Goal: Task Accomplishment & Management: Complete application form

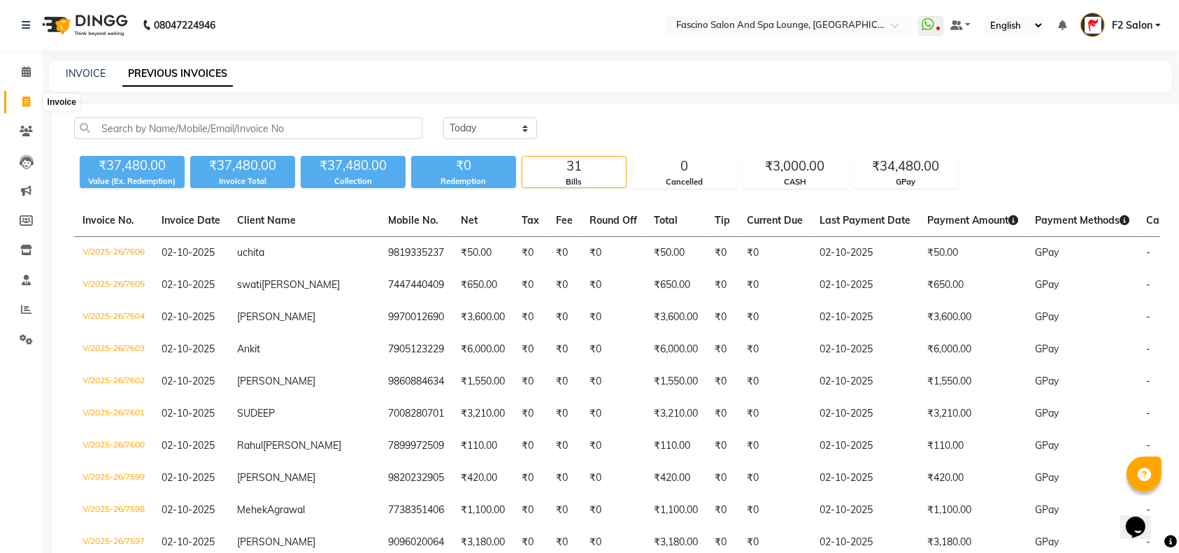
click at [29, 103] on icon at bounding box center [26, 101] width 8 height 10
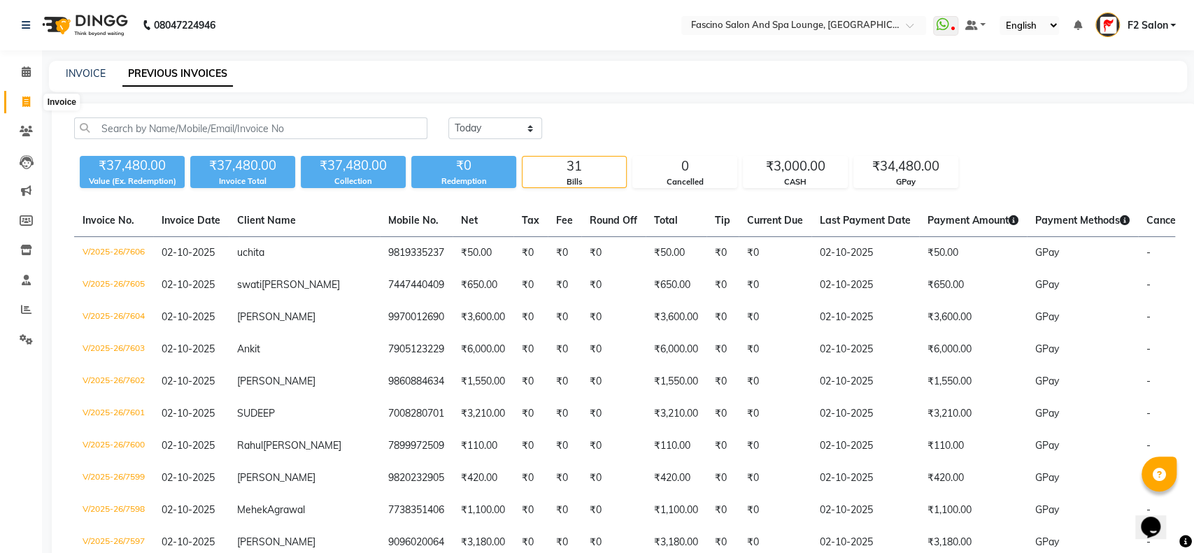
select select "service"
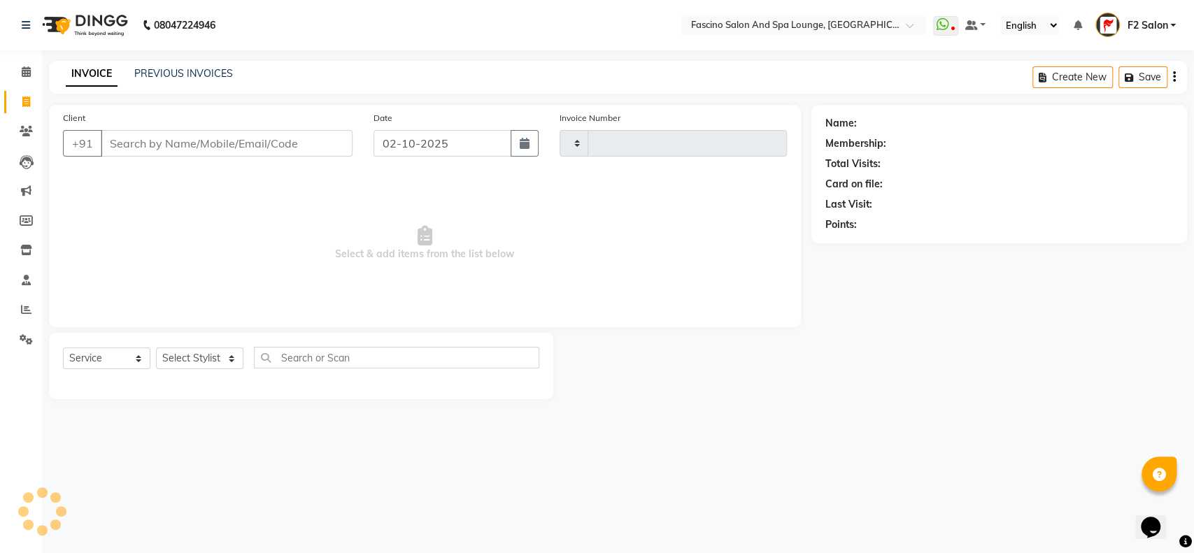
type input "7611"
select select "129"
click at [179, 76] on link "PREVIOUS INVOICES" at bounding box center [183, 73] width 99 height 13
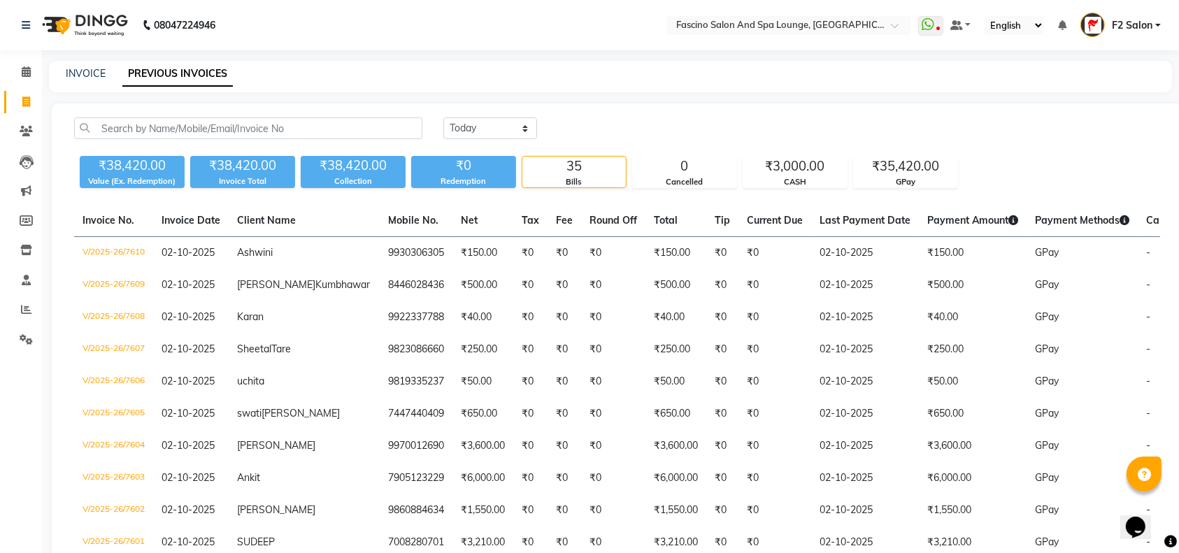
click at [29, 110] on link "Invoice" at bounding box center [21, 102] width 34 height 23
select select "service"
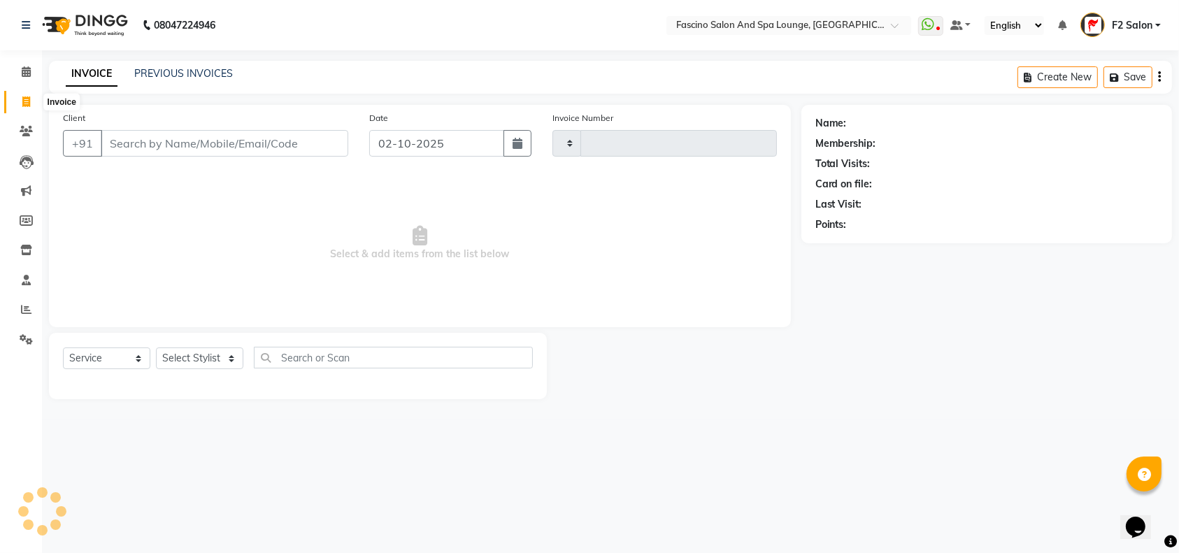
type input "7611"
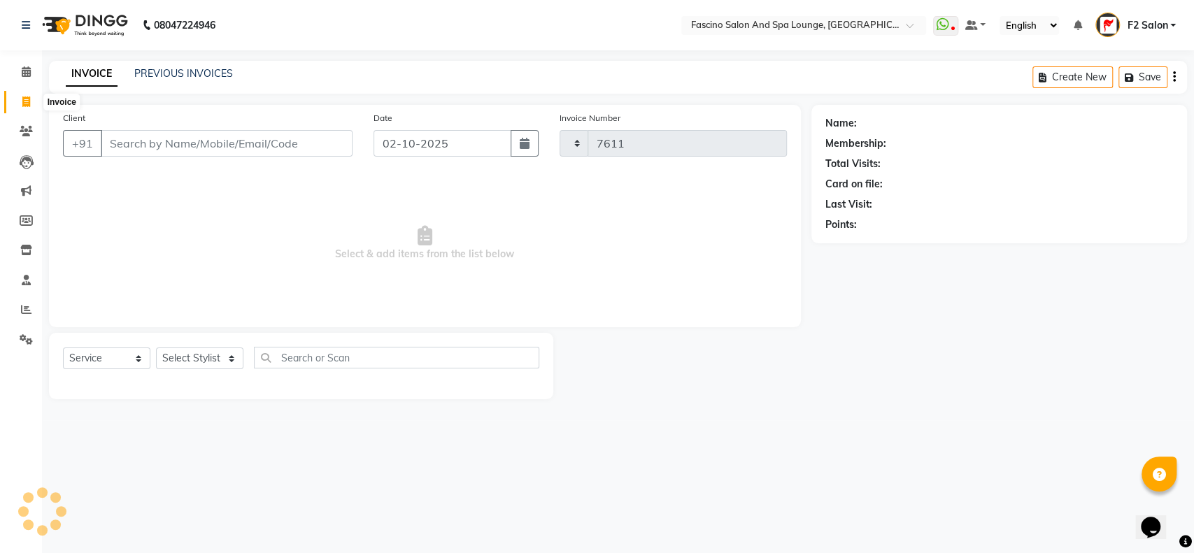
select select "129"
click at [116, 143] on input "Client" at bounding box center [227, 143] width 252 height 27
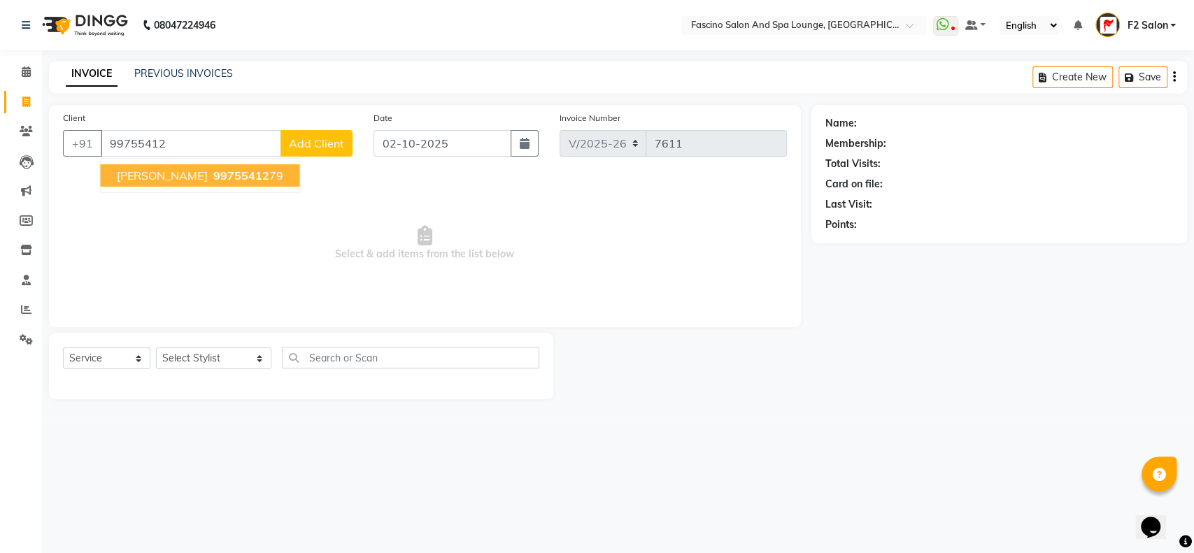
click at [224, 172] on span "99755412" at bounding box center [241, 176] width 56 height 14
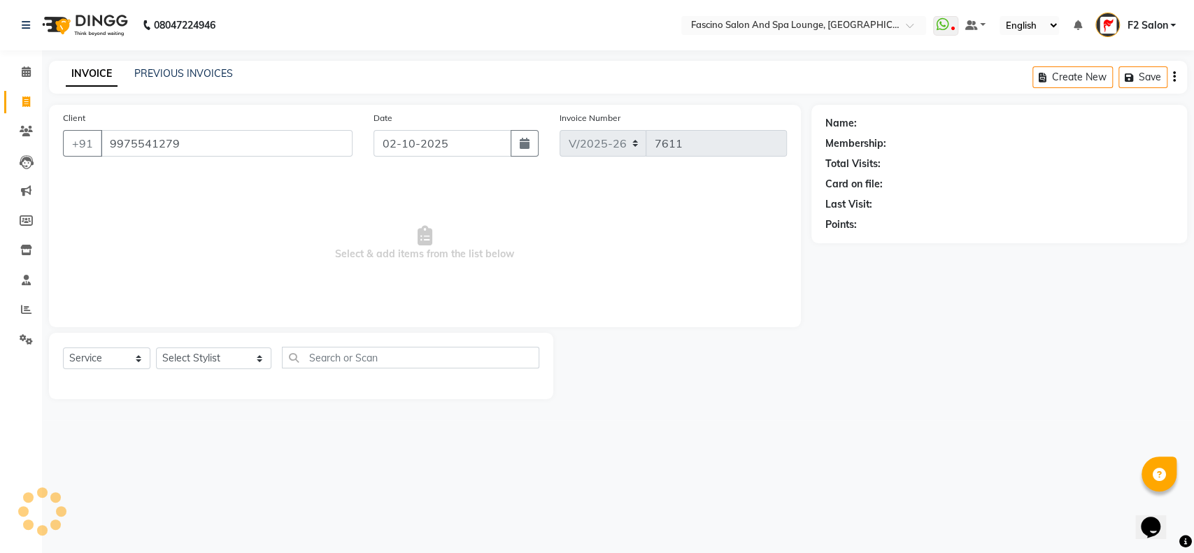
type input "9975541279"
select select "1: Object"
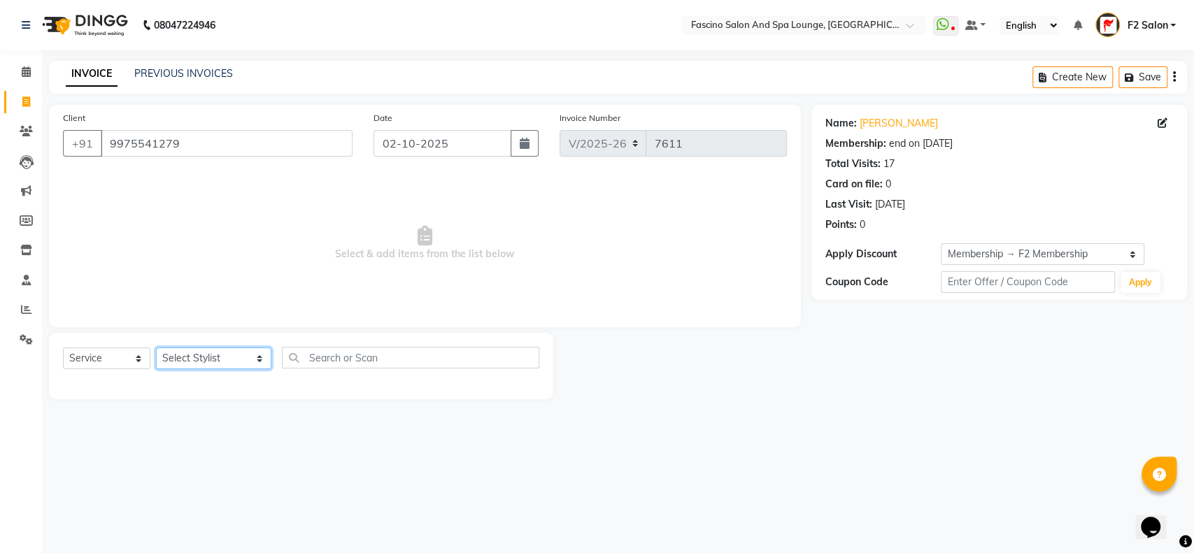
click at [229, 355] on select "Select Stylist akash F3 Asma Shaikh Ayan Kureshi Bhushan Thakare Chanda Mam Dee…" at bounding box center [213, 359] width 115 height 22
select select "76334"
click at [156, 348] on select "Select Stylist akash F3 Asma Shaikh Ayan Kureshi Bhushan Thakare Chanda Mam Dee…" at bounding box center [213, 359] width 115 height 22
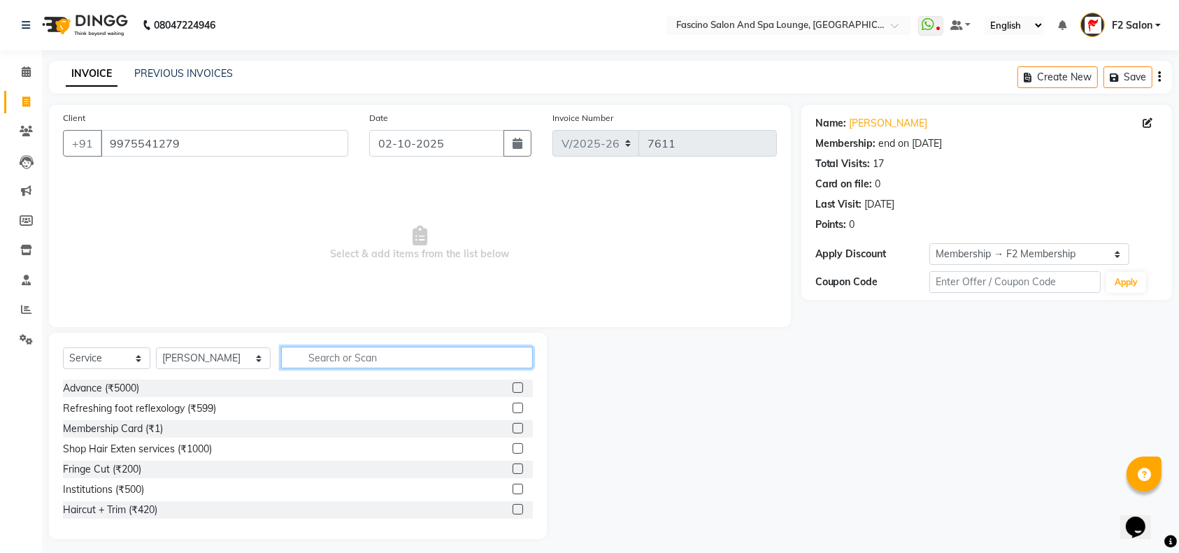
click at [304, 357] on input "text" at bounding box center [407, 358] width 252 height 22
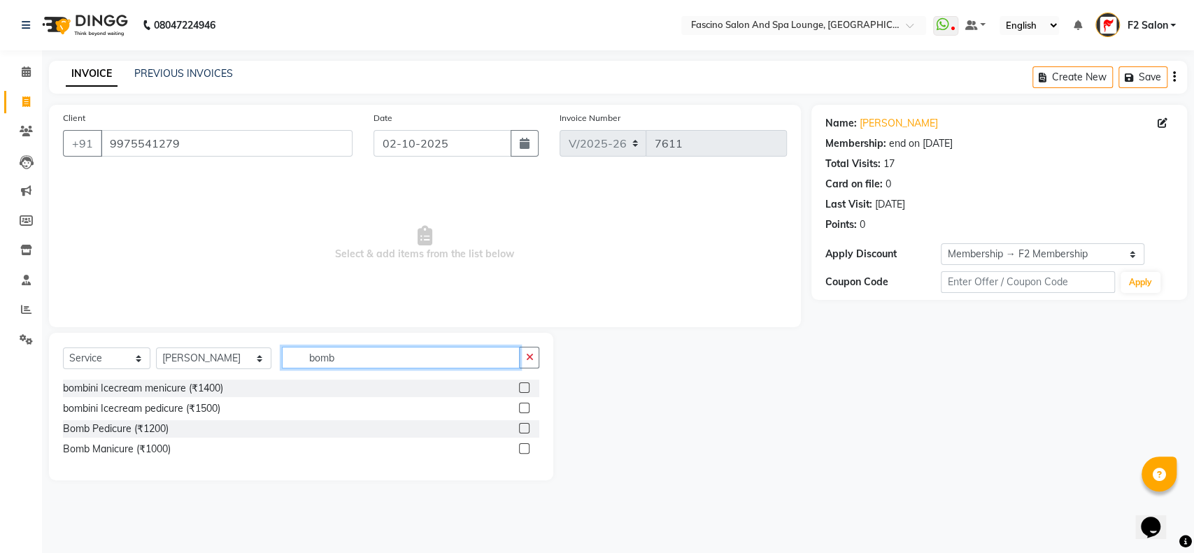
type input "bomb"
click at [526, 403] on label at bounding box center [524, 408] width 10 height 10
click at [526, 404] on input "checkbox" at bounding box center [523, 408] width 9 height 9
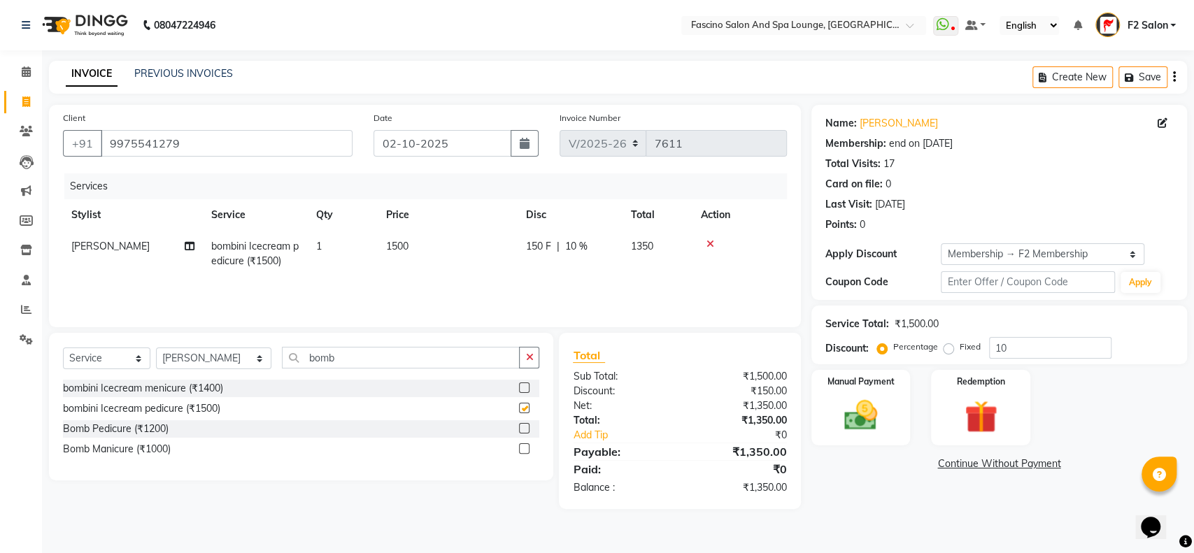
checkbox input "false"
click at [235, 361] on select "Select Stylist akash F3 Asma Shaikh Ayan Kureshi Bhushan Thakare Chanda Mam Dee…" at bounding box center [213, 359] width 115 height 22
select select "23065"
click at [156, 348] on select "Select Stylist akash F3 Asma Shaikh Ayan Kureshi Bhushan Thakare Chanda Mam Dee…" at bounding box center [213, 359] width 115 height 22
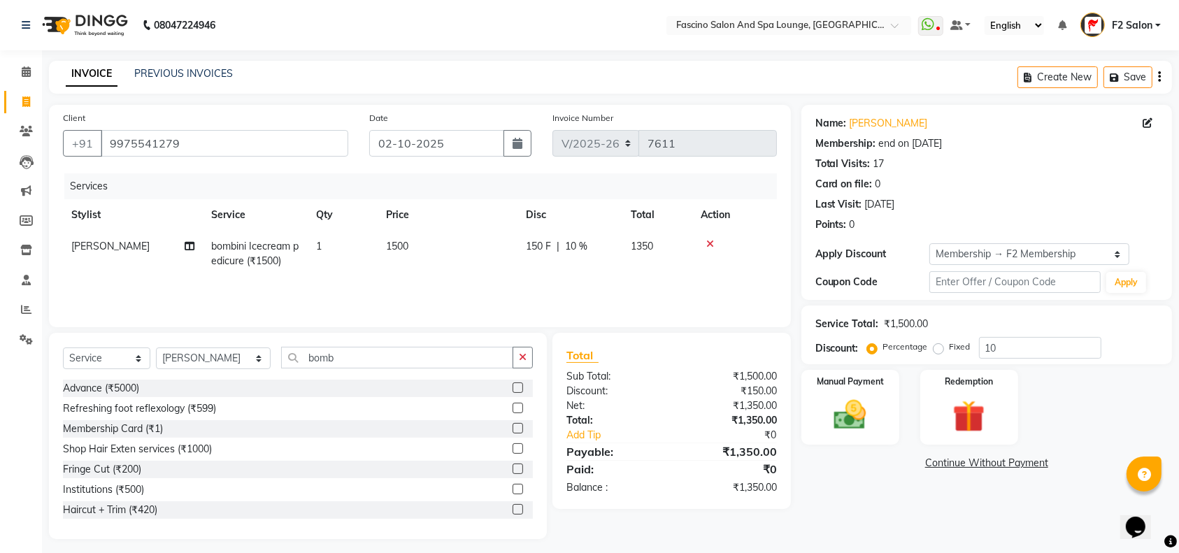
click at [326, 346] on div "Select Service Product Membership Package Voucher Prepaid Gift Card Select Styl…" at bounding box center [298, 436] width 498 height 206
click at [330, 357] on input "bomb" at bounding box center [397, 358] width 232 height 22
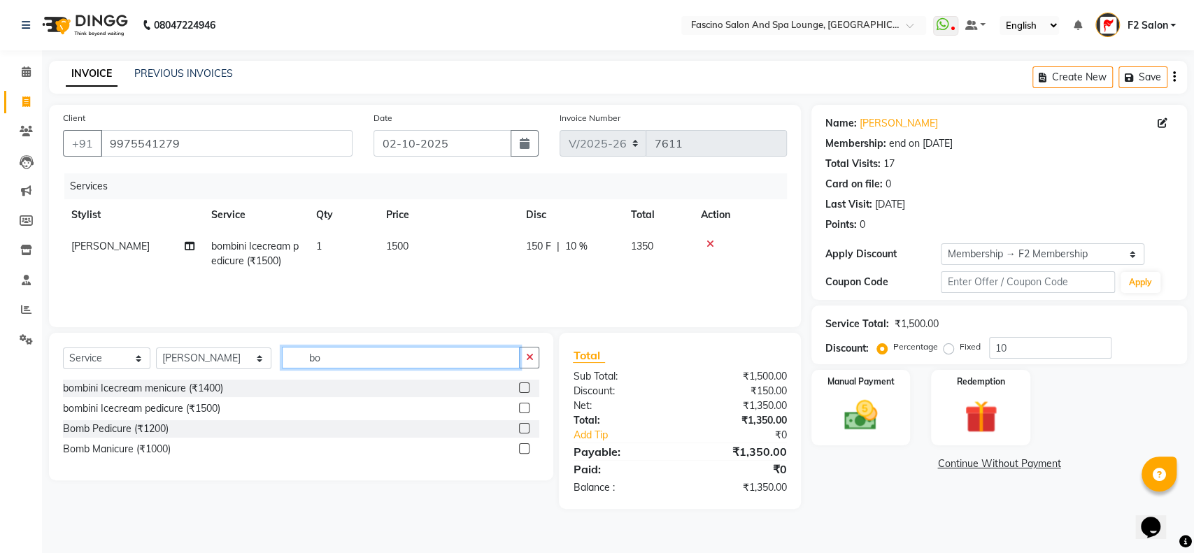
type input "b"
type input "spa l"
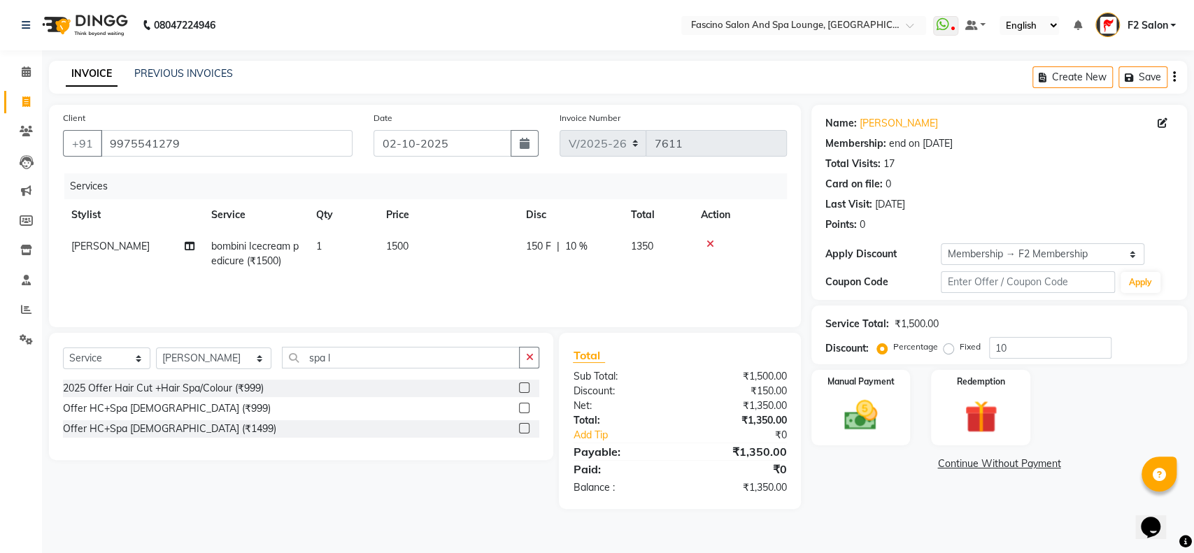
click at [526, 429] on label at bounding box center [524, 428] width 10 height 10
click at [526, 429] on input "checkbox" at bounding box center [523, 428] width 9 height 9
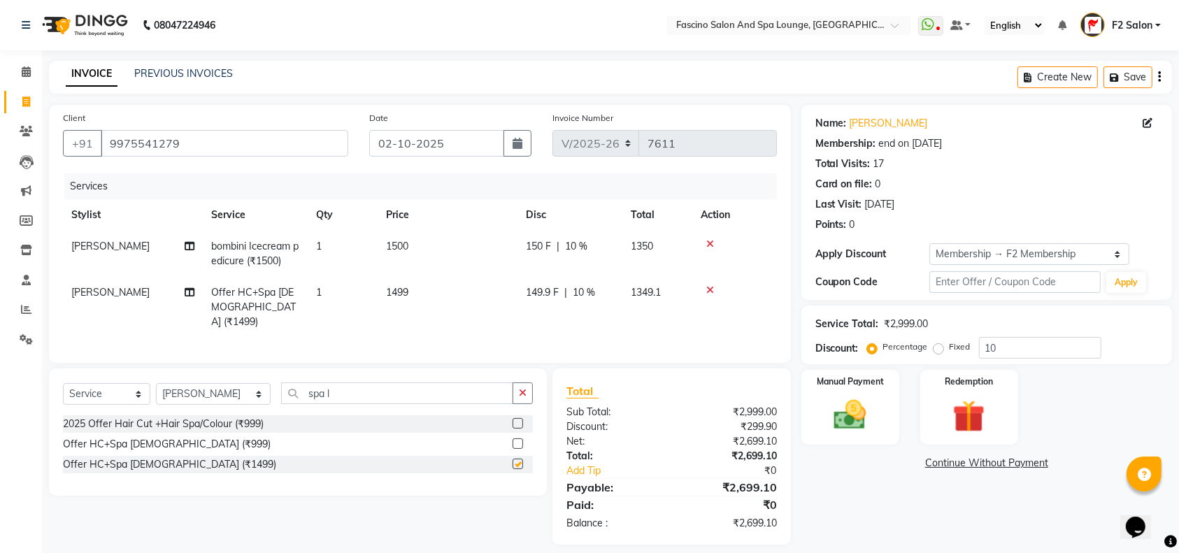
checkbox input "false"
click at [434, 286] on td "1499" at bounding box center [448, 307] width 140 height 61
select select "23065"
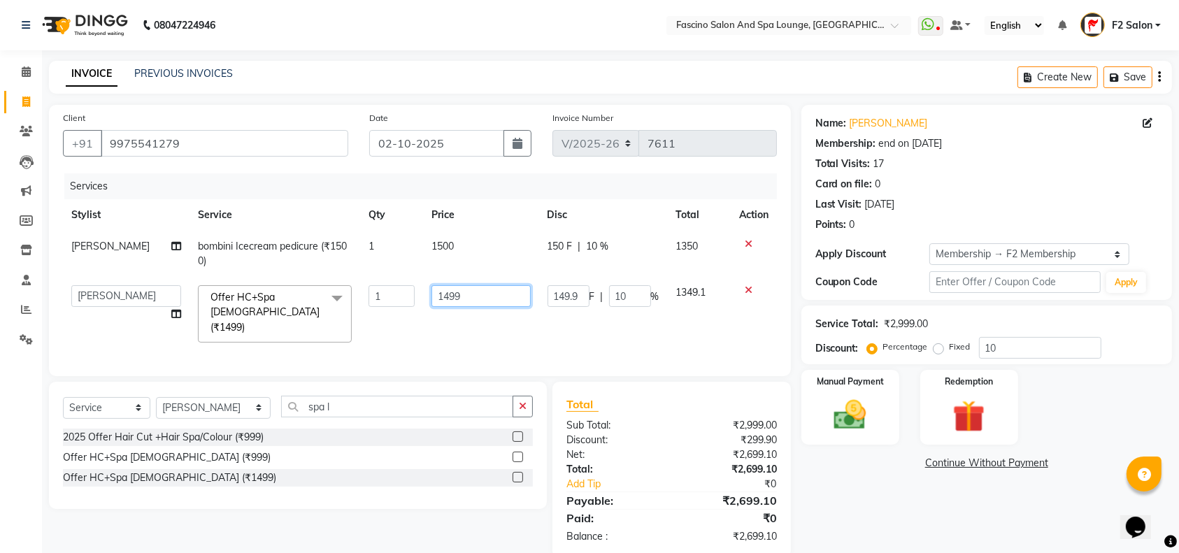
click at [487, 294] on input "1499" at bounding box center [480, 296] width 99 height 22
type input "1"
type input "1800"
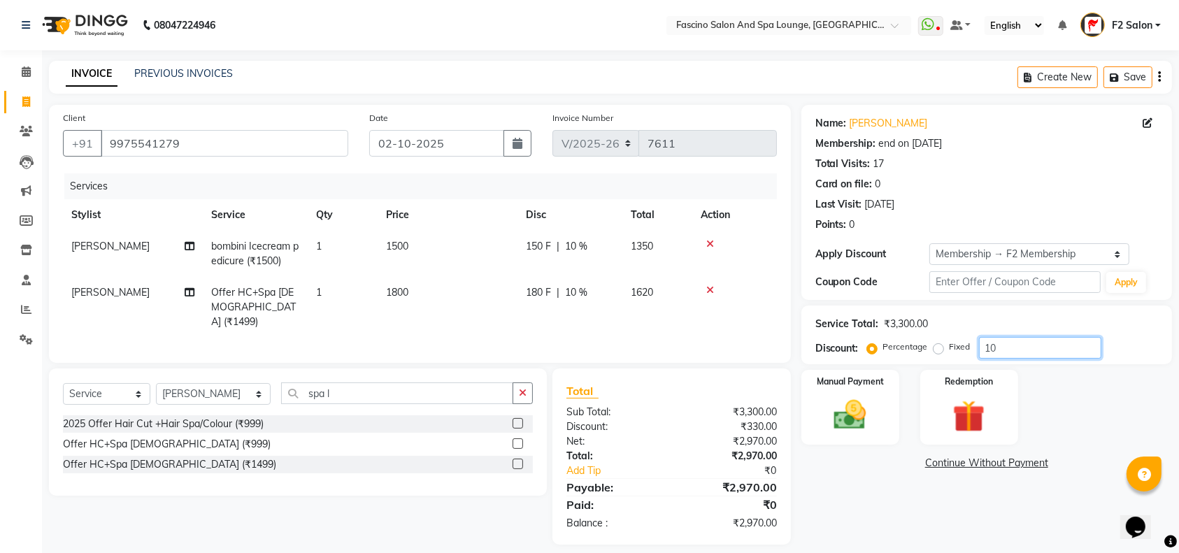
click at [1010, 344] on input "10" at bounding box center [1040, 348] width 122 height 22
type input "1"
click at [861, 400] on img at bounding box center [850, 415] width 55 height 38
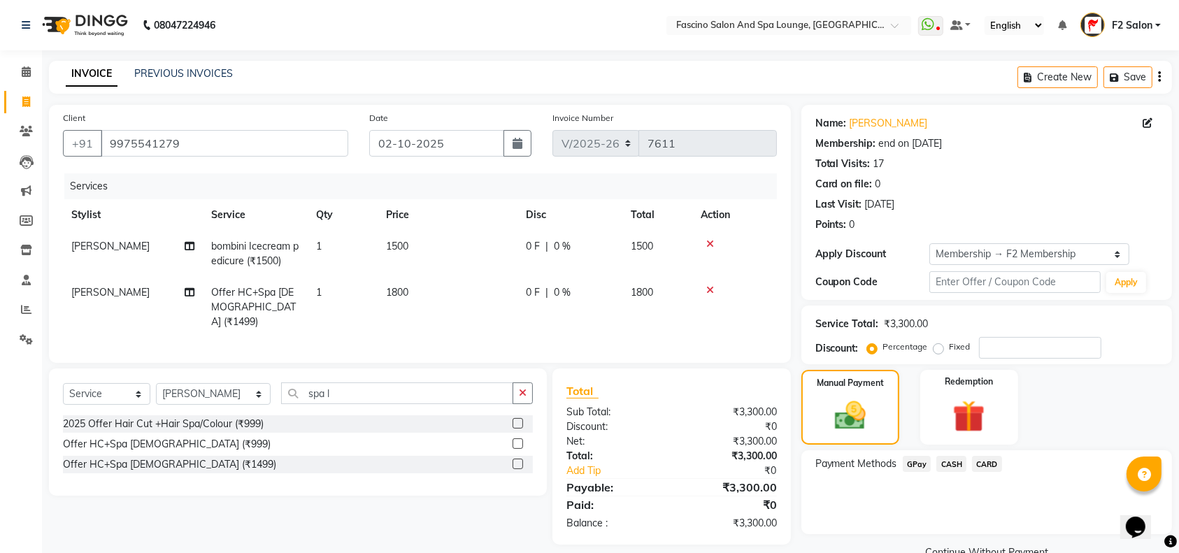
click at [912, 468] on span "GPay" at bounding box center [917, 464] width 29 height 16
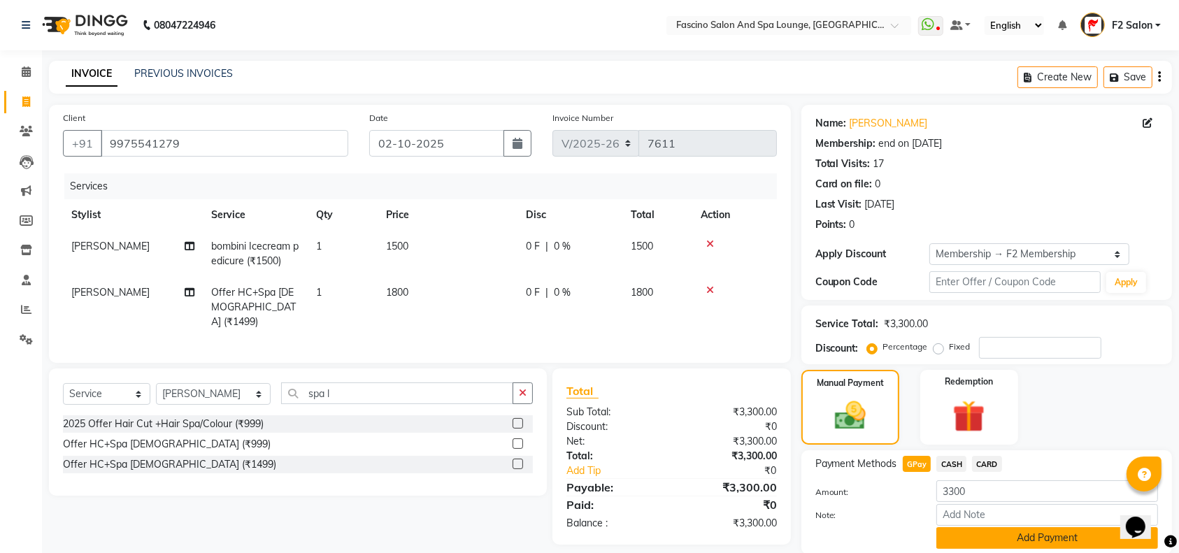
click at [976, 537] on button "Add Payment" at bounding box center [1047, 538] width 222 height 22
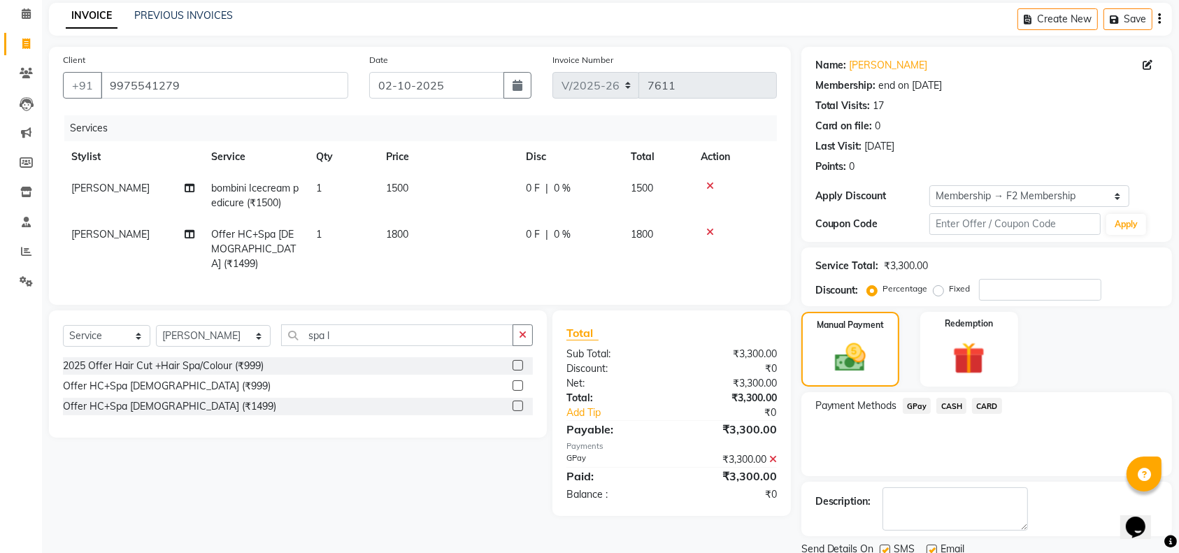
scroll to position [109, 0]
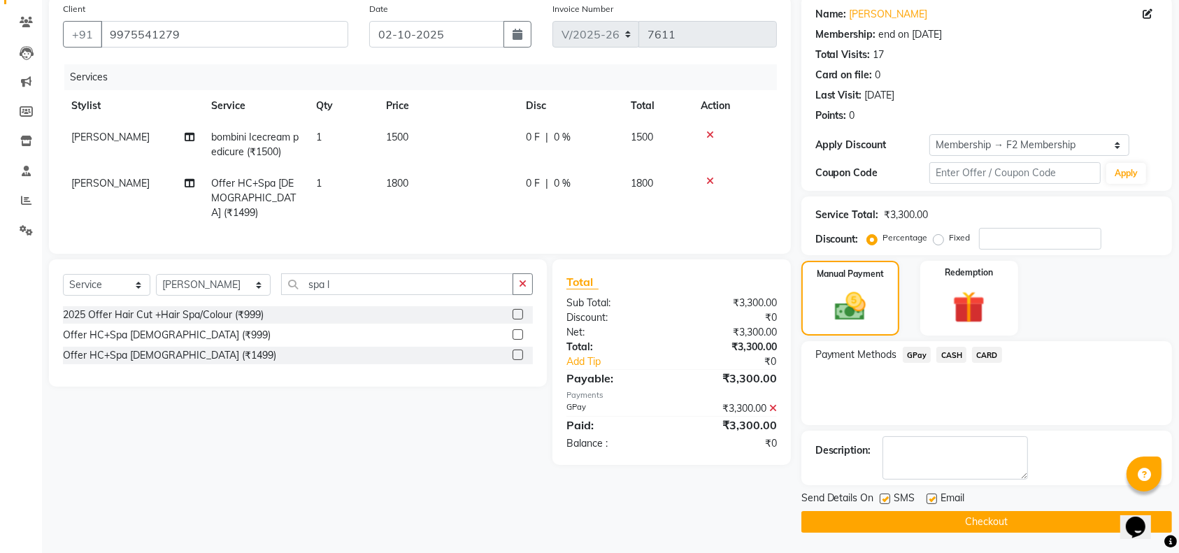
click at [978, 519] on button "Checkout" at bounding box center [986, 522] width 371 height 22
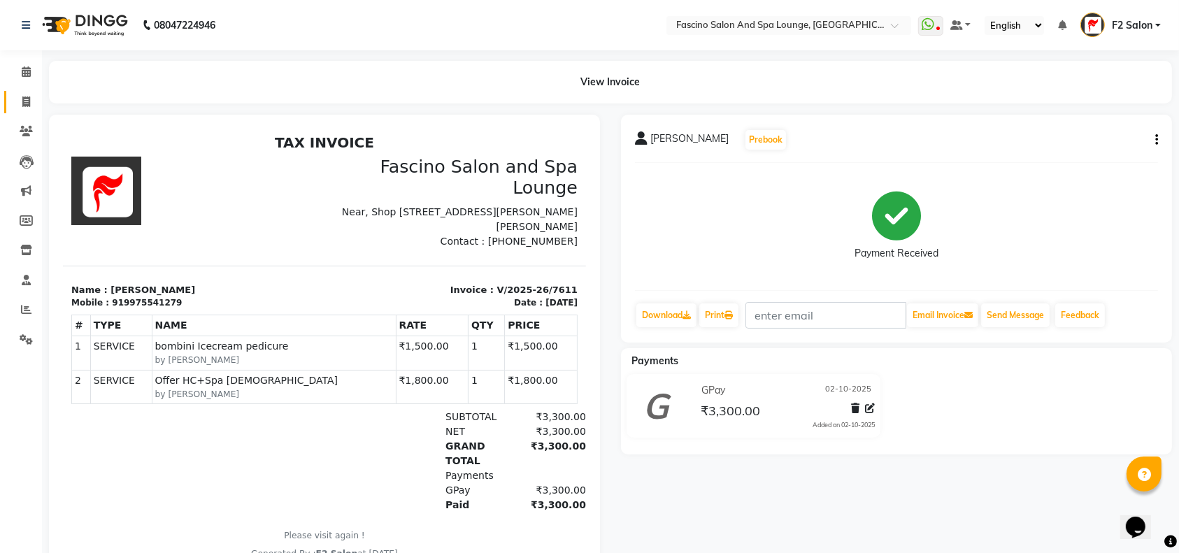
click at [28, 103] on icon at bounding box center [26, 101] width 8 height 10
select select "129"
select select "service"
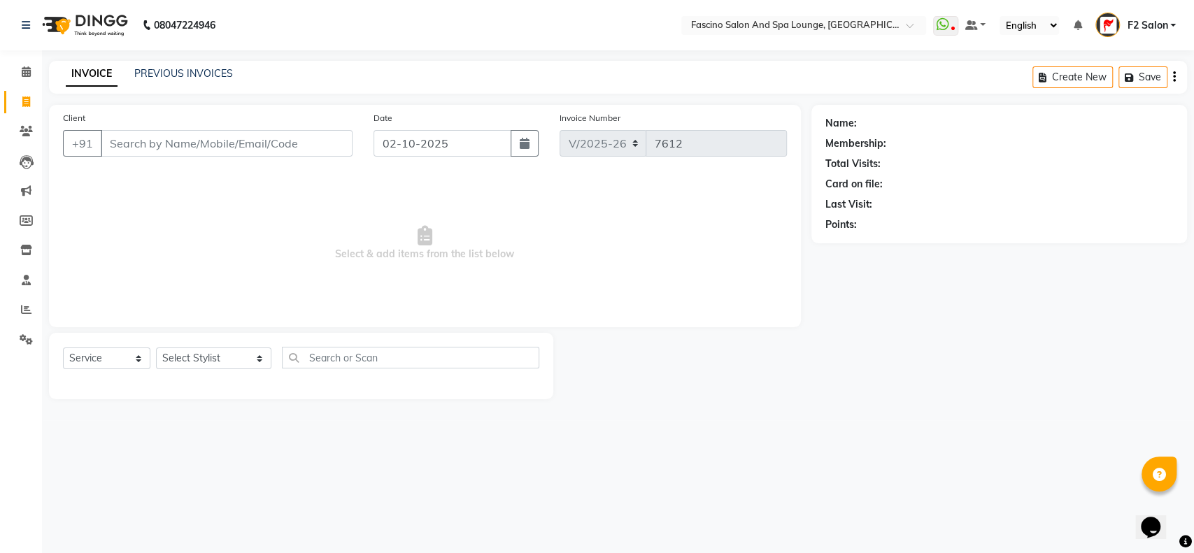
click at [141, 140] on input "Client" at bounding box center [227, 143] width 252 height 27
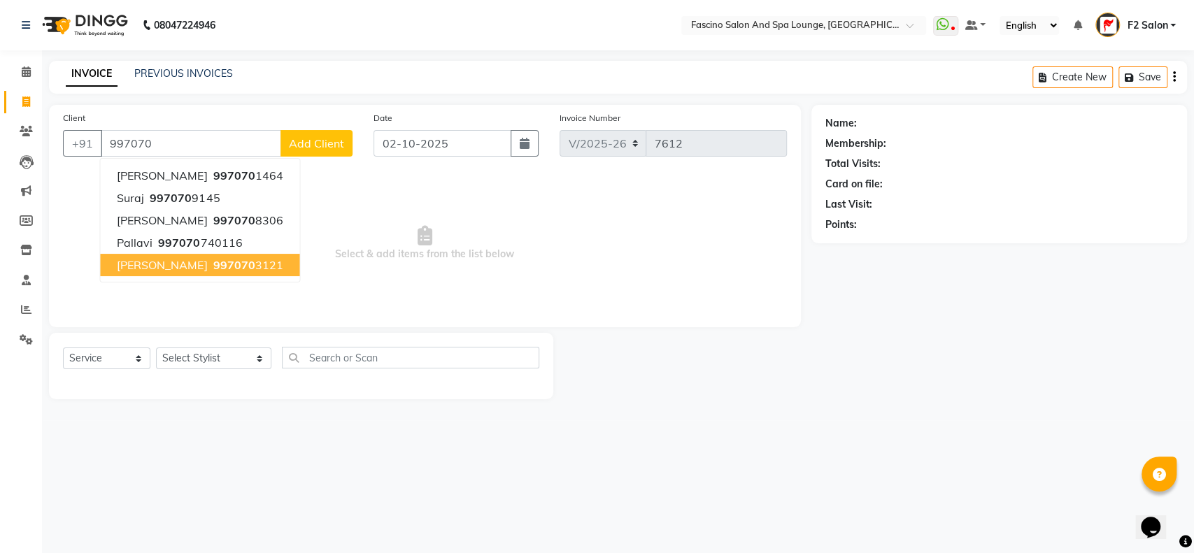
click at [213, 258] on span "997070" at bounding box center [234, 265] width 42 height 14
type input "9970703121"
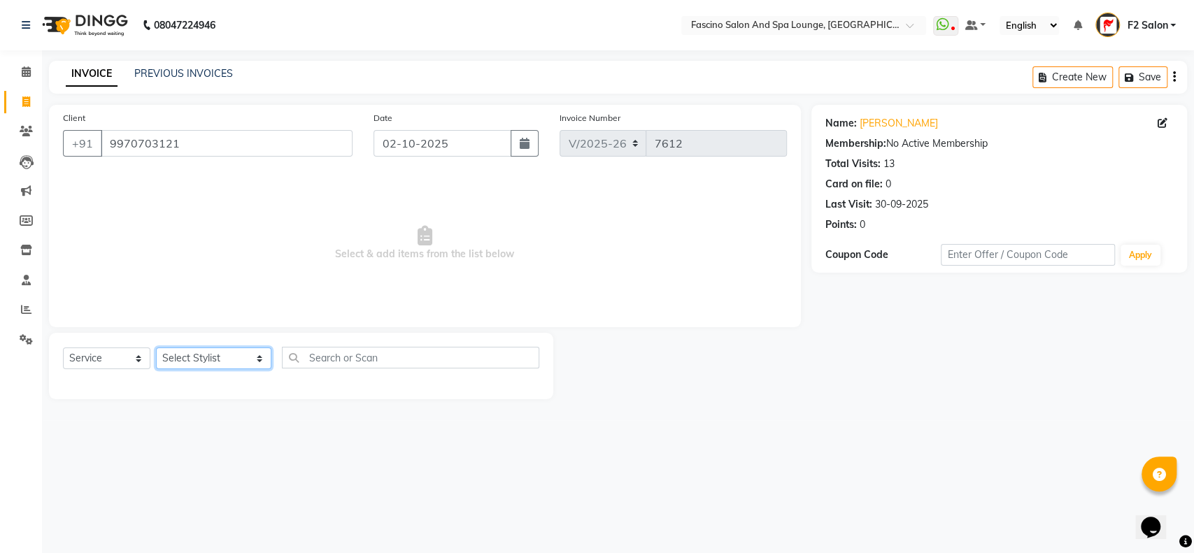
click at [230, 359] on select "Select Stylist akash F3 Asma Shaikh Ayan Kureshi Bhushan Thakare Chanda Mam Dee…" at bounding box center [213, 359] width 115 height 22
select select "4111"
click at [156, 348] on select "Select Stylist akash F3 Asma Shaikh Ayan Kureshi Bhushan Thakare Chanda Mam Dee…" at bounding box center [213, 359] width 115 height 22
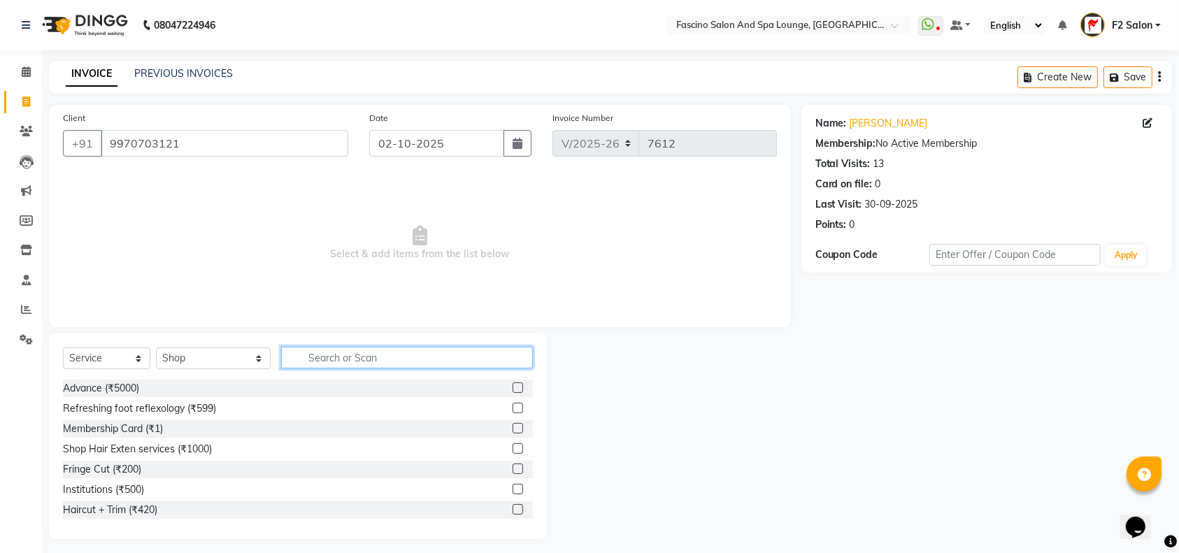
click at [281, 354] on input "text" at bounding box center [407, 358] width 252 height 22
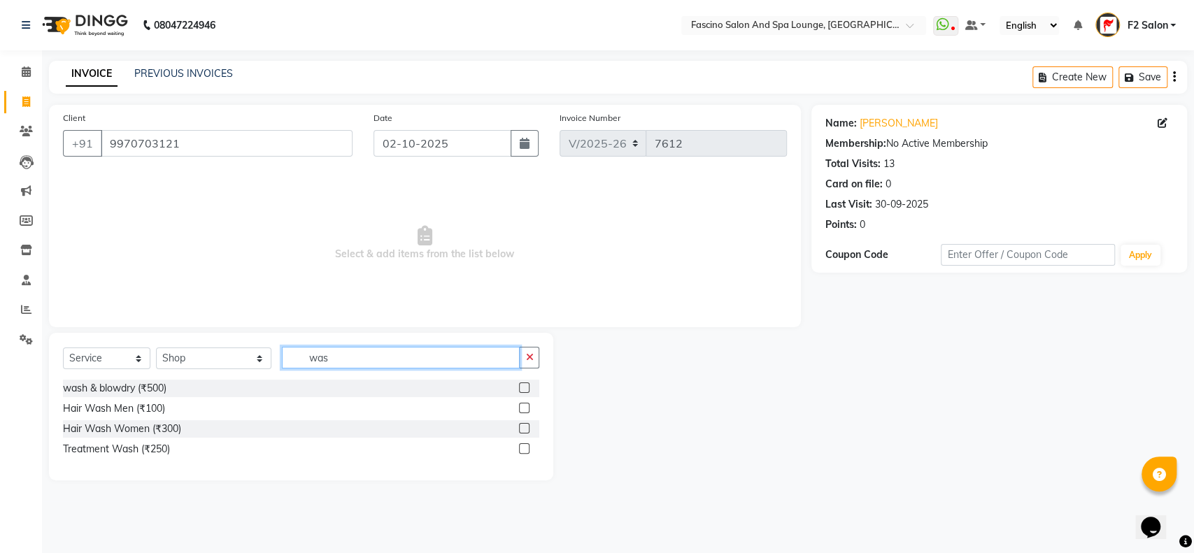
type input "was"
click at [525, 446] on label at bounding box center [524, 448] width 10 height 10
click at [525, 446] on input "checkbox" at bounding box center [523, 449] width 9 height 9
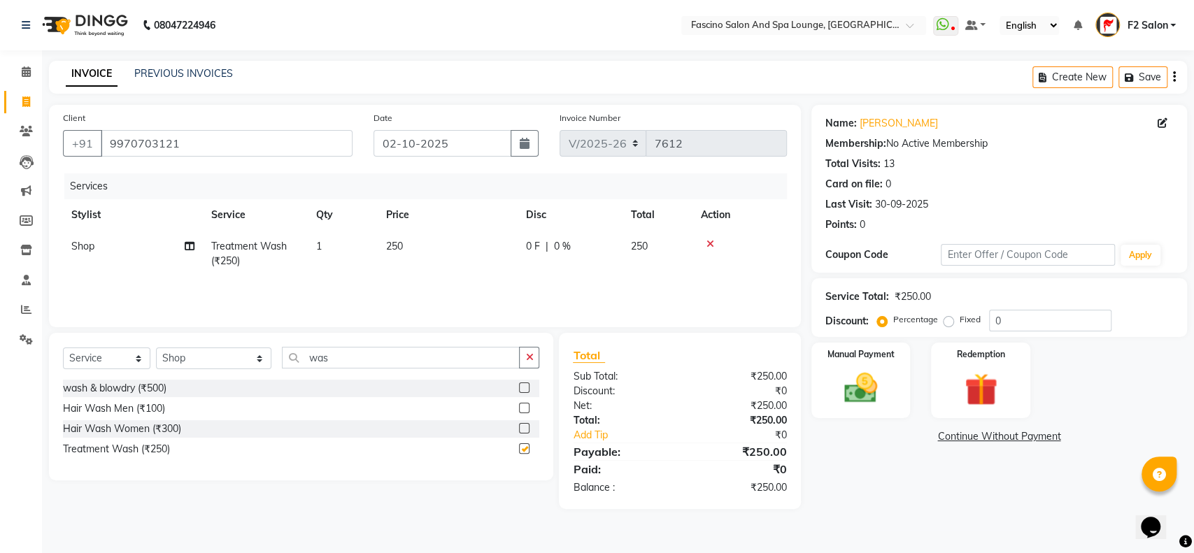
checkbox input "false"
click at [419, 238] on td "250" at bounding box center [448, 254] width 140 height 46
select select "4111"
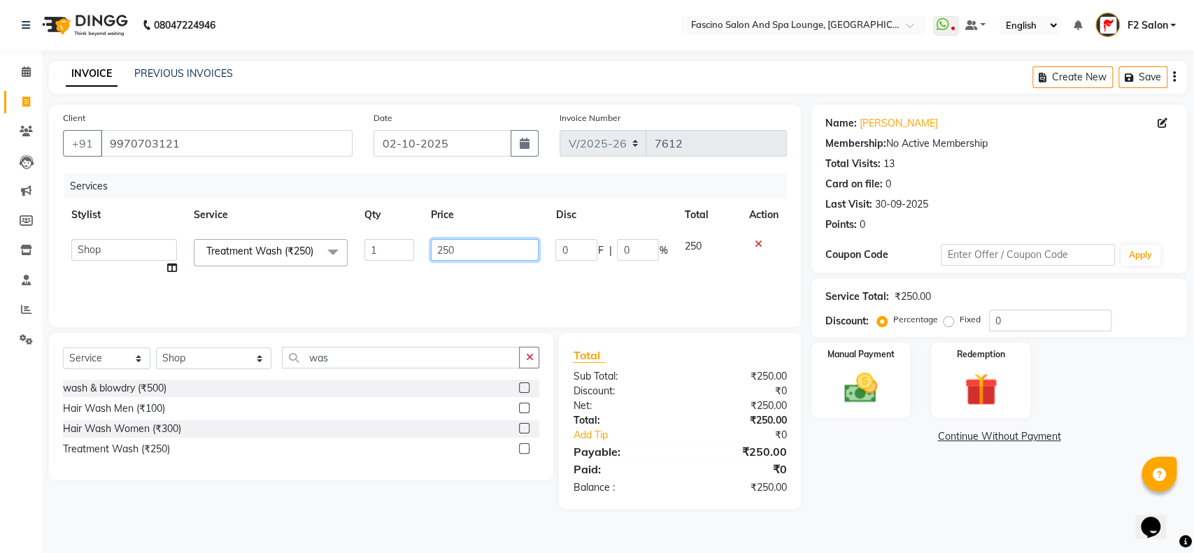
click at [466, 243] on input "250" at bounding box center [485, 250] width 108 height 22
type input "2"
type input "50"
click at [884, 389] on img at bounding box center [860, 388] width 55 height 39
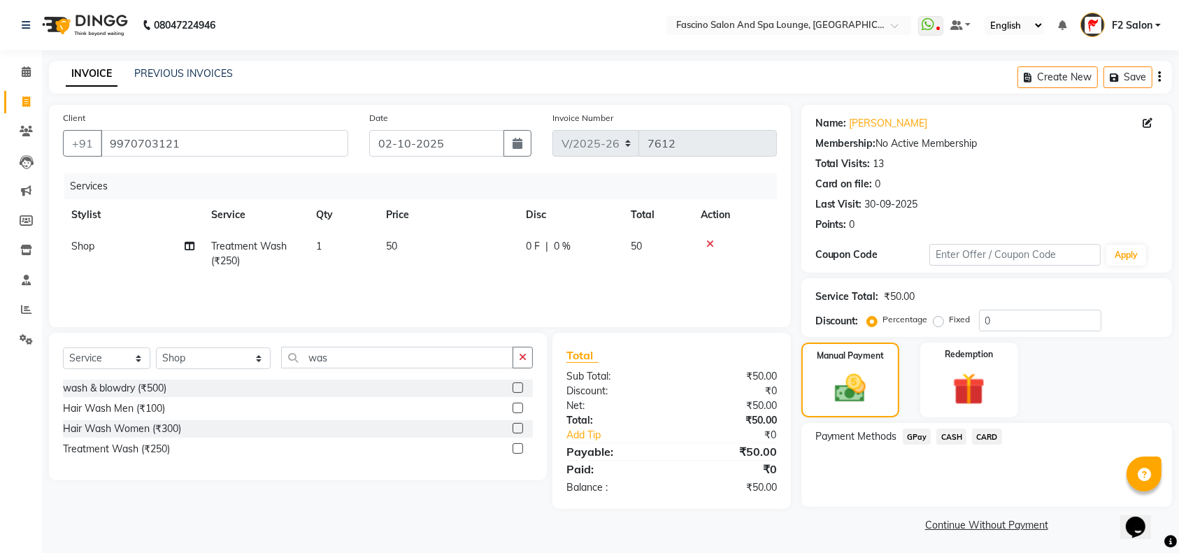
click at [945, 434] on span "CASH" at bounding box center [951, 437] width 30 height 16
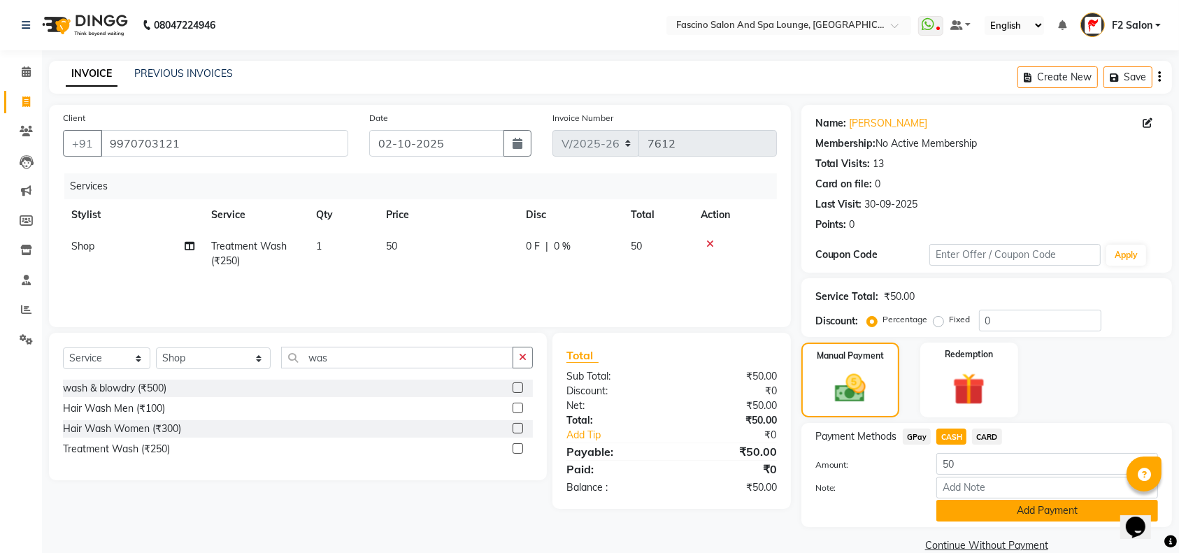
click at [982, 506] on button "Add Payment" at bounding box center [1047, 511] width 222 height 22
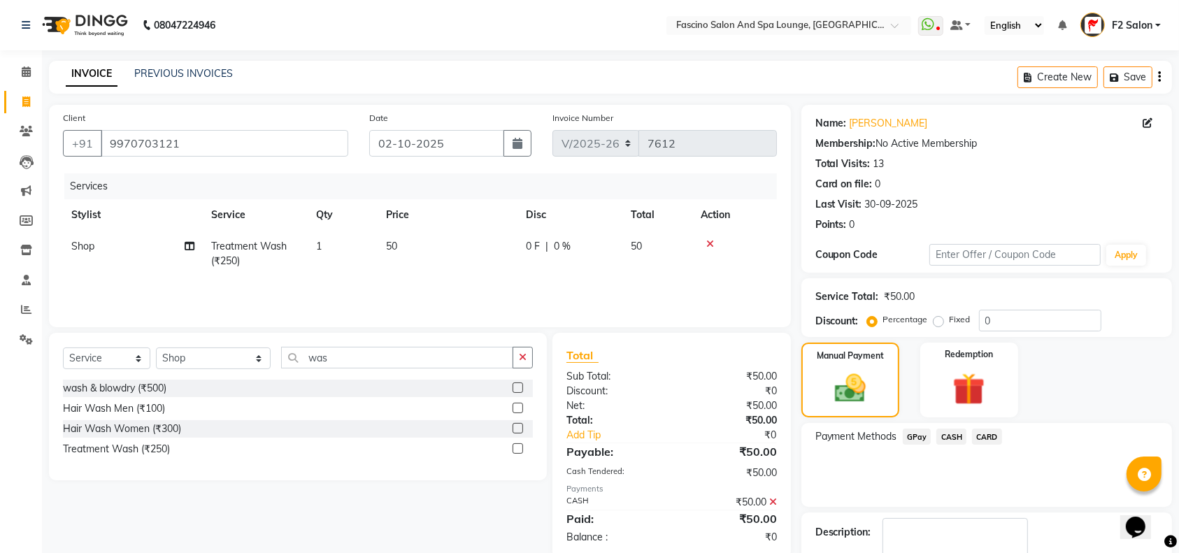
scroll to position [82, 0]
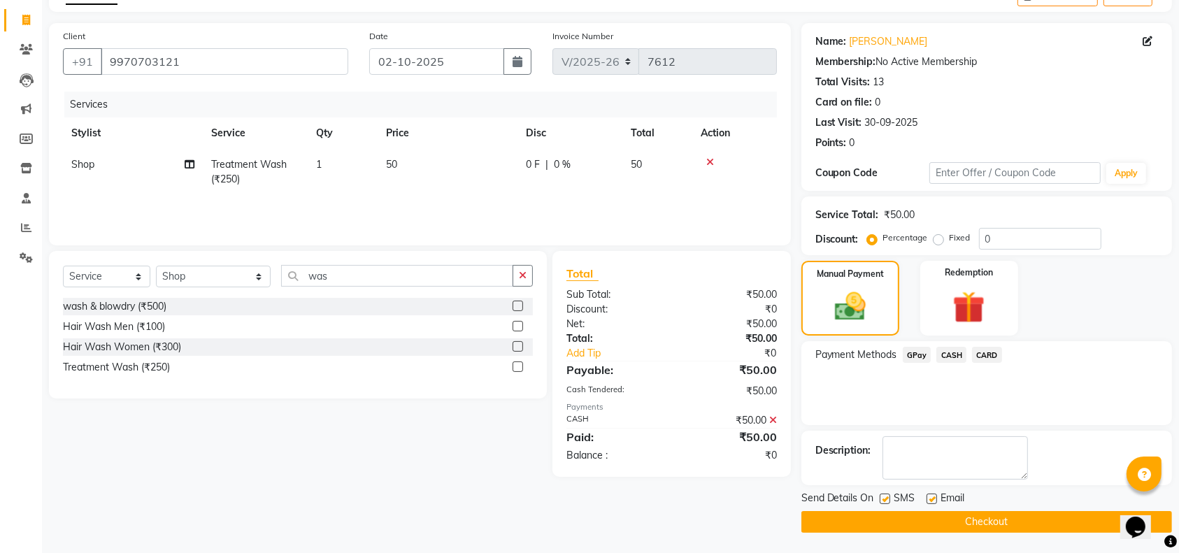
click at [1074, 519] on button "Checkout" at bounding box center [986, 522] width 371 height 22
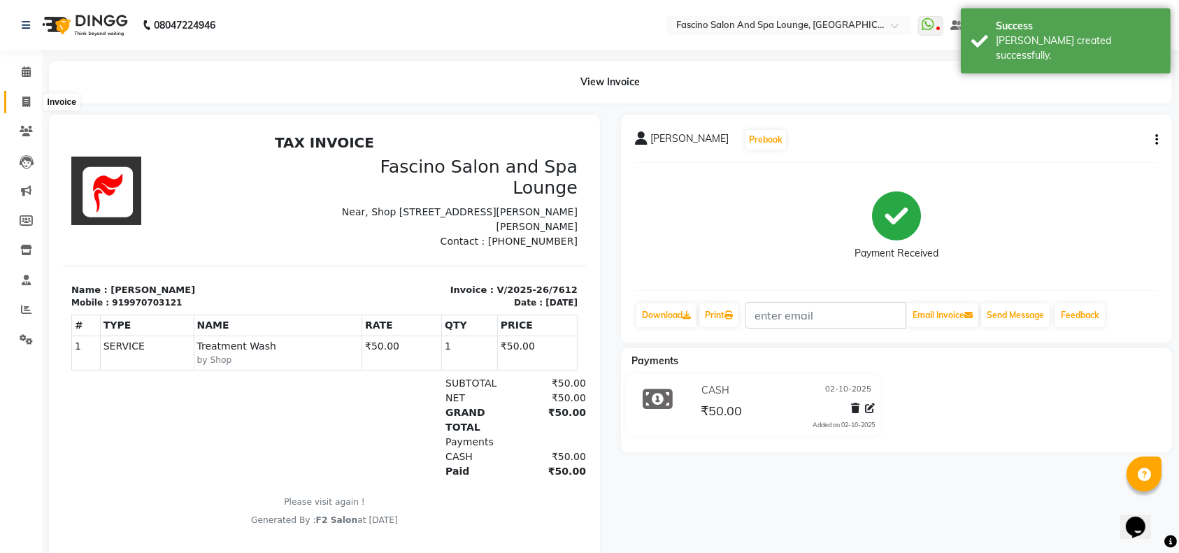
click at [24, 99] on icon at bounding box center [26, 101] width 8 height 10
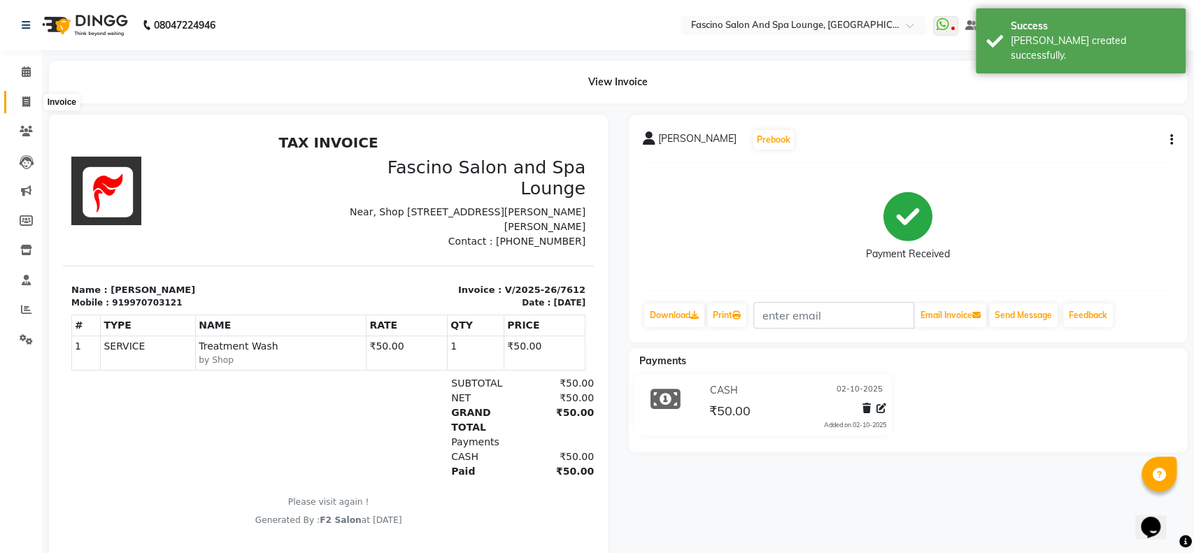
select select "129"
select select "service"
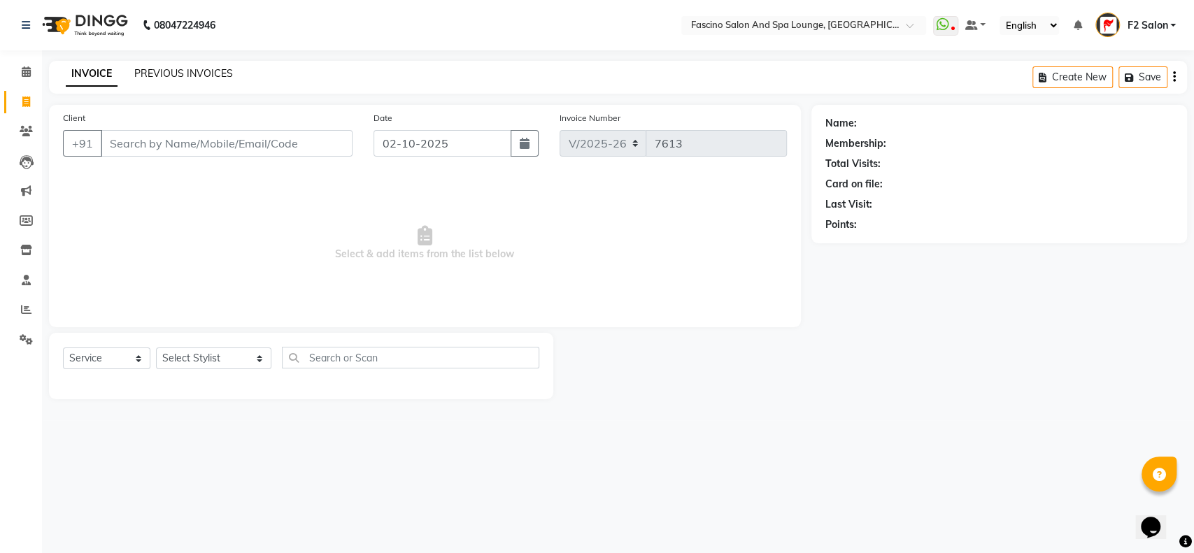
click at [204, 70] on link "PREVIOUS INVOICES" at bounding box center [183, 73] width 99 height 13
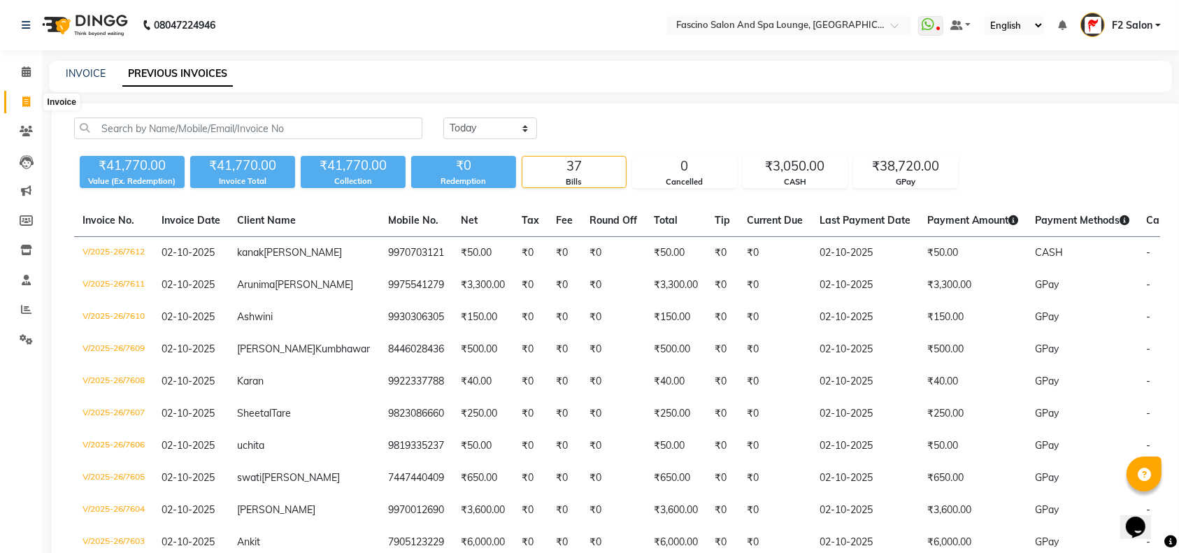
click at [24, 102] on icon at bounding box center [26, 101] width 8 height 10
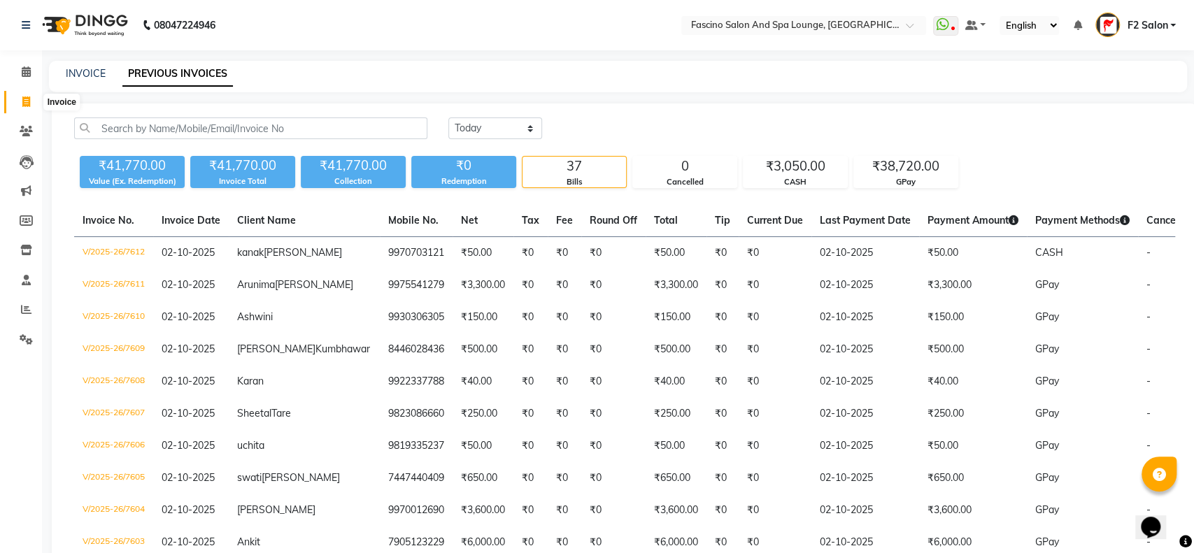
select select "service"
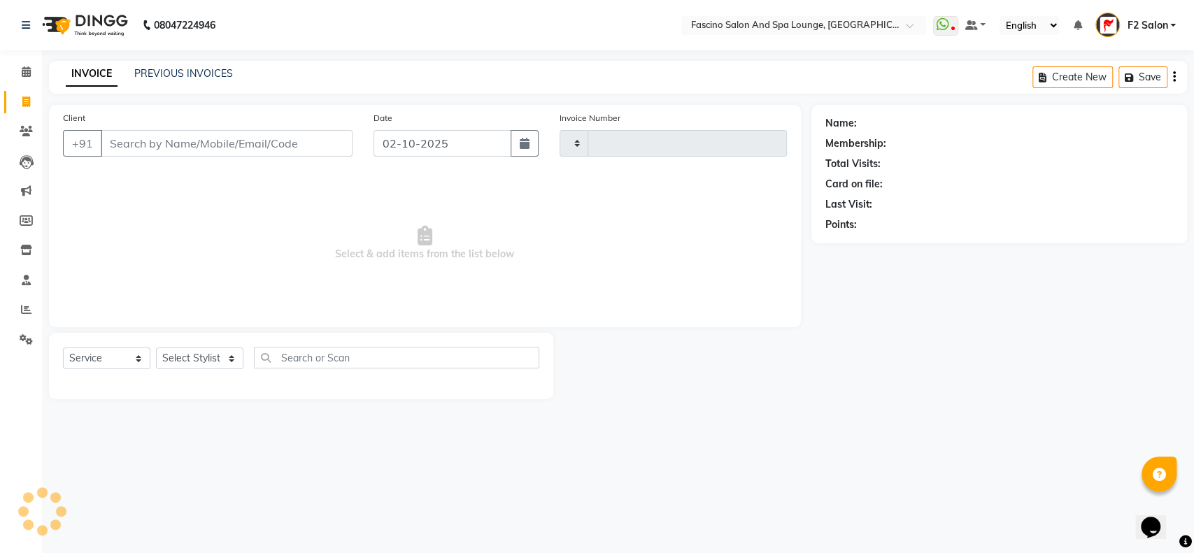
type input "7613"
select select "129"
click at [34, 131] on span at bounding box center [26, 132] width 24 height 16
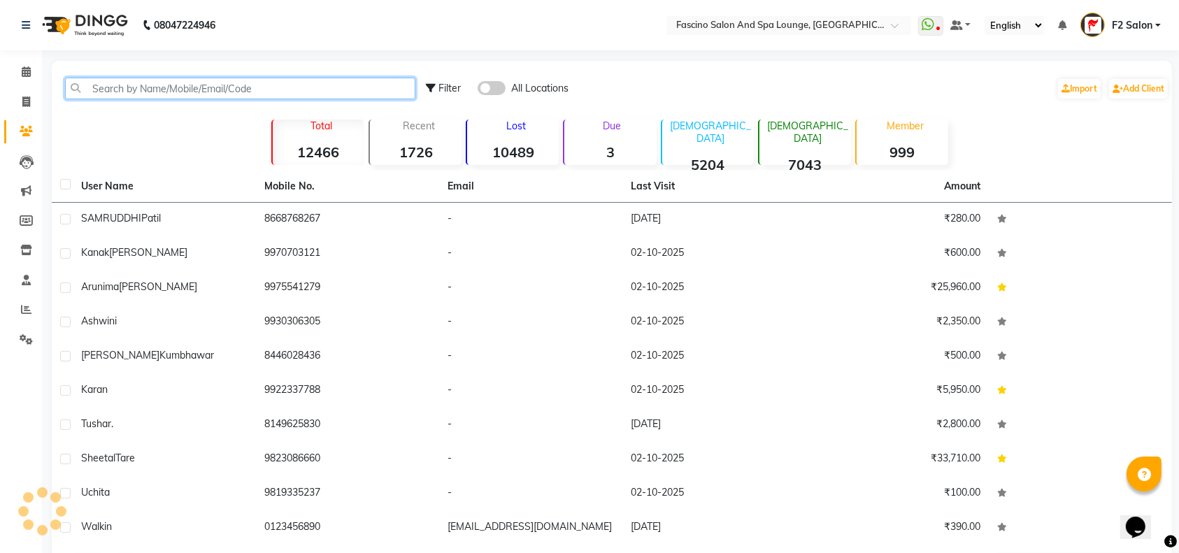
click at [105, 87] on input "text" at bounding box center [240, 89] width 350 height 22
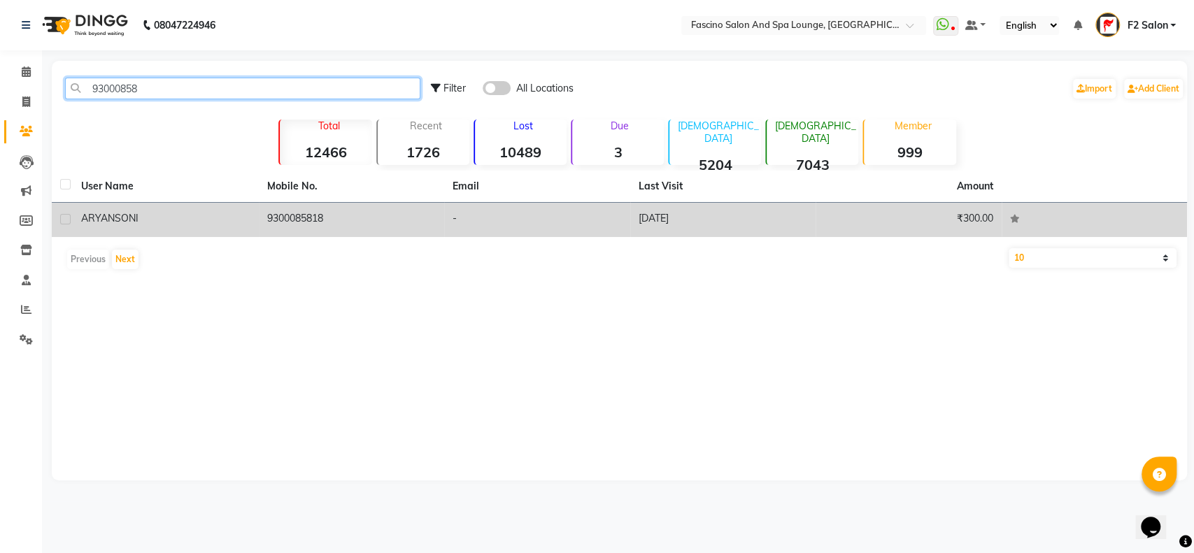
type input "93000858"
click at [288, 215] on td "9300085818" at bounding box center [352, 220] width 186 height 34
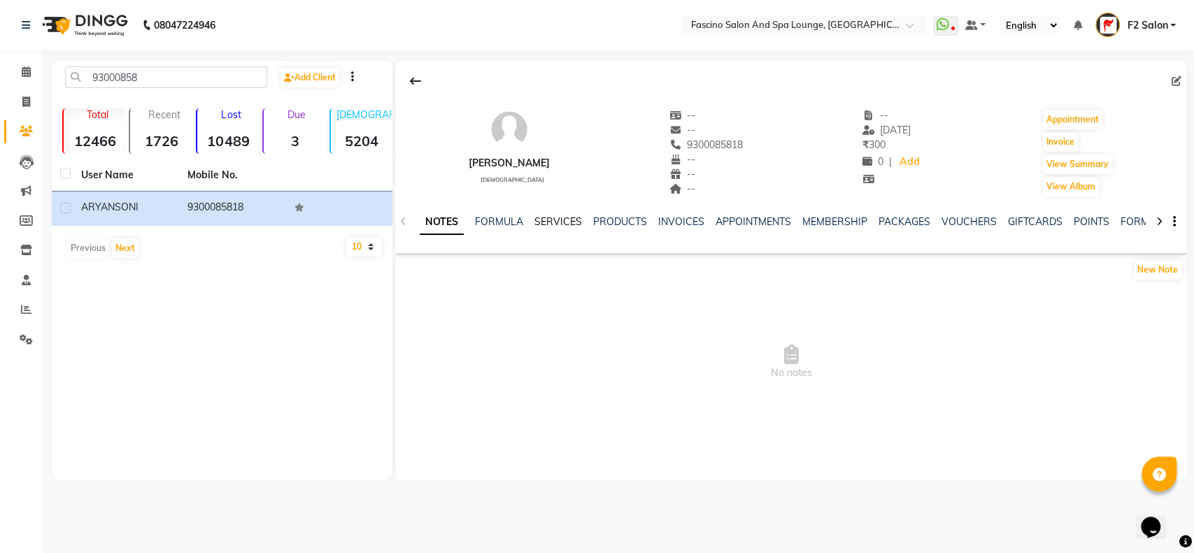
click at [561, 217] on link "SERVICES" at bounding box center [558, 221] width 48 height 13
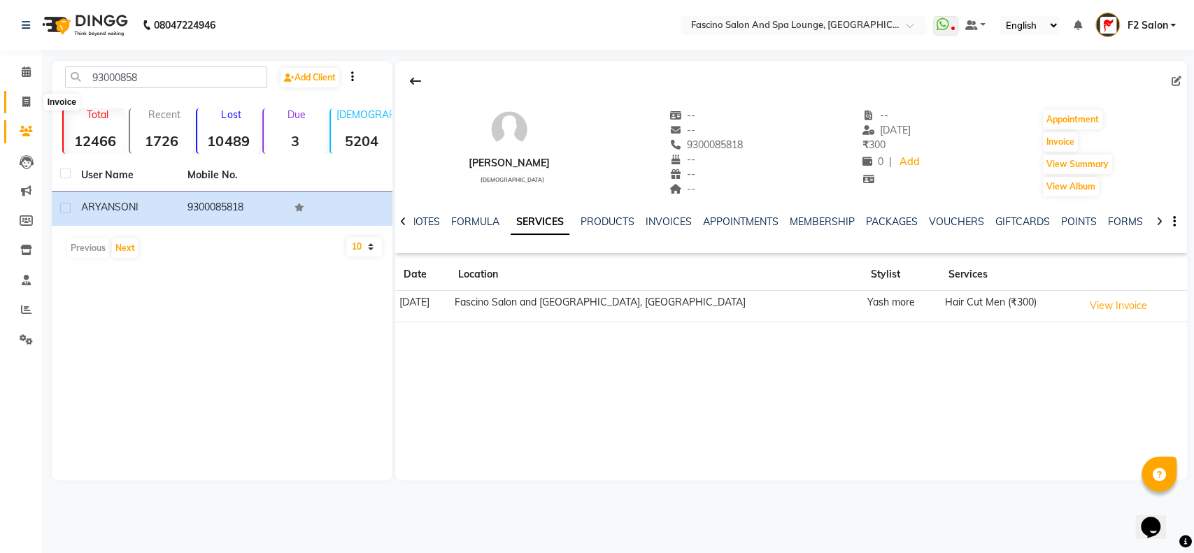
click at [27, 103] on icon at bounding box center [26, 101] width 8 height 10
select select "service"
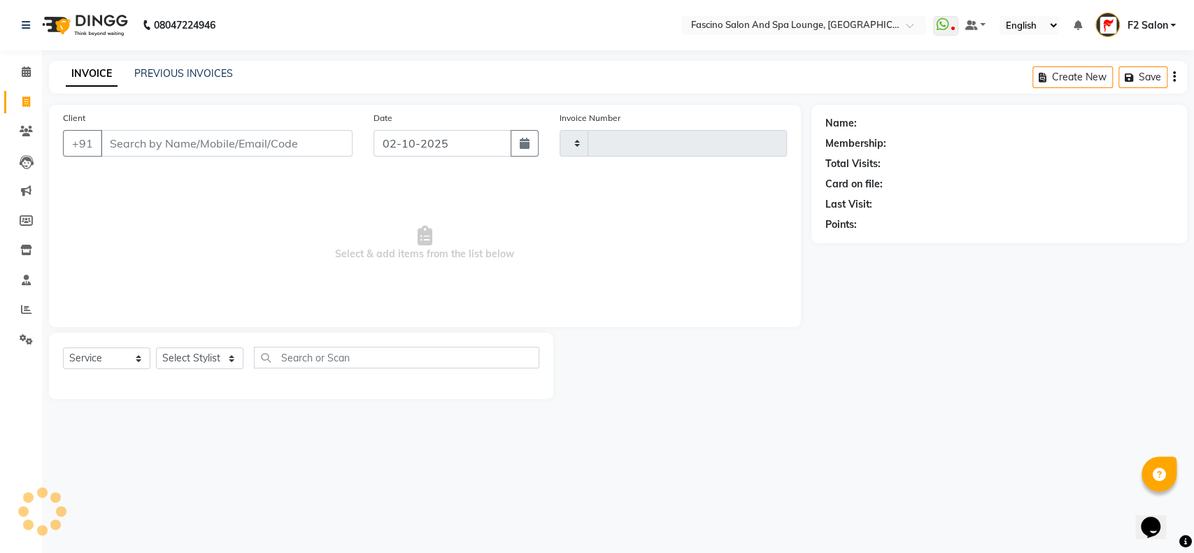
type input "7613"
select select "129"
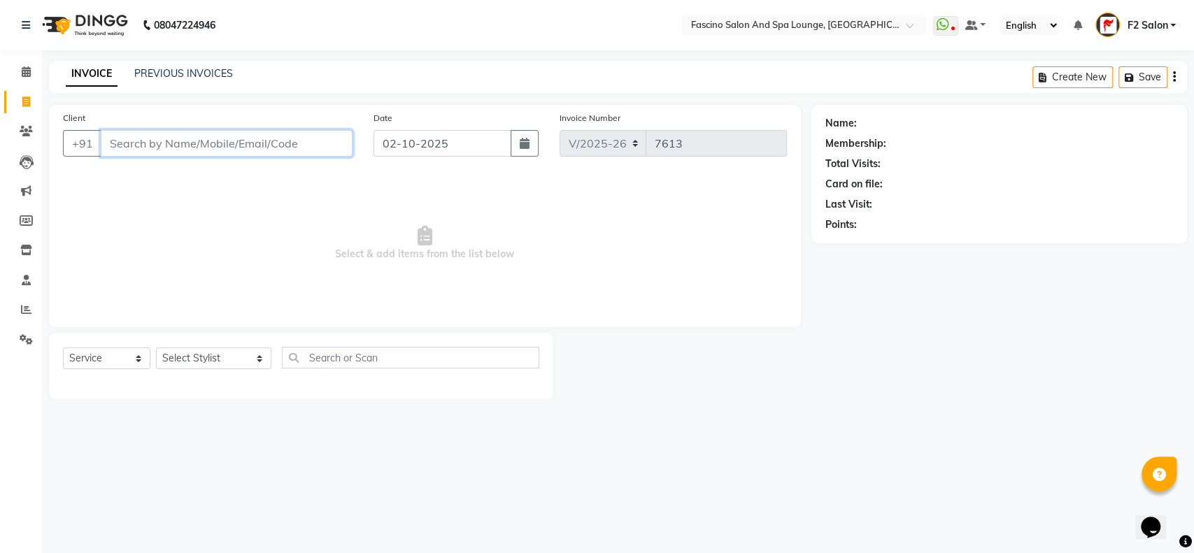
click at [113, 138] on input "Client" at bounding box center [227, 143] width 252 height 27
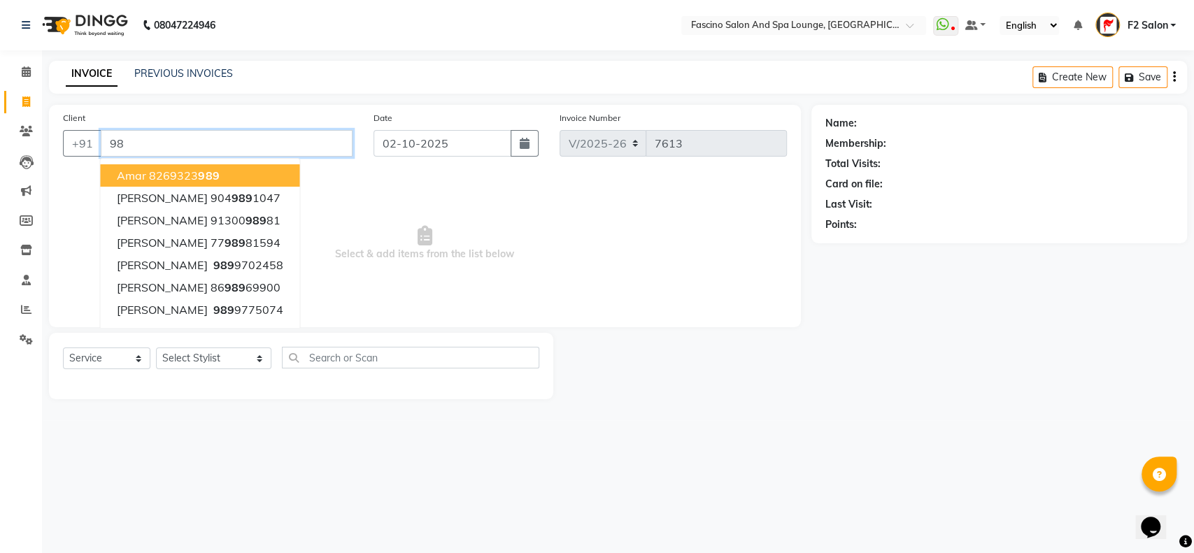
type input "9"
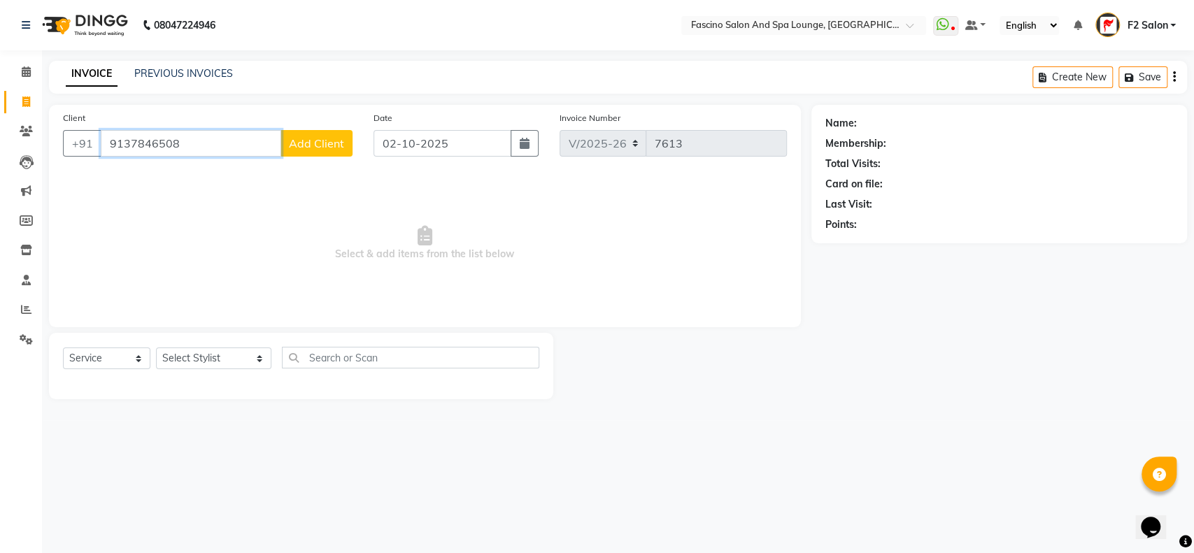
type input "9137846508"
click at [319, 137] on span "Add Client" at bounding box center [316, 143] width 55 height 14
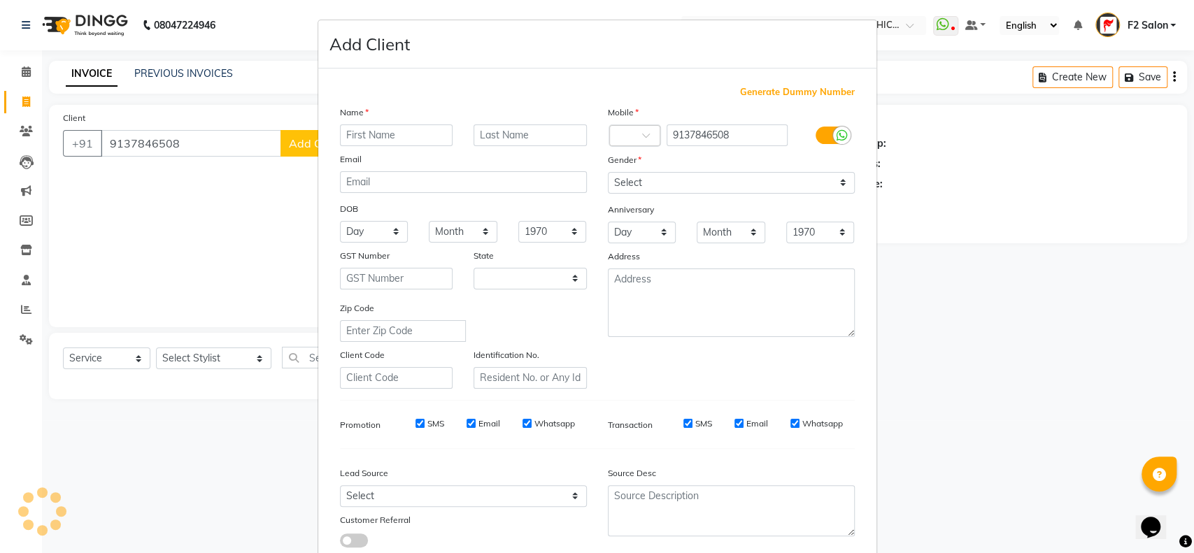
select select "22"
click at [355, 136] on input "text" at bounding box center [396, 135] width 113 height 22
type input "vivek"
click at [484, 131] on input "text" at bounding box center [529, 135] width 113 height 22
type input "mishra"
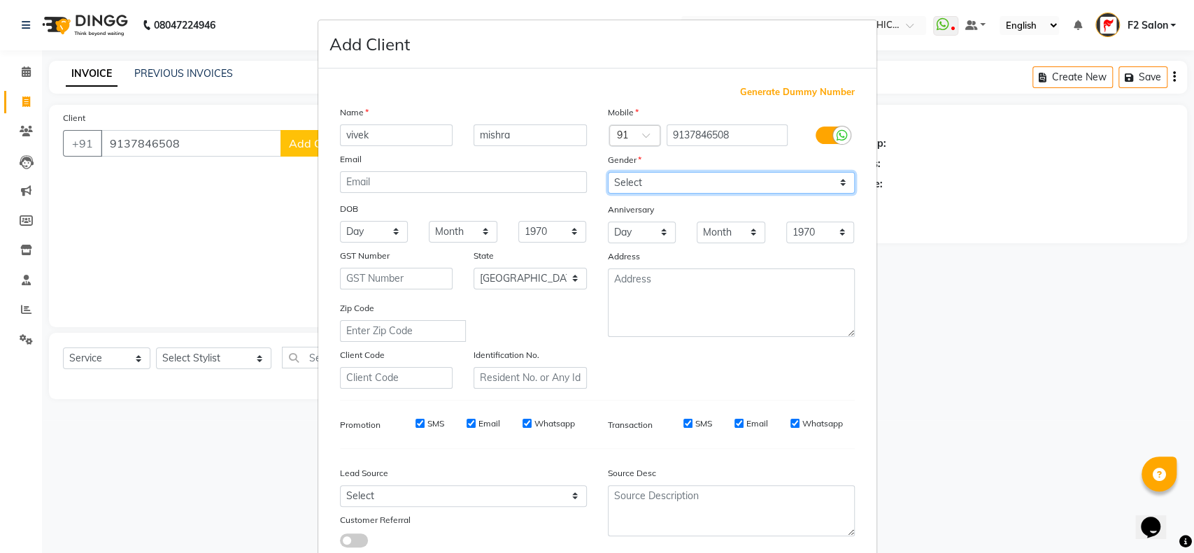
click at [834, 177] on select "Select Male Female Other Prefer Not To Say" at bounding box center [731, 183] width 247 height 22
select select "male"
click at [608, 172] on select "Select Male Female Other Prefer Not To Say" at bounding box center [731, 183] width 247 height 22
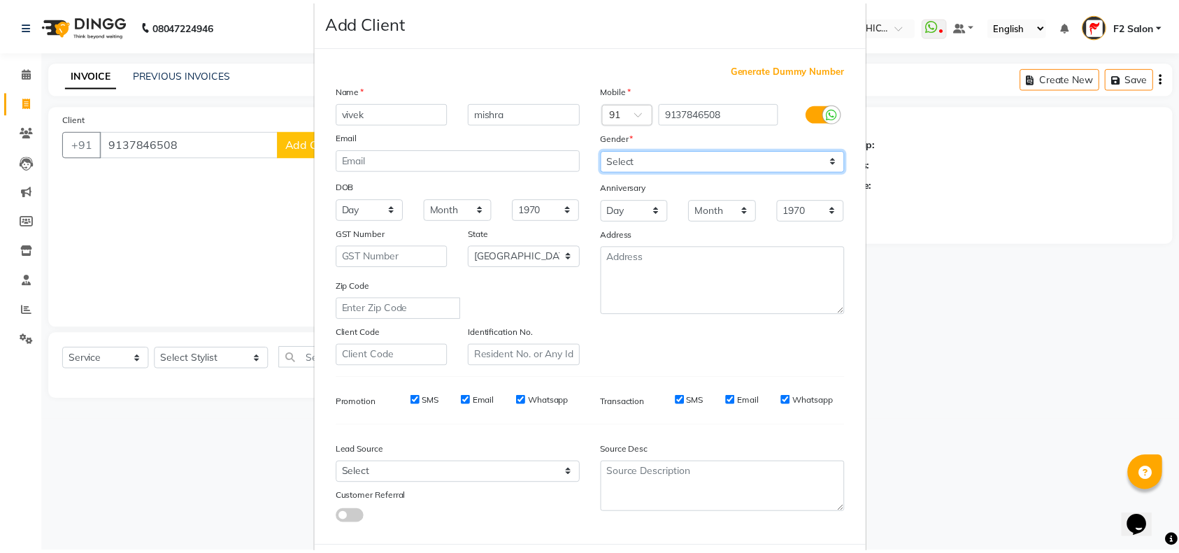
scroll to position [90, 0]
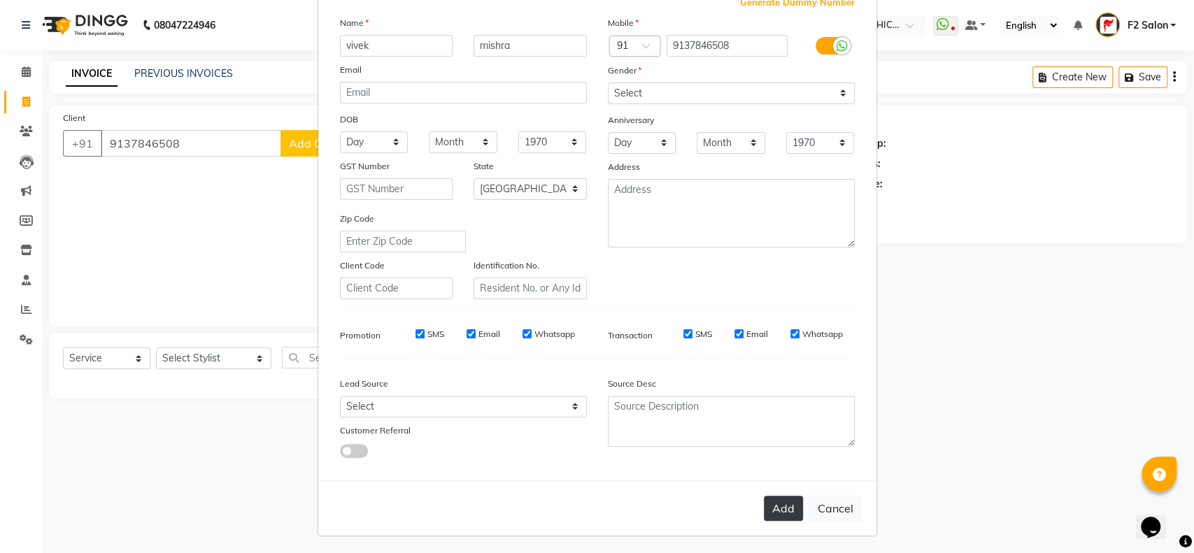
click at [775, 501] on button "Add" at bounding box center [783, 508] width 39 height 25
select select
select select "null"
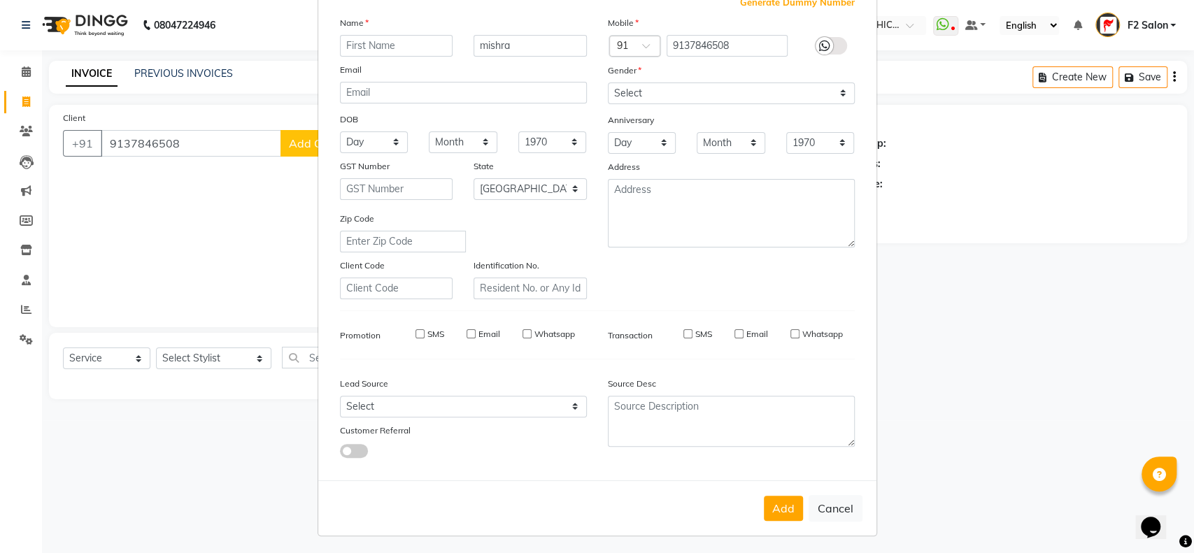
select select
checkbox input "false"
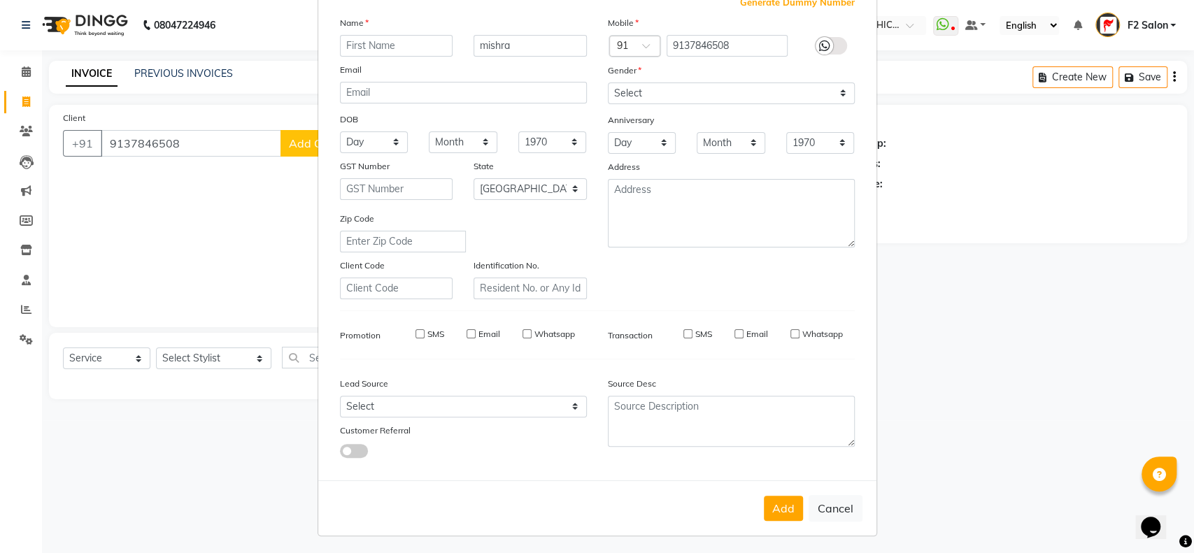
checkbox input "false"
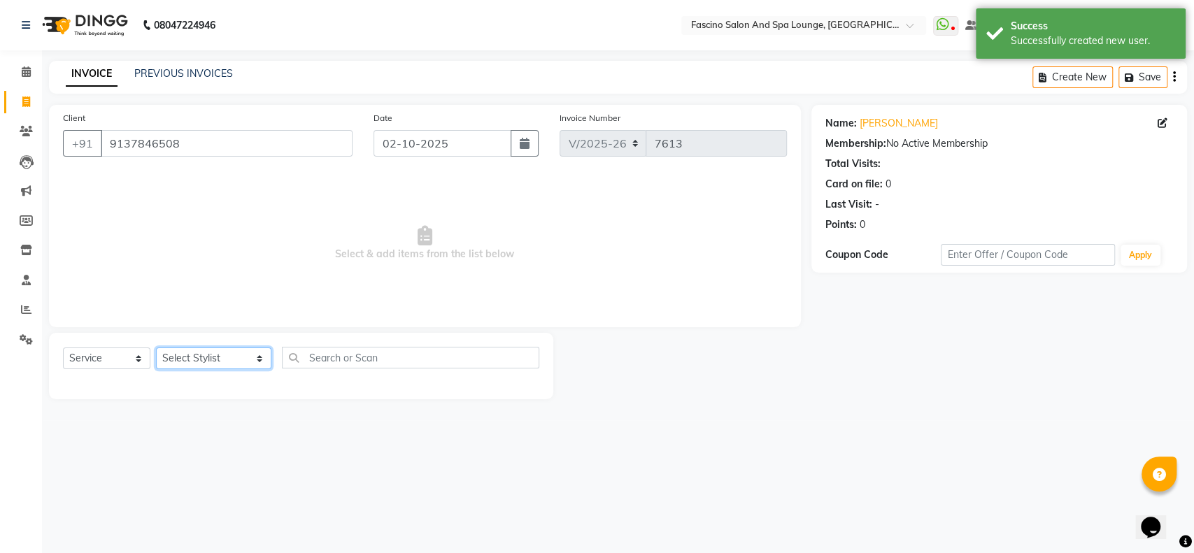
click at [228, 351] on select "Select Stylist akash F3 Asma Shaikh Ayan Kureshi Bhushan Thakare Chanda Mam Dee…" at bounding box center [213, 359] width 115 height 22
select select "74326"
click at [156, 348] on select "Select Stylist akash F3 Asma Shaikh Ayan Kureshi Bhushan Thakare Chanda Mam Dee…" at bounding box center [213, 359] width 115 height 22
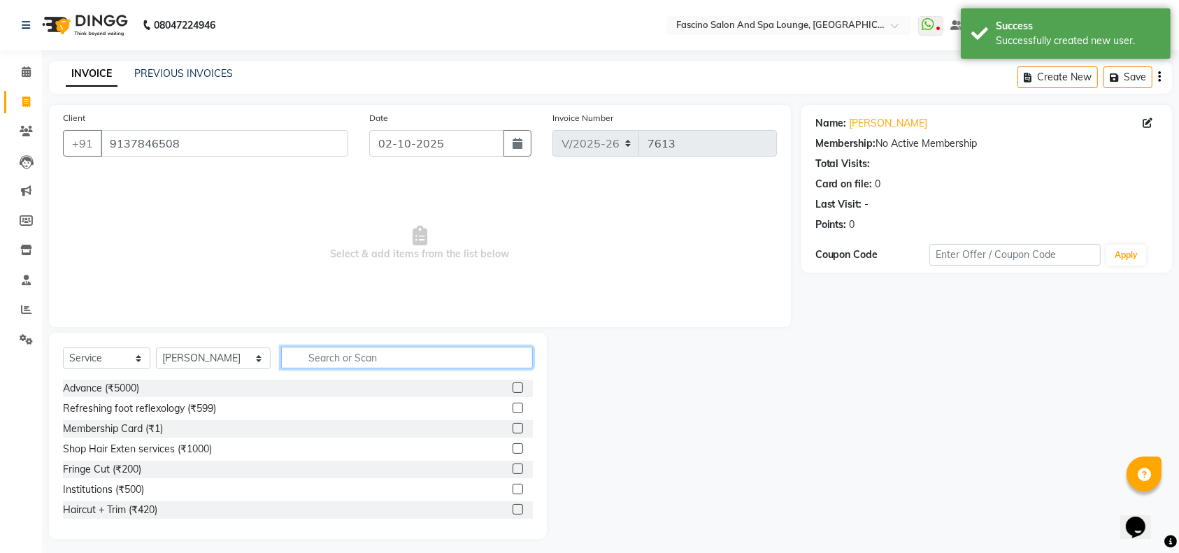
click at [284, 354] on input "text" at bounding box center [407, 358] width 252 height 22
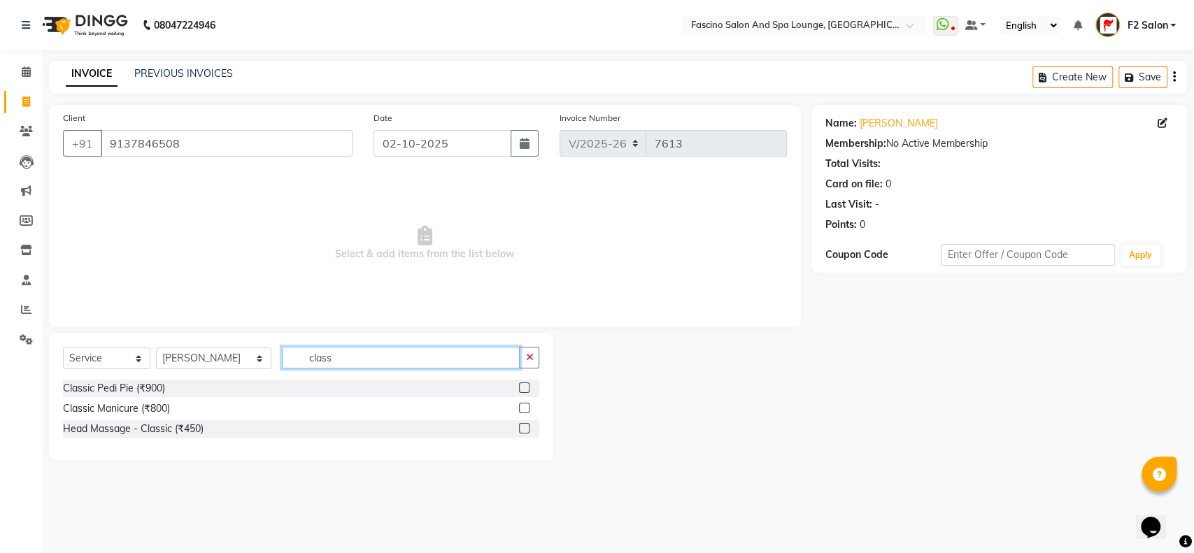
type input "class"
click at [521, 424] on label at bounding box center [524, 428] width 10 height 10
click at [521, 424] on input "checkbox" at bounding box center [523, 428] width 9 height 9
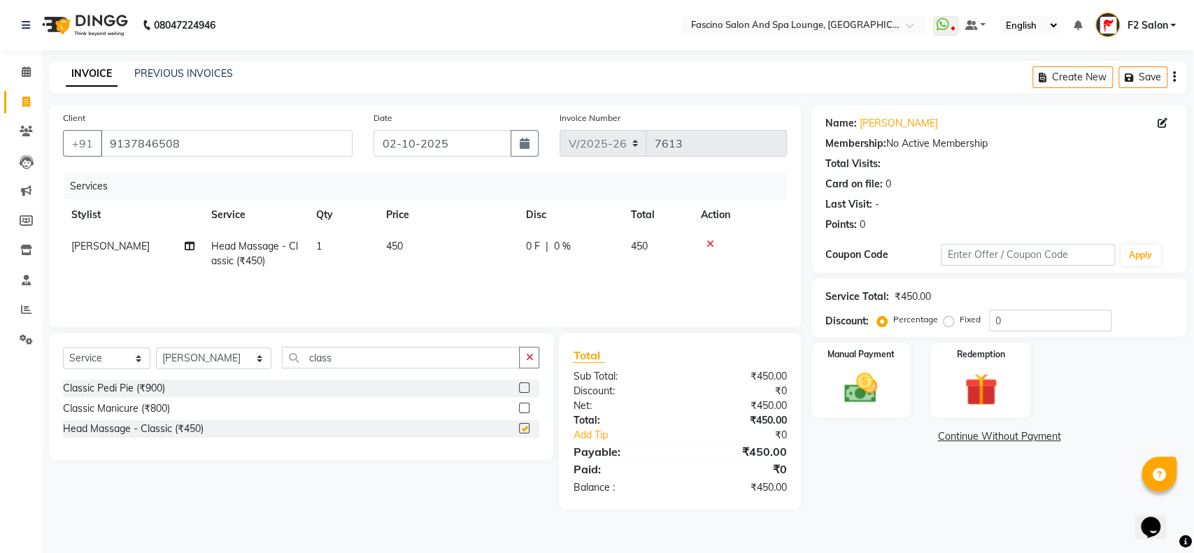
checkbox input "false"
click at [320, 357] on input "class" at bounding box center [401, 358] width 238 height 22
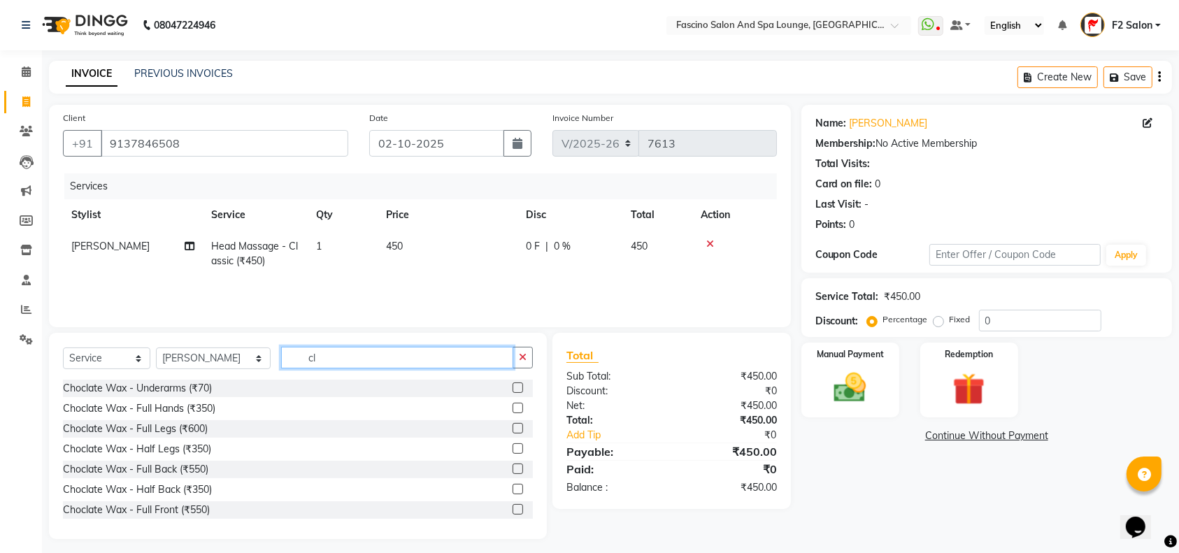
type input "c"
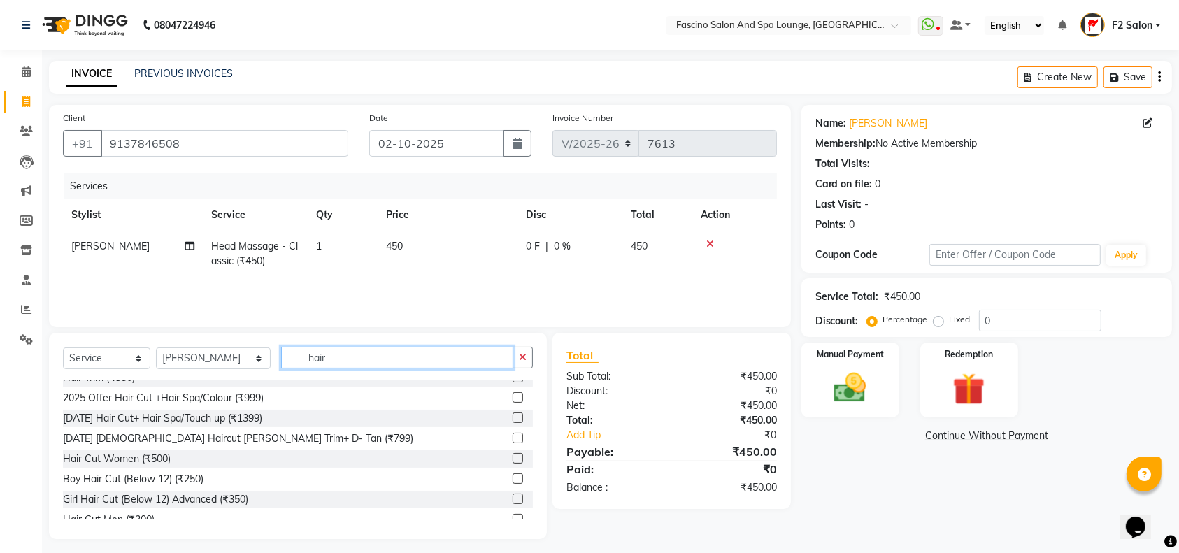
scroll to position [93, 0]
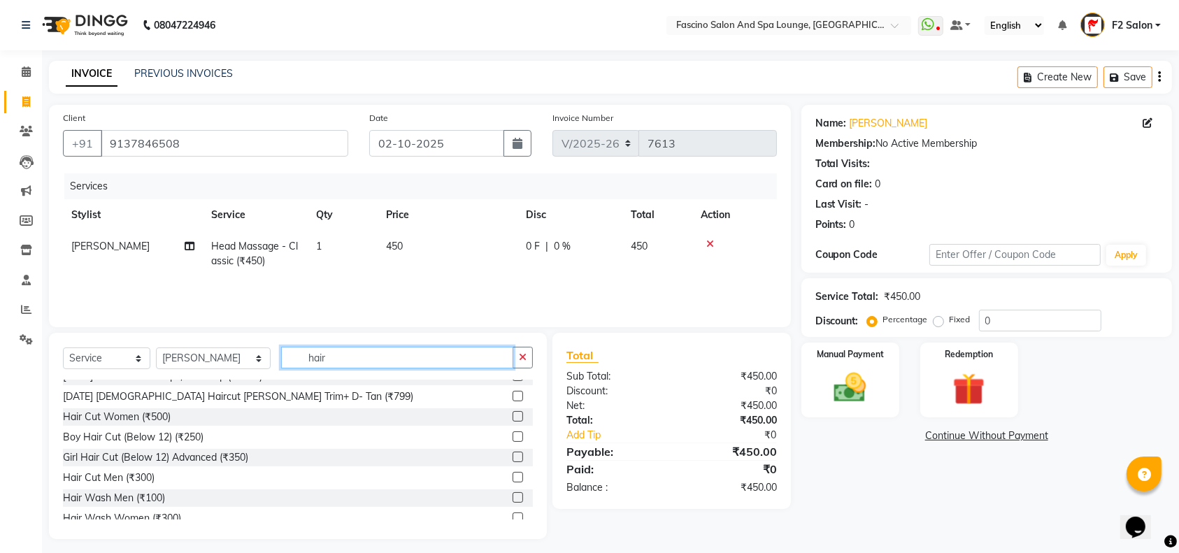
type input "hair"
click at [513, 476] on label at bounding box center [518, 477] width 10 height 10
click at [513, 476] on input "checkbox" at bounding box center [517, 477] width 9 height 9
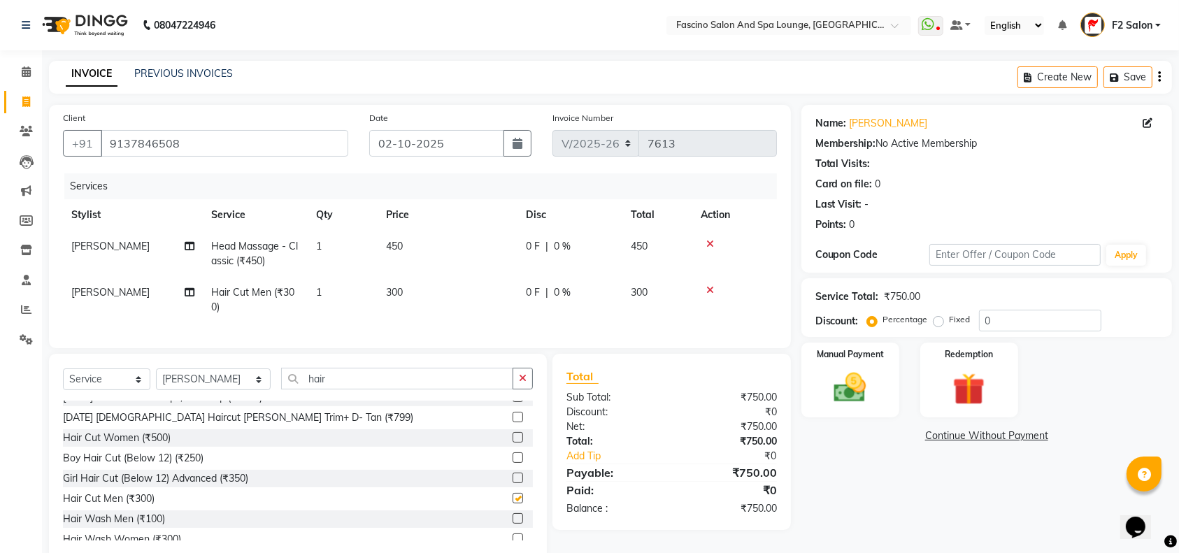
checkbox input "false"
click at [870, 372] on img at bounding box center [850, 388] width 55 height 38
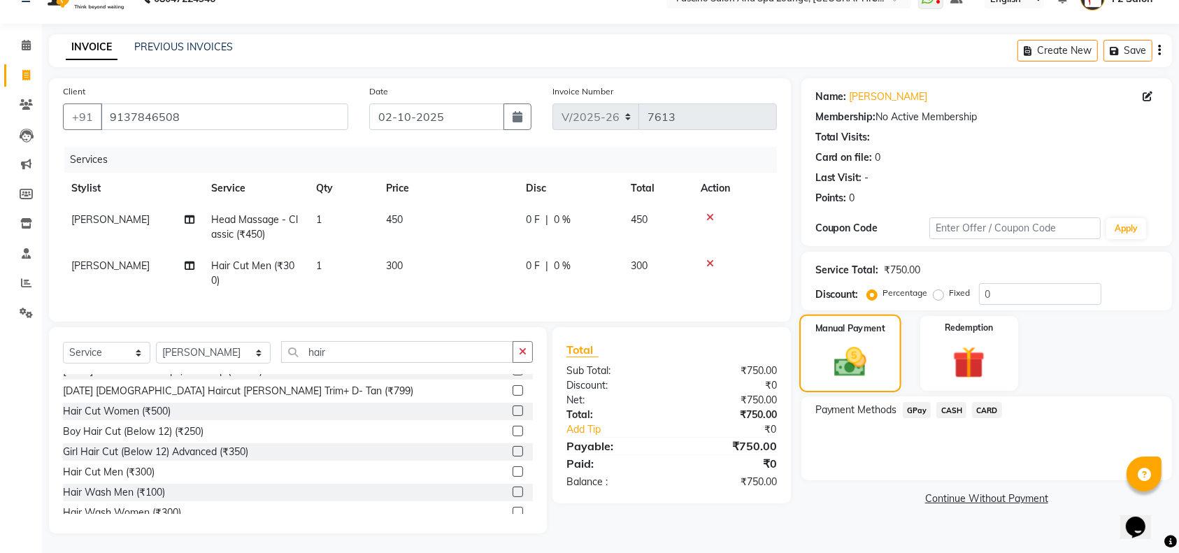
scroll to position [41, 0]
click at [917, 401] on span "GPay" at bounding box center [917, 409] width 29 height 16
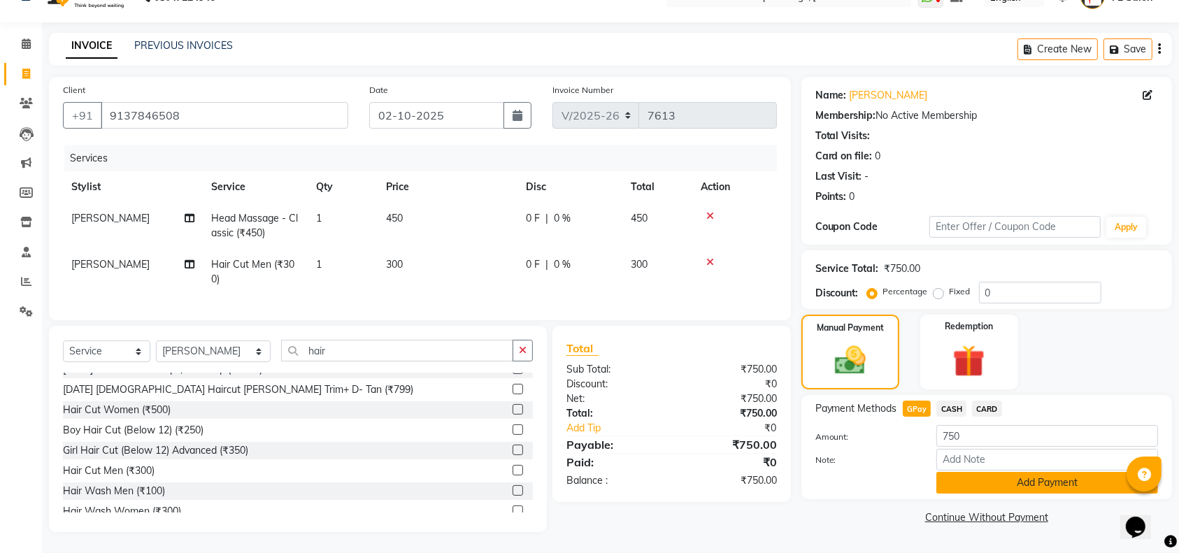
click at [966, 472] on button "Add Payment" at bounding box center [1047, 483] width 222 height 22
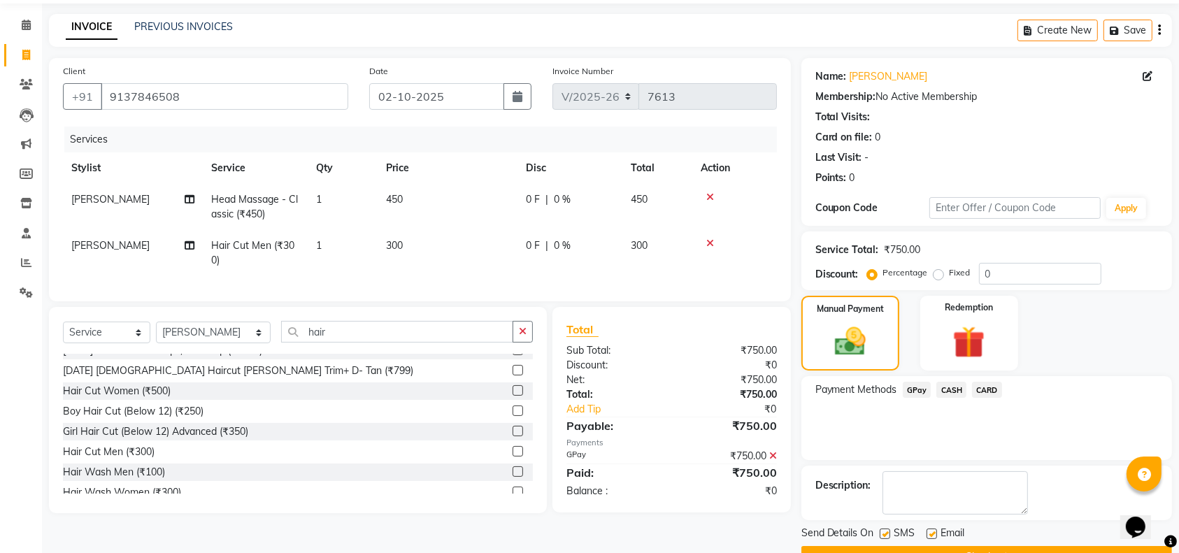
scroll to position [82, 0]
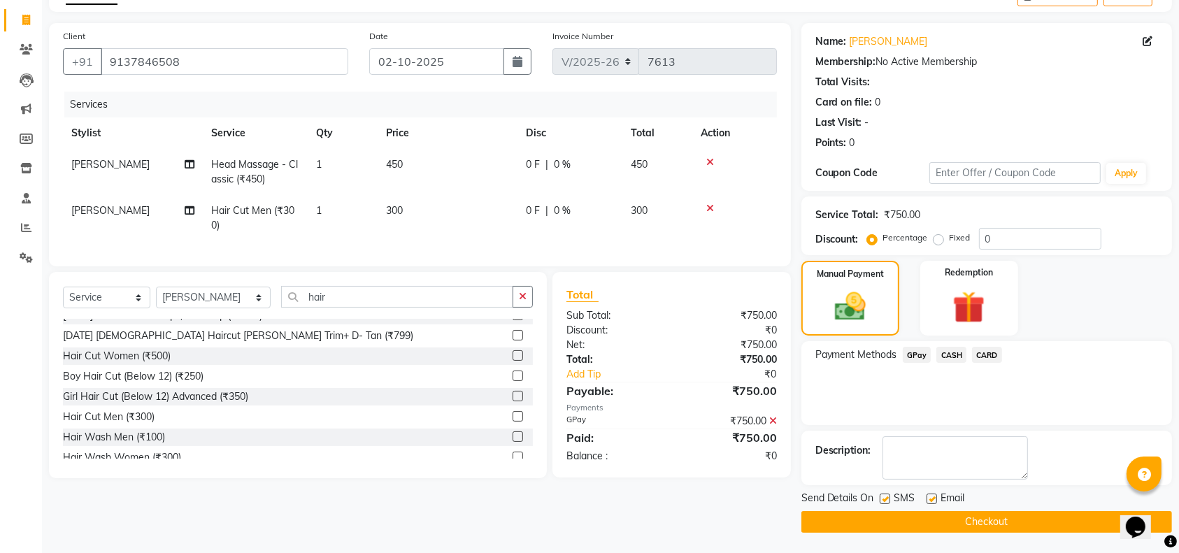
click at [939, 517] on button "Checkout" at bounding box center [986, 522] width 371 height 22
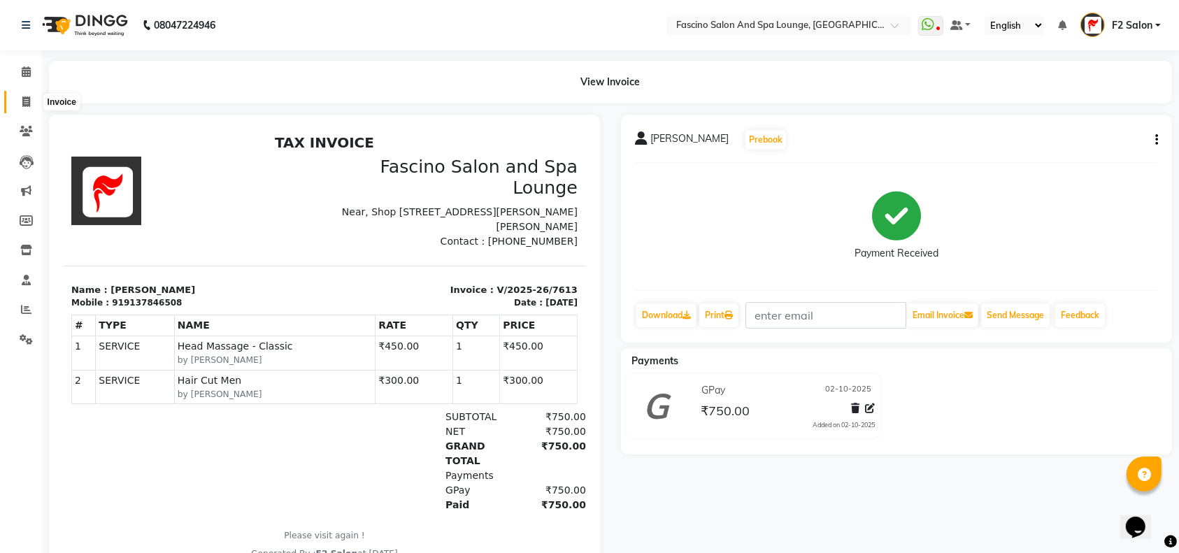
click at [28, 103] on icon at bounding box center [26, 101] width 8 height 10
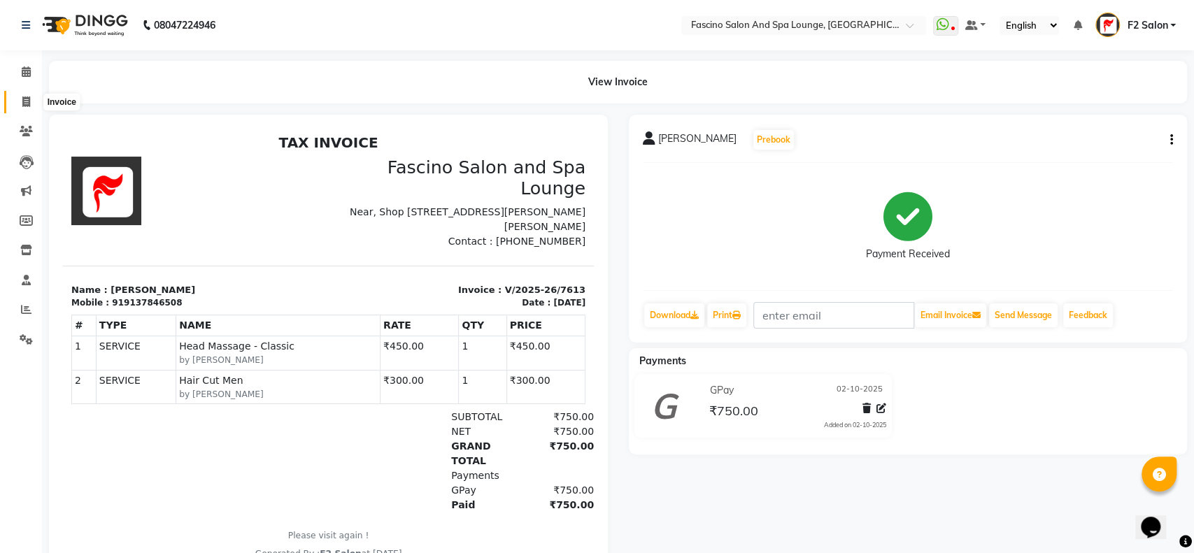
select select "129"
select select "service"
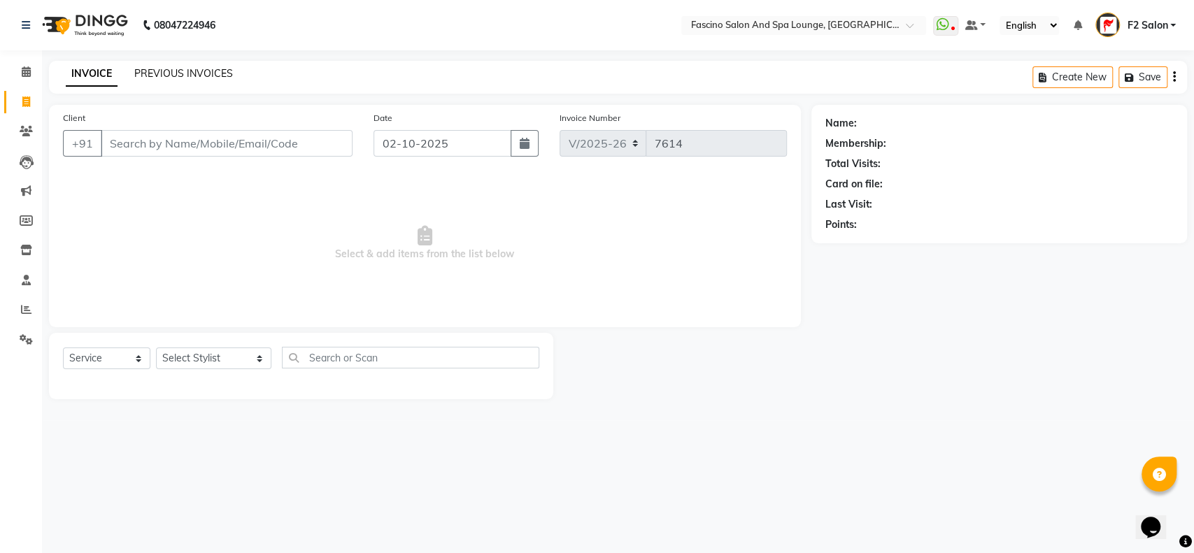
click at [196, 71] on link "PREVIOUS INVOICES" at bounding box center [183, 73] width 99 height 13
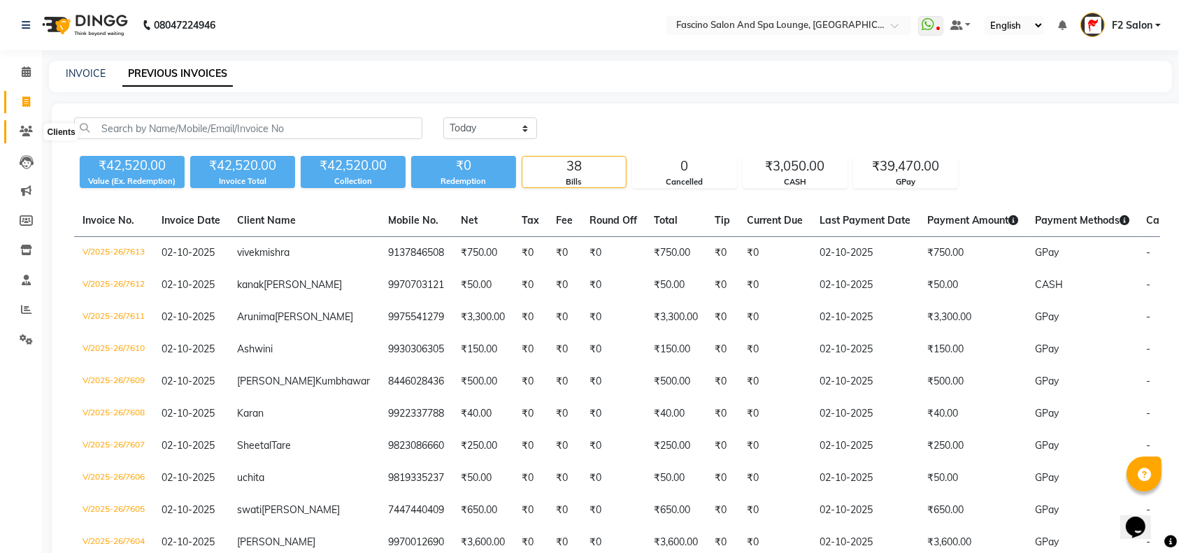
click at [29, 131] on icon at bounding box center [26, 131] width 13 height 10
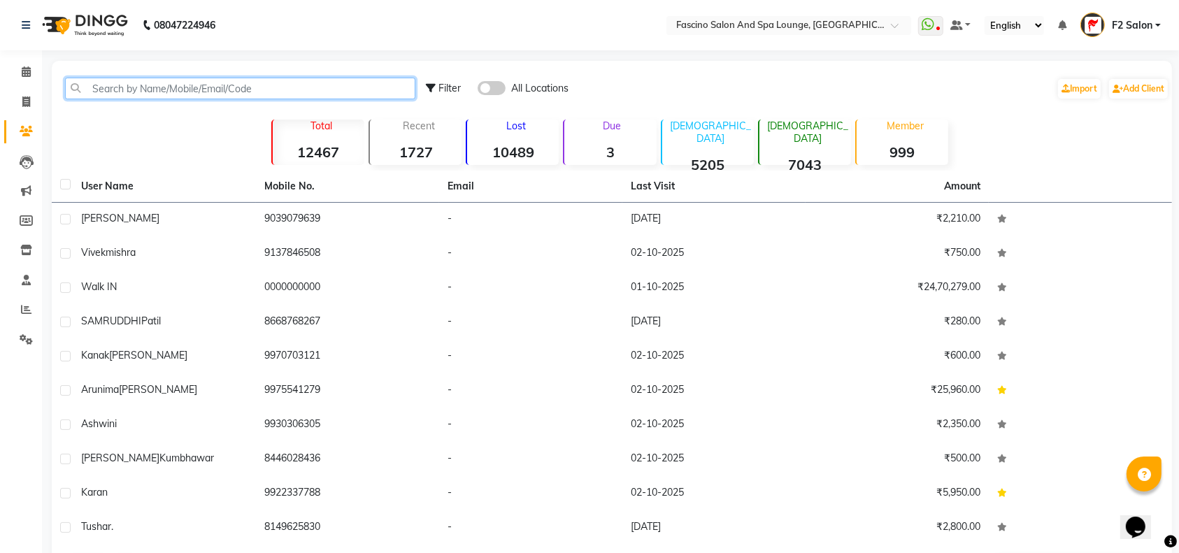
click at [96, 90] on input "text" at bounding box center [240, 89] width 350 height 22
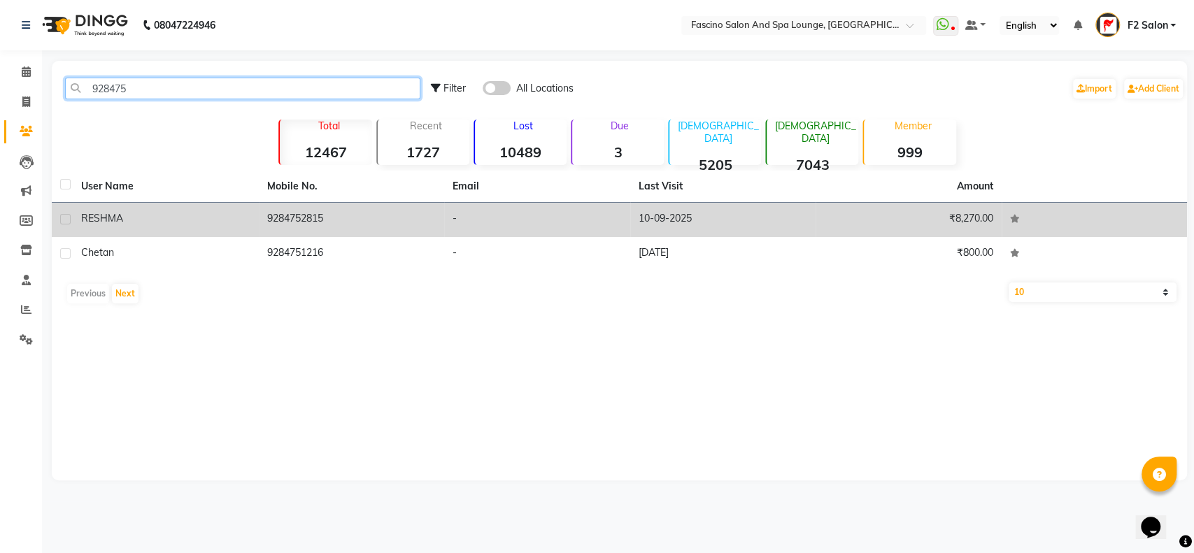
type input "928475"
click at [340, 212] on td "9284752815" at bounding box center [352, 220] width 186 height 34
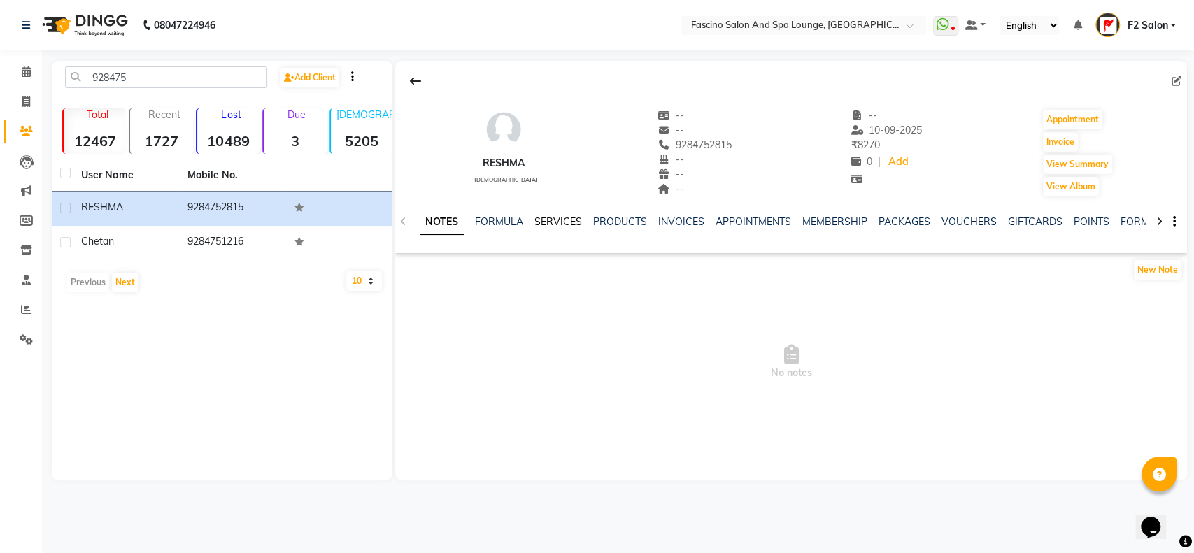
click at [548, 217] on link "SERVICES" at bounding box center [558, 221] width 48 height 13
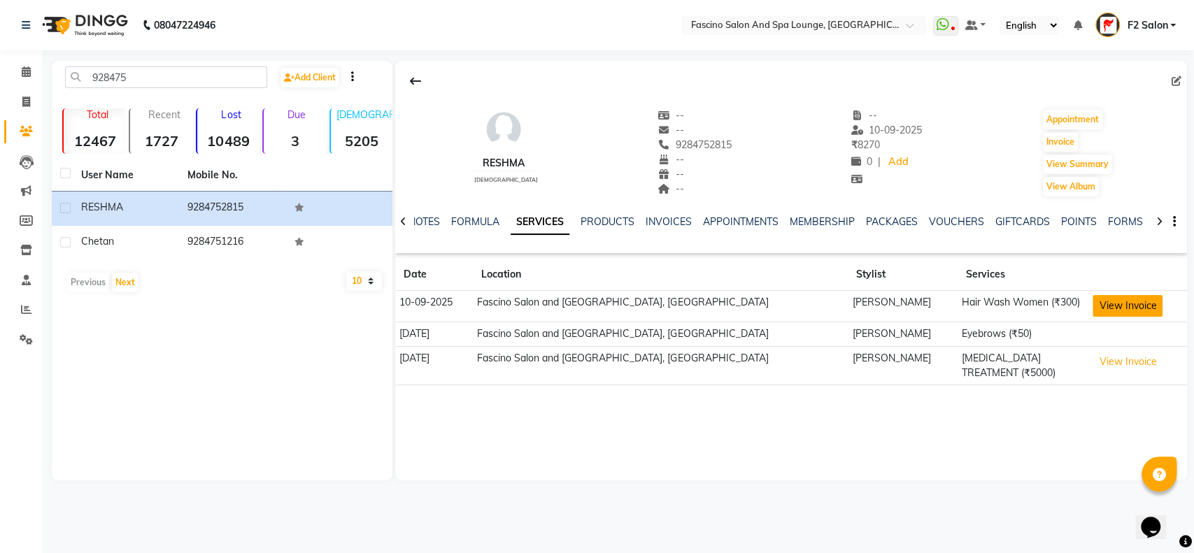
click at [1121, 305] on button "View Invoice" at bounding box center [1127, 306] width 70 height 22
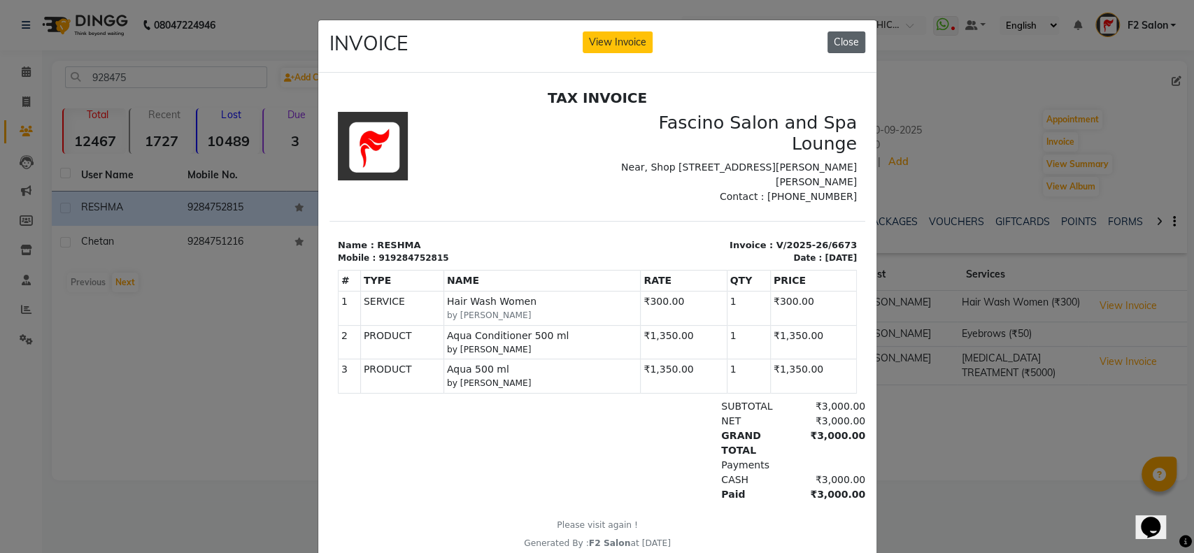
click at [841, 38] on button "Close" at bounding box center [846, 42] width 38 height 22
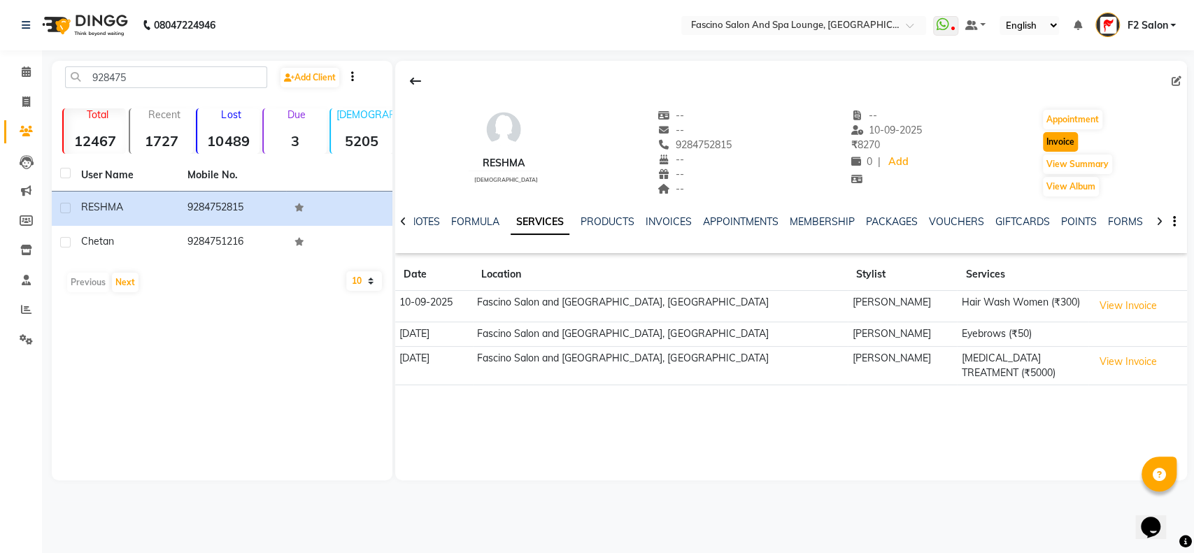
click at [1061, 142] on button "Invoice" at bounding box center [1060, 142] width 35 height 20
select select "service"
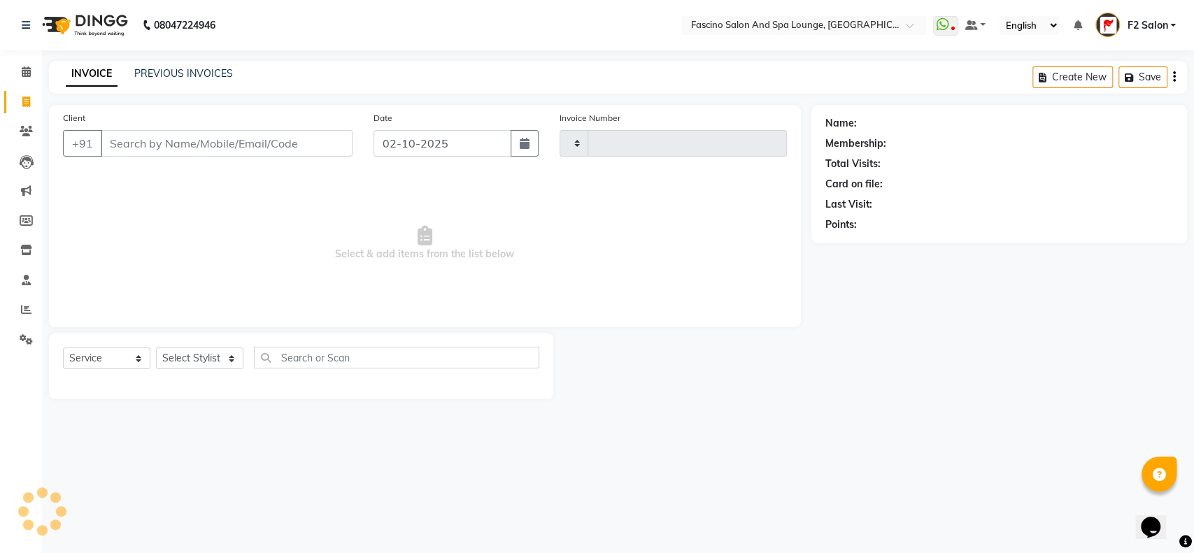
type input "7614"
select select "129"
type input "9284752815"
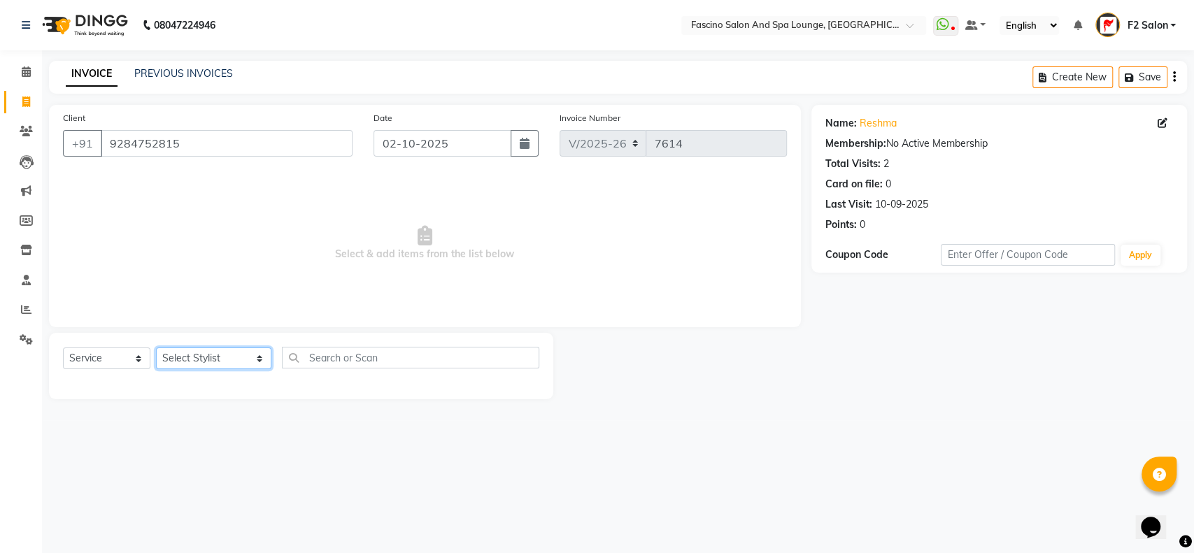
click at [235, 358] on select "Select Stylist akash F3 Asma Shaikh Ayan Kureshi Bhushan Thakare Chanda Mam Dee…" at bounding box center [213, 359] width 115 height 22
select select "23065"
click at [156, 348] on select "Select Stylist akash F3 Asma Shaikh Ayan Kureshi Bhushan Thakare Chanda Mam Dee…" at bounding box center [213, 359] width 115 height 22
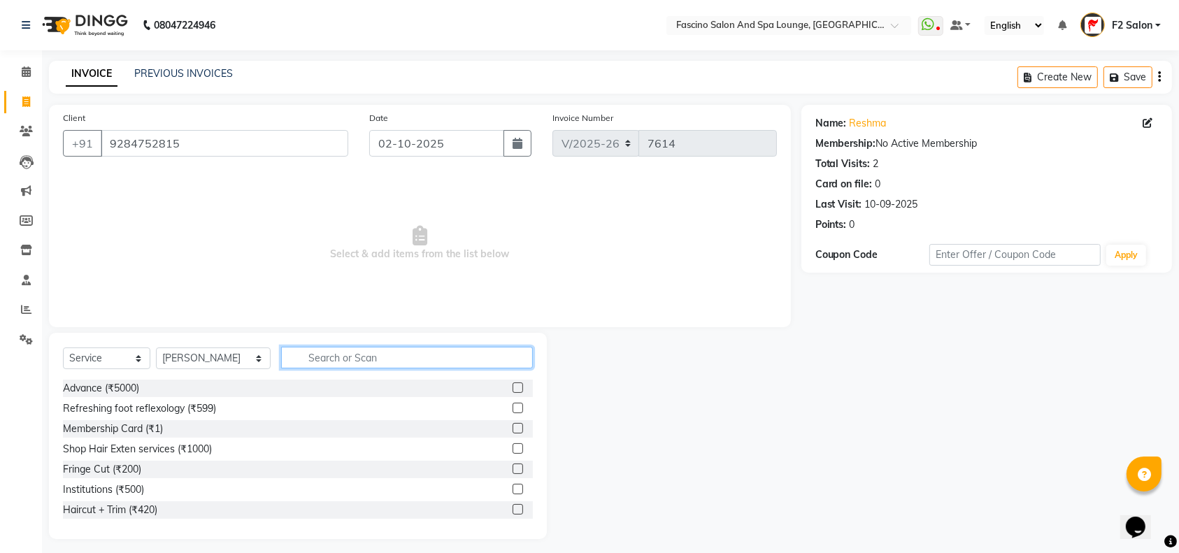
click at [291, 359] on input "text" at bounding box center [407, 358] width 252 height 22
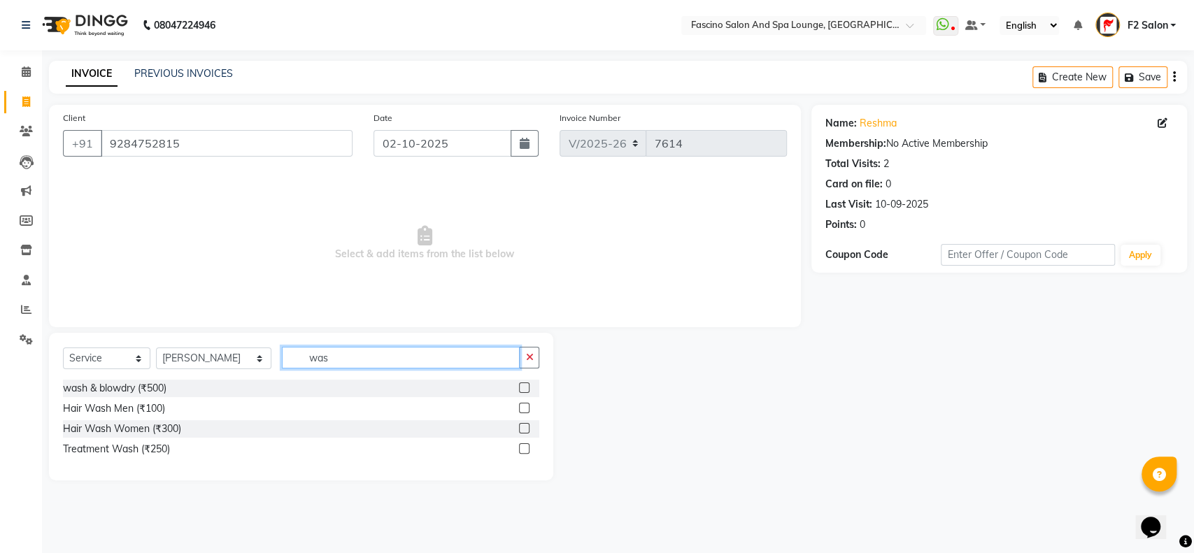
type input "was"
click at [526, 385] on label at bounding box center [524, 387] width 10 height 10
click at [526, 385] on input "checkbox" at bounding box center [523, 388] width 9 height 9
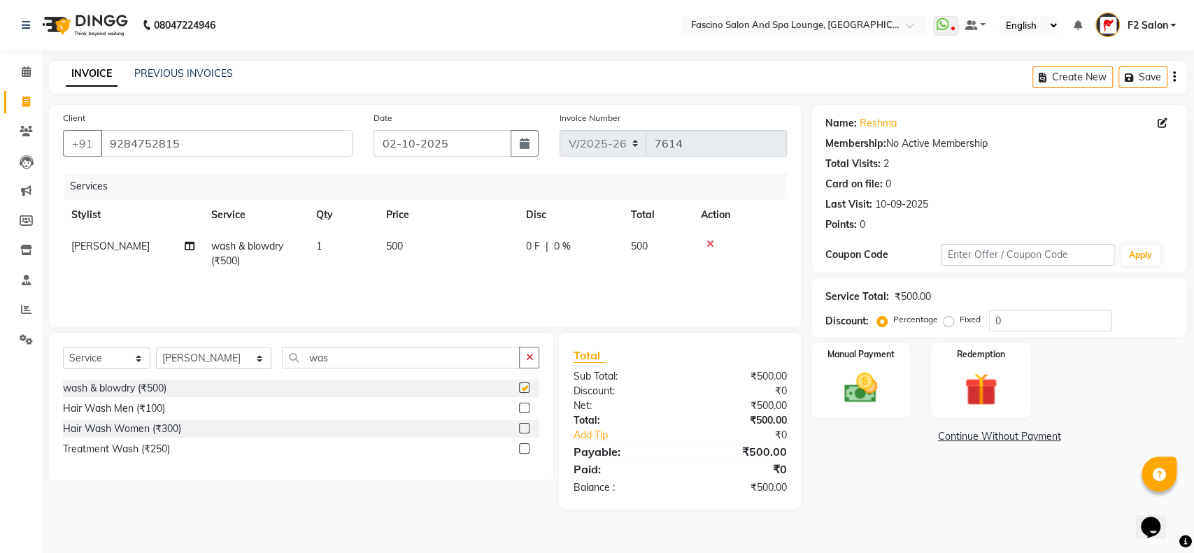
checkbox input "false"
click at [425, 241] on td "500" at bounding box center [448, 254] width 140 height 46
select select "23065"
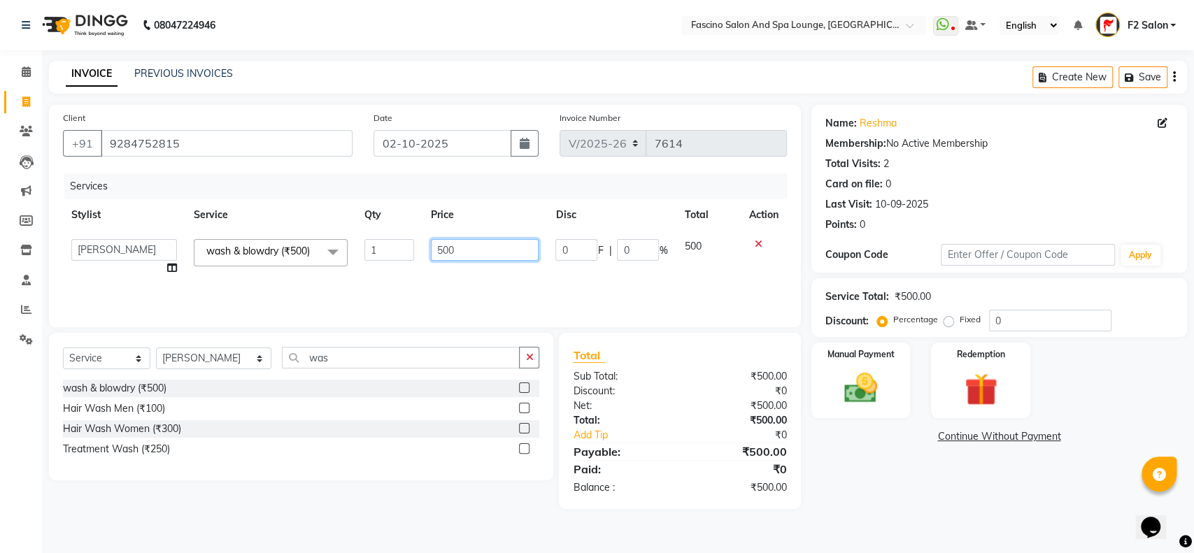
click at [470, 248] on input "500" at bounding box center [485, 250] width 108 height 22
type input "5"
type input "420"
click at [888, 379] on div "Manual Payment" at bounding box center [860, 380] width 103 height 79
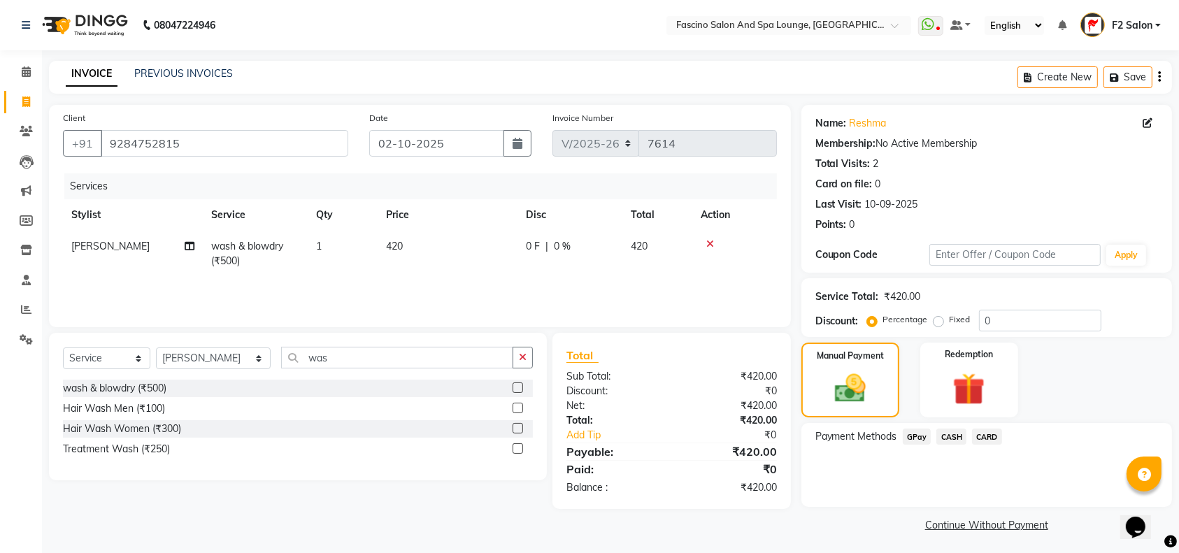
click at [915, 434] on span "GPay" at bounding box center [917, 437] width 29 height 16
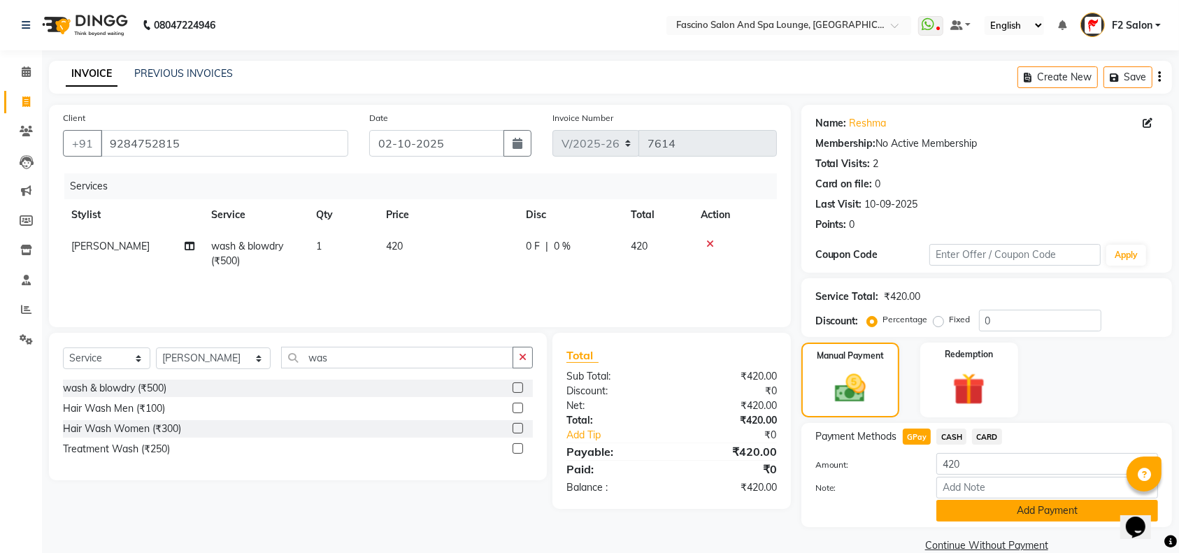
click at [991, 507] on button "Add Payment" at bounding box center [1047, 511] width 222 height 22
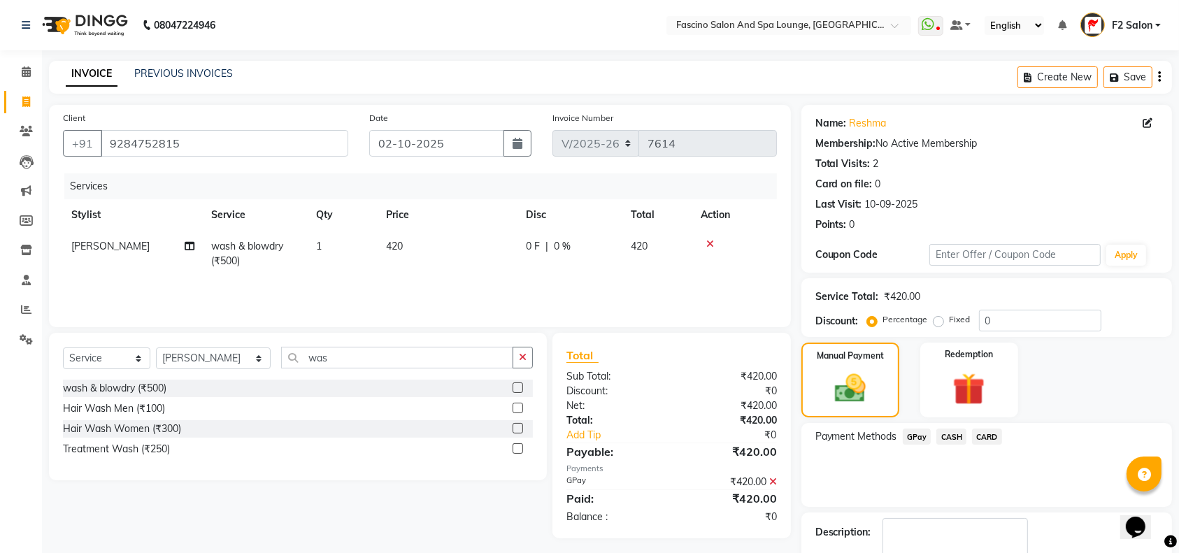
scroll to position [82, 0]
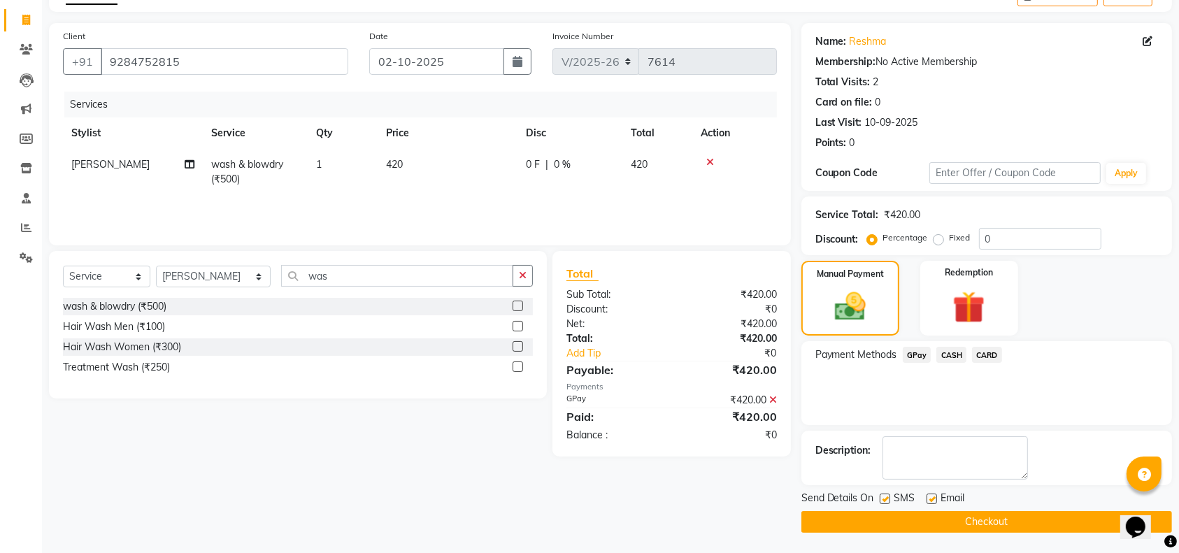
click at [992, 517] on button "Checkout" at bounding box center [986, 522] width 371 height 22
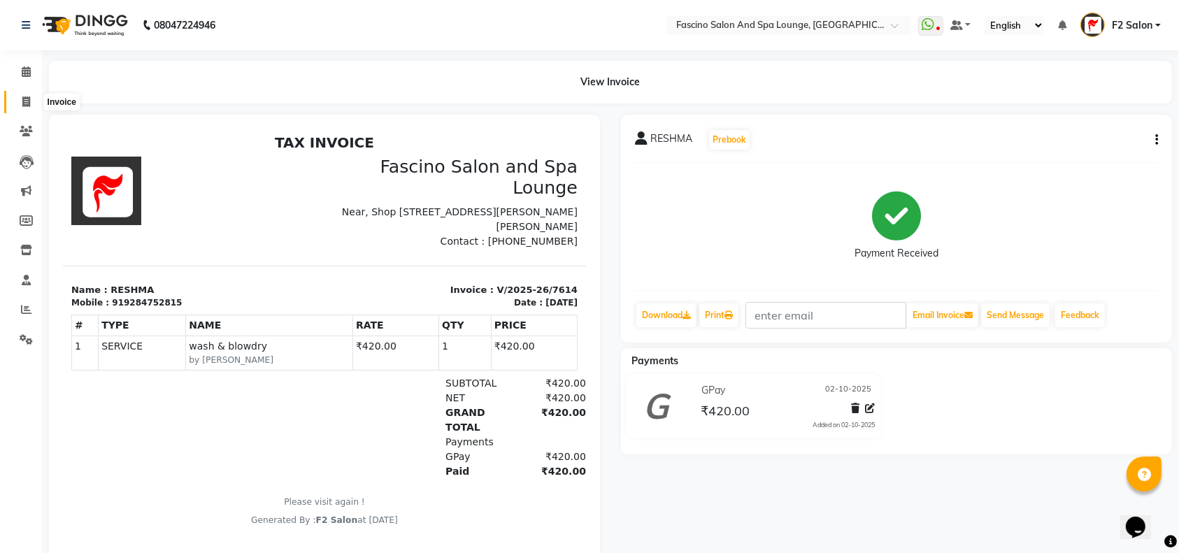
click at [28, 103] on icon at bounding box center [26, 101] width 8 height 10
select select "129"
select select "service"
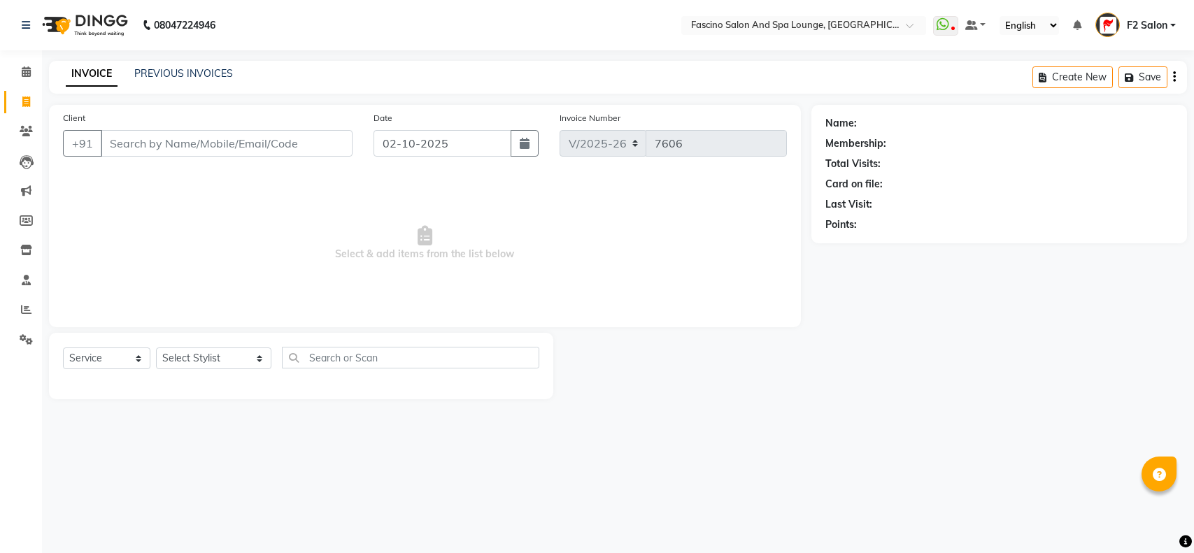
select select "129"
select select "service"
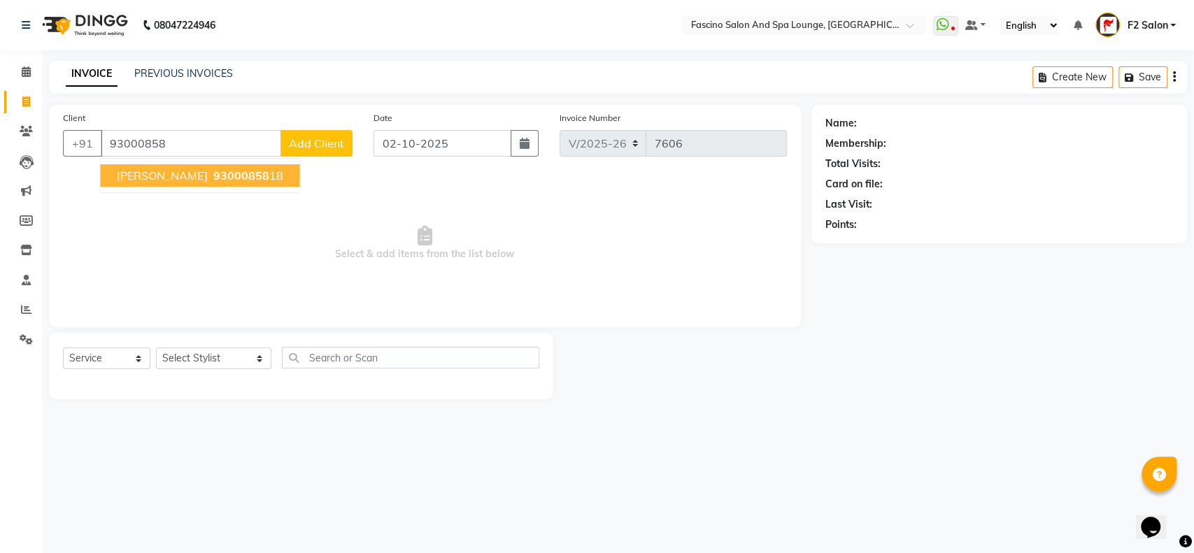
click at [214, 175] on span "93000858" at bounding box center [241, 176] width 56 height 14
type input "9300085818"
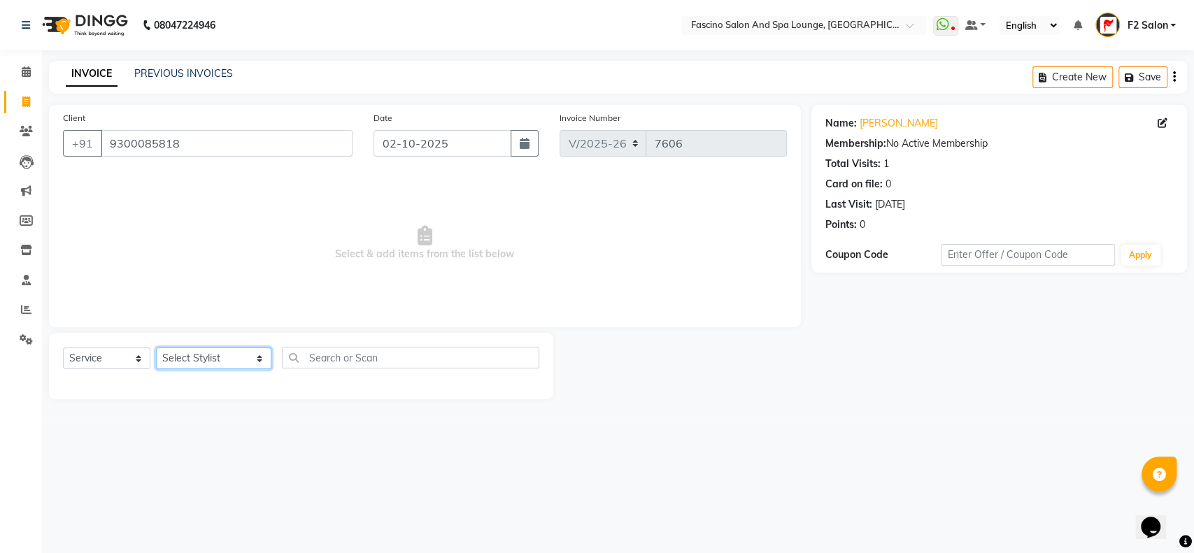
click at [235, 355] on select "Select Stylist akash F3 Asma Shaikh Ayan Kureshi Bhushan Thakare Chanda Mam Dee…" at bounding box center [213, 359] width 115 height 22
click at [156, 348] on select "Select Stylist akash F3 Asma Shaikh Ayan Kureshi Bhushan Thakare Chanda Mam Dee…" at bounding box center [213, 359] width 115 height 22
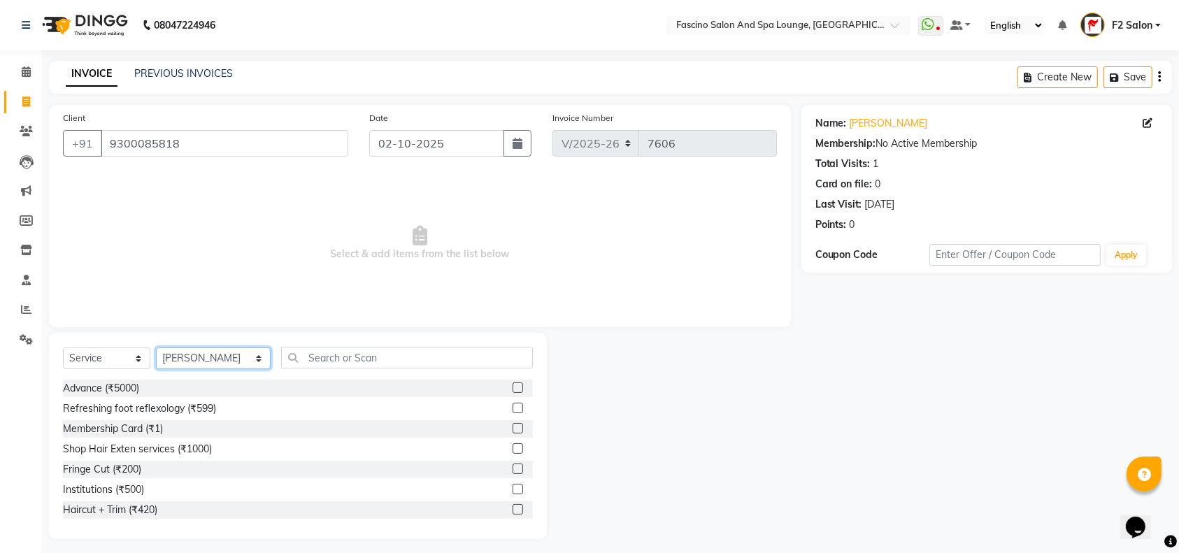
click at [235, 357] on select "Select Stylist akash F3 Asma Shaikh Ayan Kureshi Bhushan Thakare Chanda Mam Dee…" at bounding box center [213, 359] width 115 height 22
select select "72667"
click at [156, 348] on select "Select Stylist akash F3 Asma Shaikh Ayan Kureshi Bhushan Thakare Chanda Mam Dee…" at bounding box center [213, 359] width 115 height 22
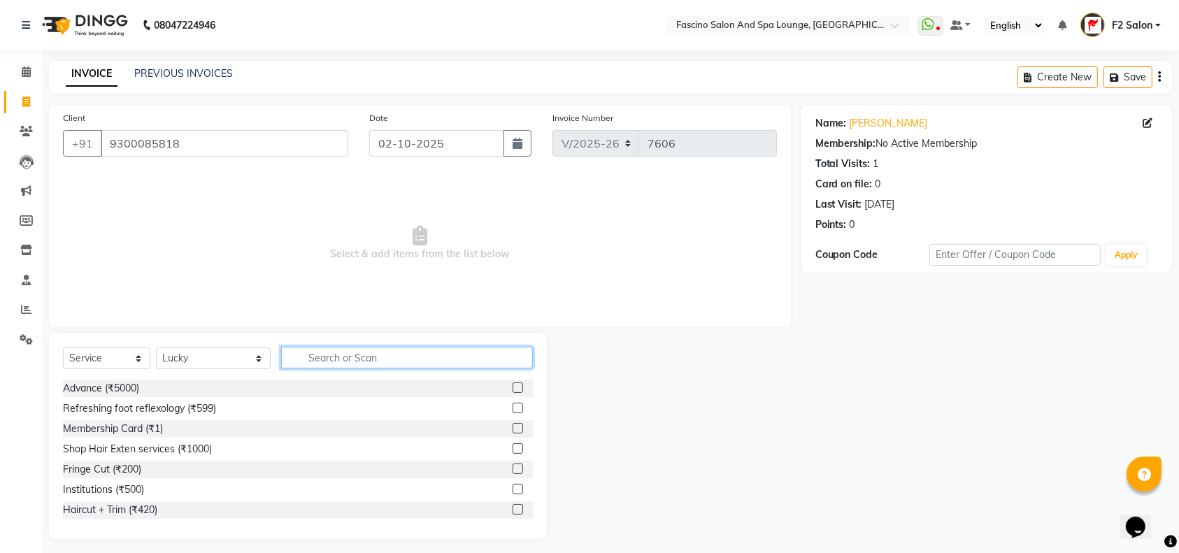
click at [308, 352] on input "text" at bounding box center [407, 358] width 252 height 22
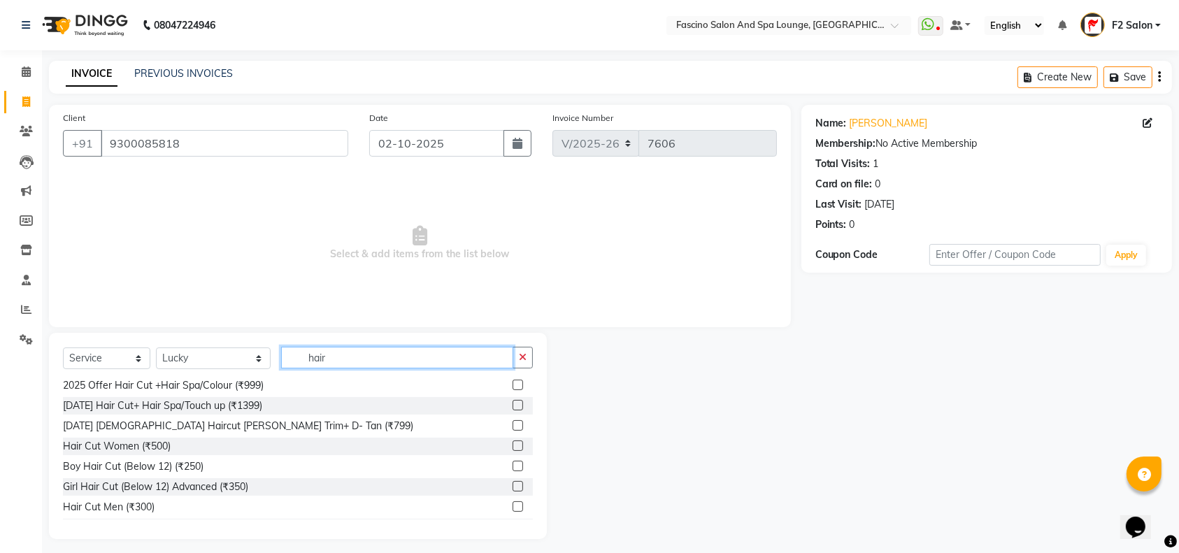
scroll to position [93, 0]
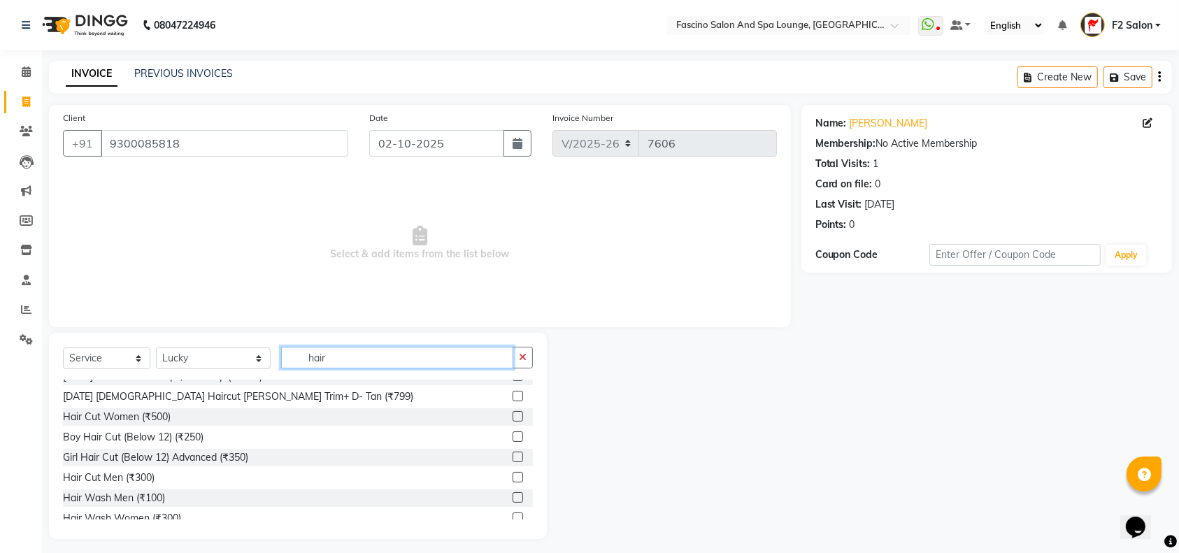
type input "hair"
click at [513, 476] on label at bounding box center [518, 477] width 10 height 10
click at [513, 476] on input "checkbox" at bounding box center [517, 477] width 9 height 9
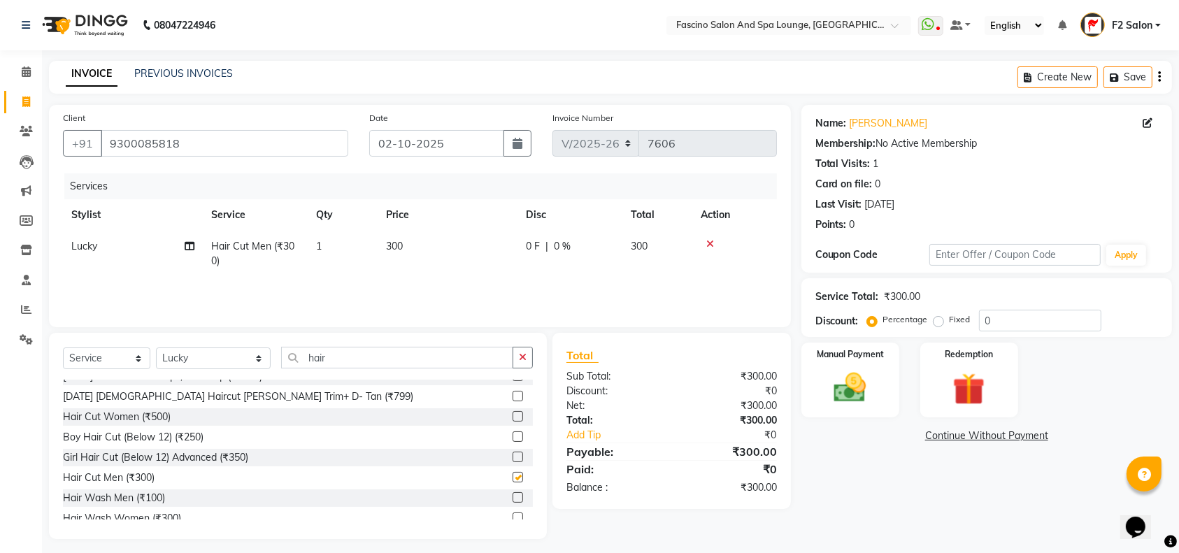
checkbox input "false"
click at [861, 390] on img at bounding box center [850, 388] width 55 height 38
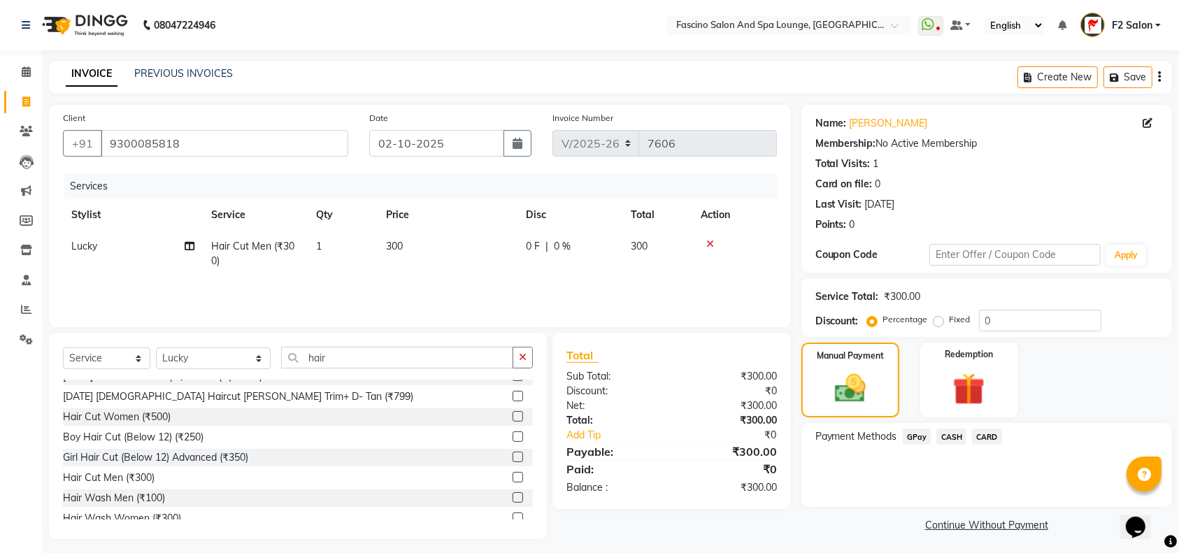
click at [916, 436] on span "GPay" at bounding box center [917, 437] width 29 height 16
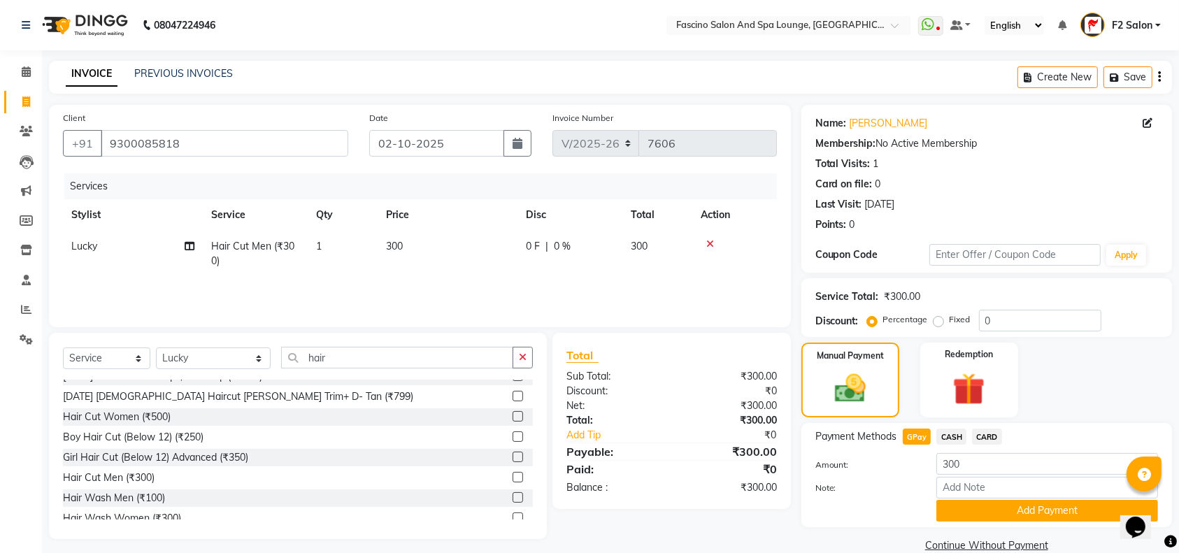
click at [989, 438] on span "CARD" at bounding box center [987, 437] width 30 height 16
click at [982, 511] on button "Add Payment" at bounding box center [1047, 511] width 222 height 22
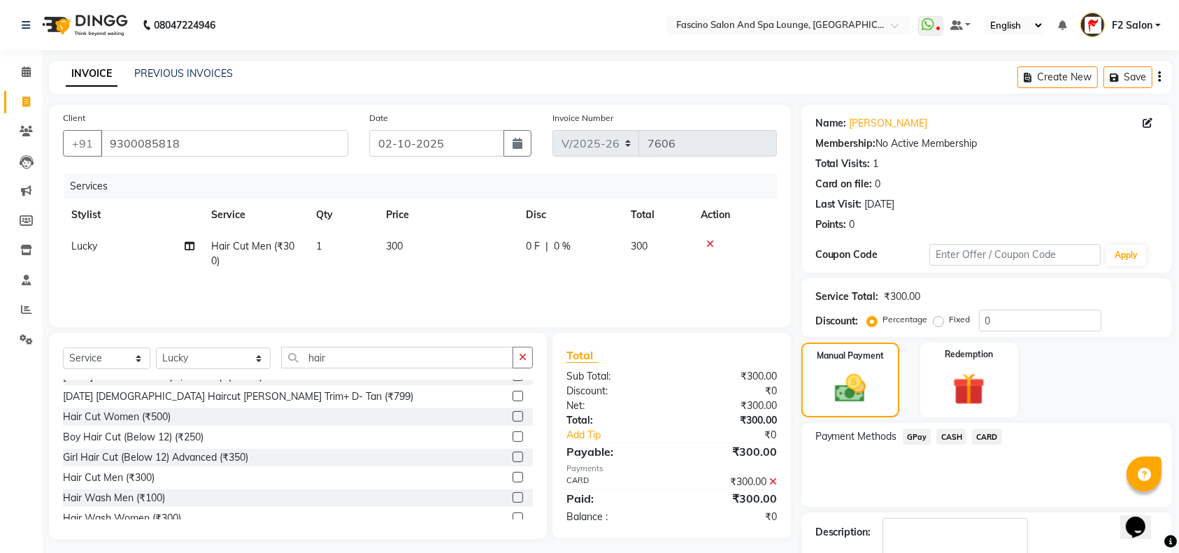
scroll to position [82, 0]
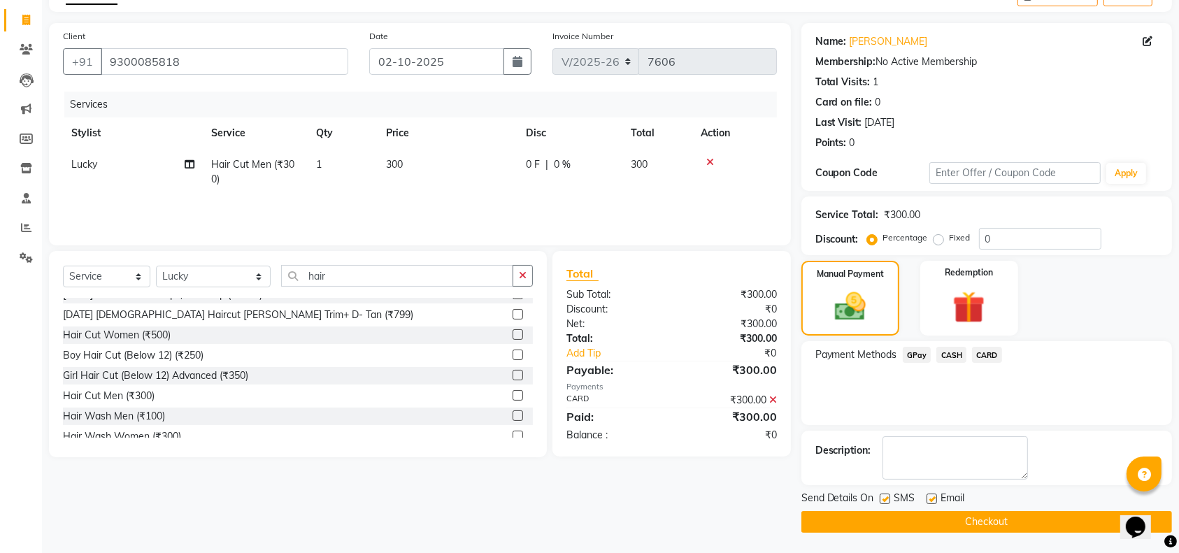
click at [978, 519] on button "Checkout" at bounding box center [986, 522] width 371 height 22
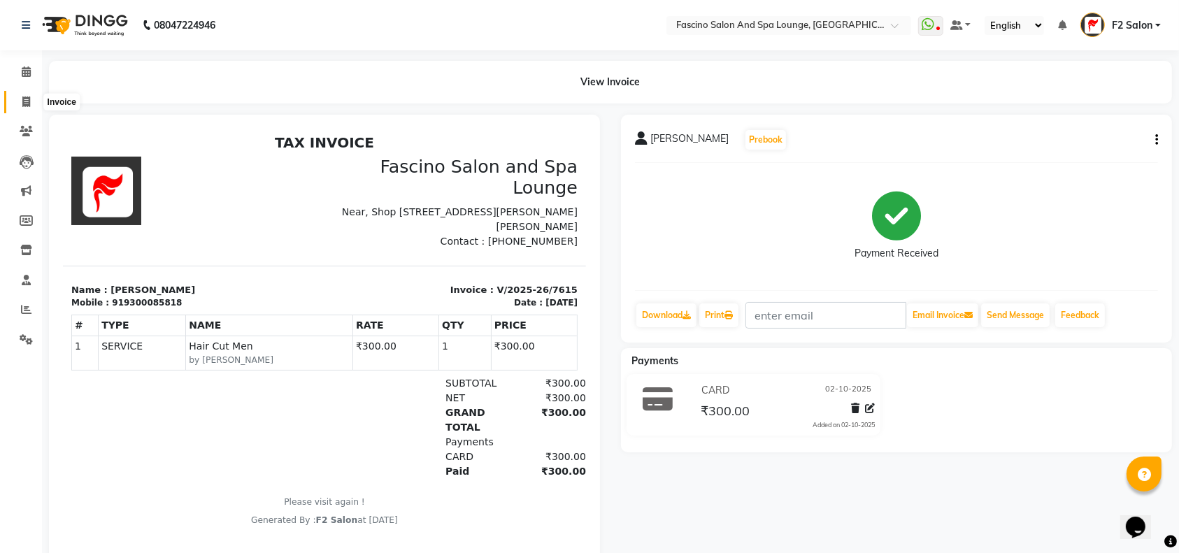
click at [26, 104] on icon at bounding box center [26, 101] width 8 height 10
select select "service"
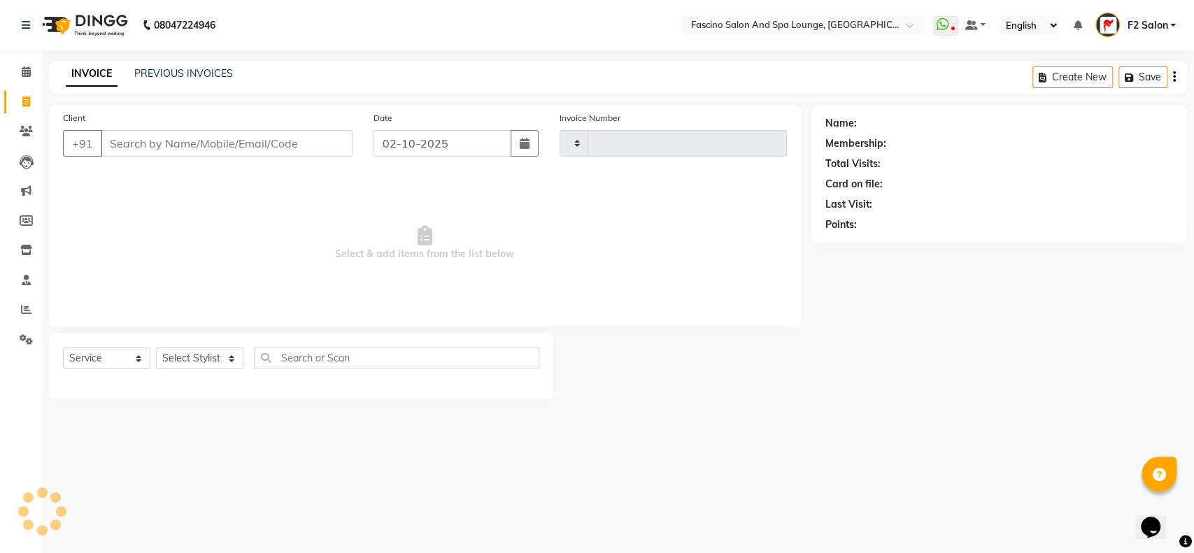
type input "7616"
select select "129"
click at [28, 127] on icon at bounding box center [26, 131] width 13 height 10
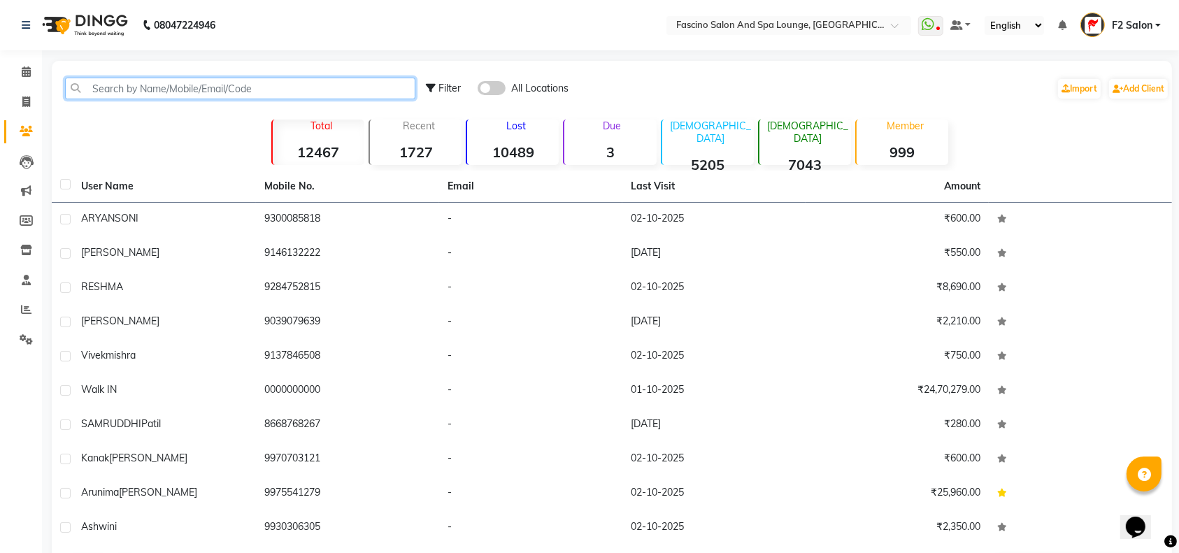
click at [112, 86] on input "text" at bounding box center [240, 89] width 350 height 22
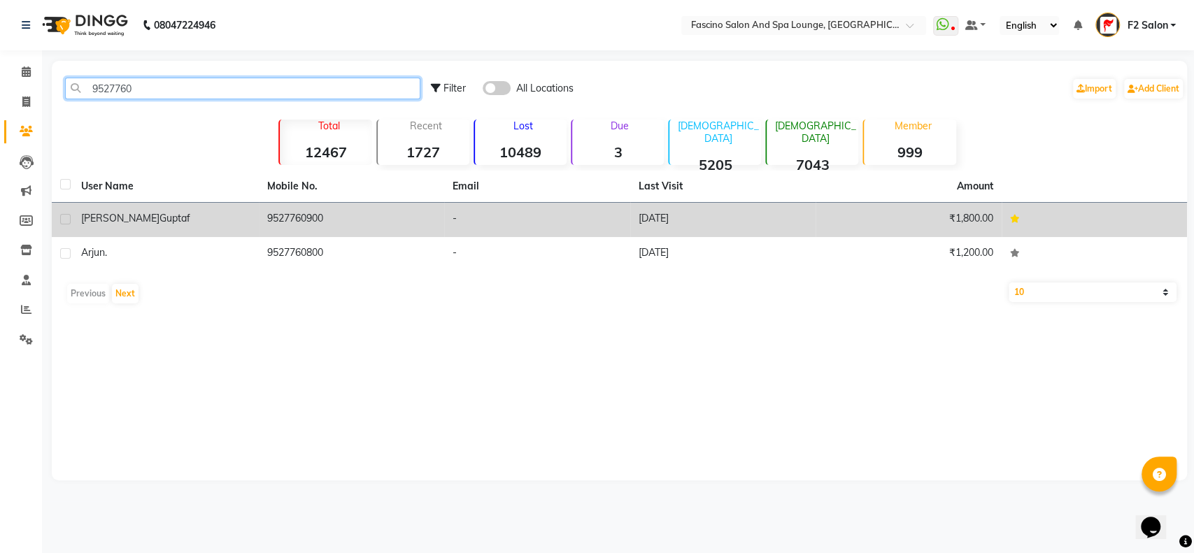
type input "9527760"
click at [299, 211] on td "9527760900" at bounding box center [352, 220] width 186 height 34
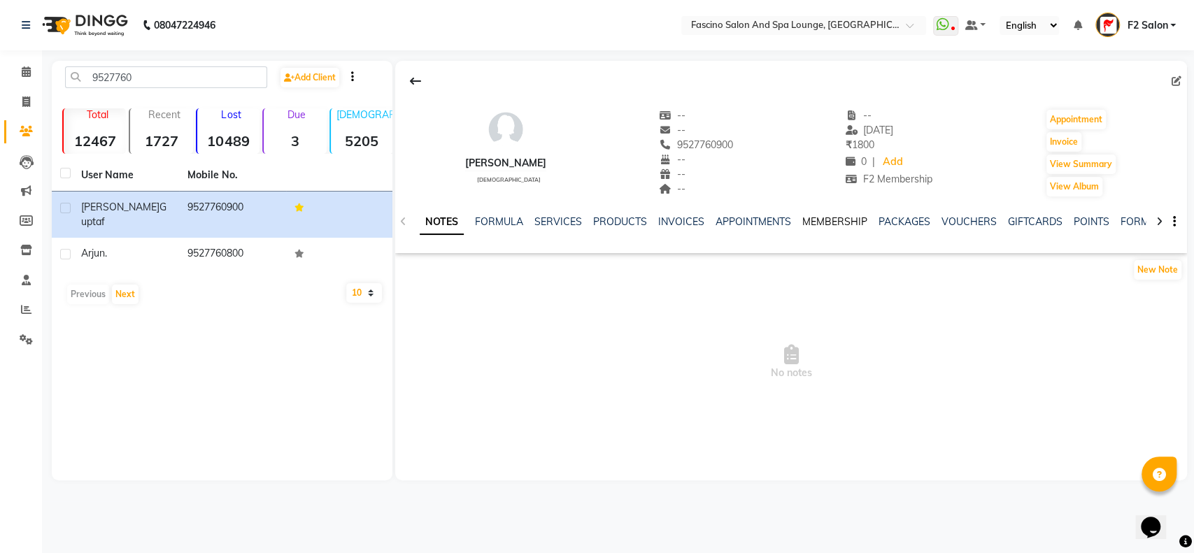
click at [834, 226] on link "MEMBERSHIP" at bounding box center [834, 221] width 65 height 13
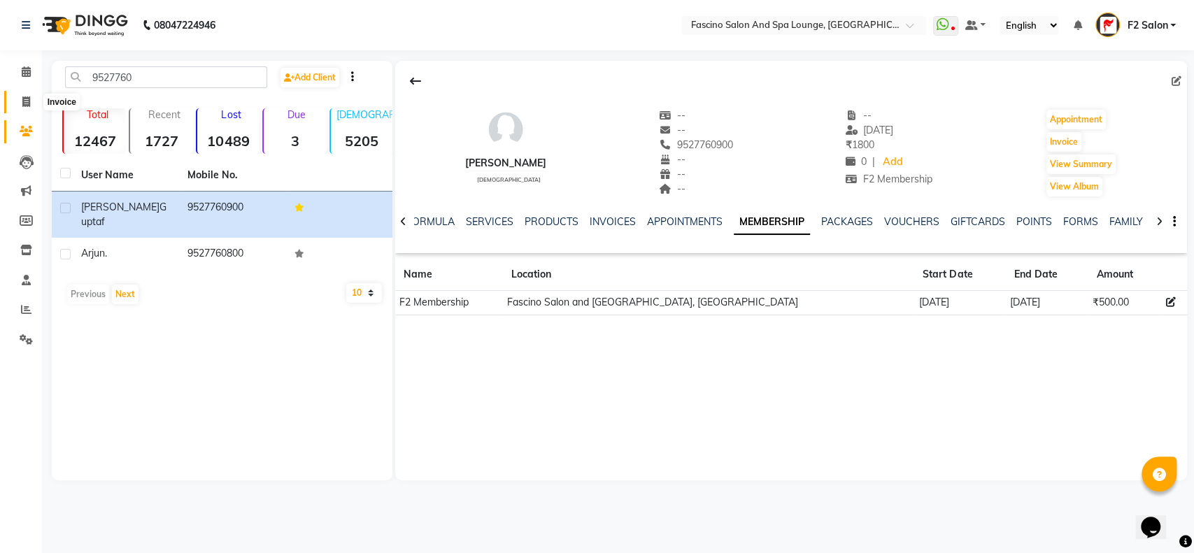
drag, startPoint x: 29, startPoint y: 97, endPoint x: 39, endPoint y: 106, distance: 12.9
click at [29, 98] on icon at bounding box center [26, 101] width 8 height 10
select select "service"
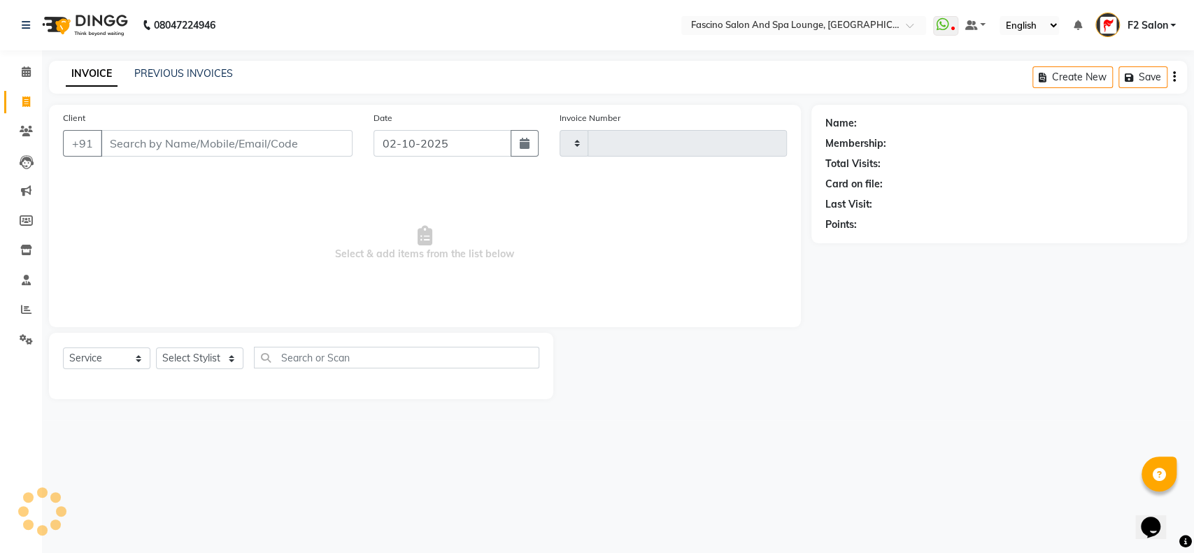
type input "7616"
select select "129"
click at [29, 127] on icon at bounding box center [26, 131] width 13 height 10
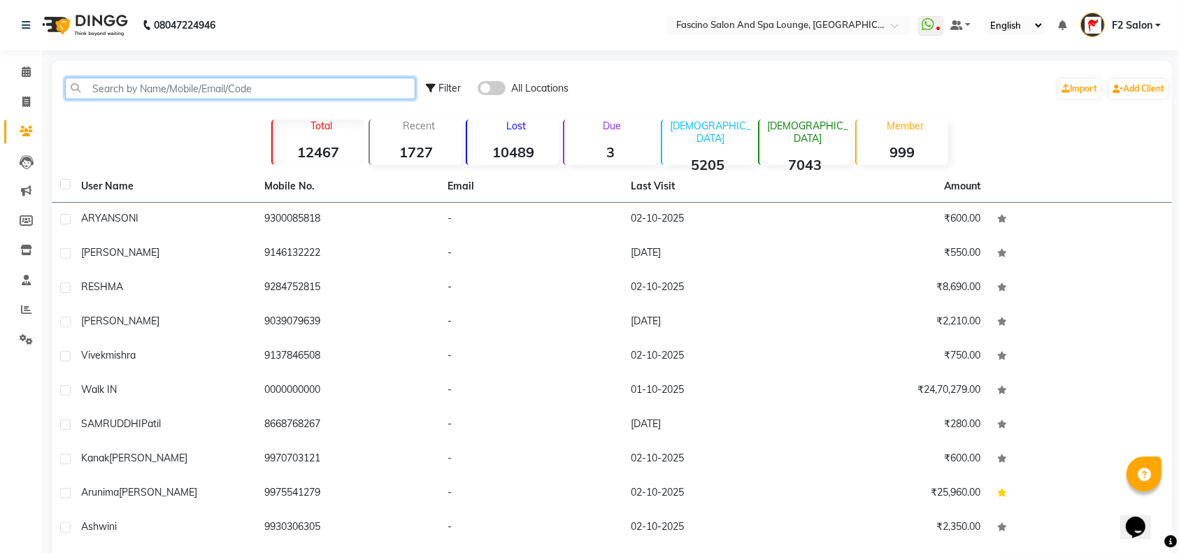
click at [113, 85] on input "text" at bounding box center [240, 89] width 350 height 22
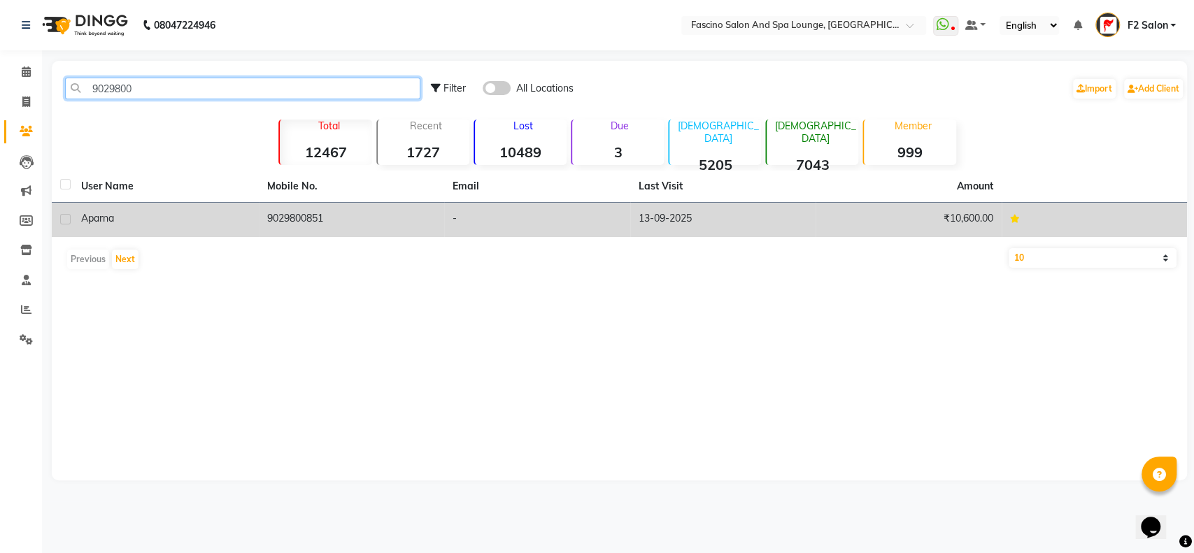
type input "9029800"
click at [301, 220] on td "9029800851" at bounding box center [352, 220] width 186 height 34
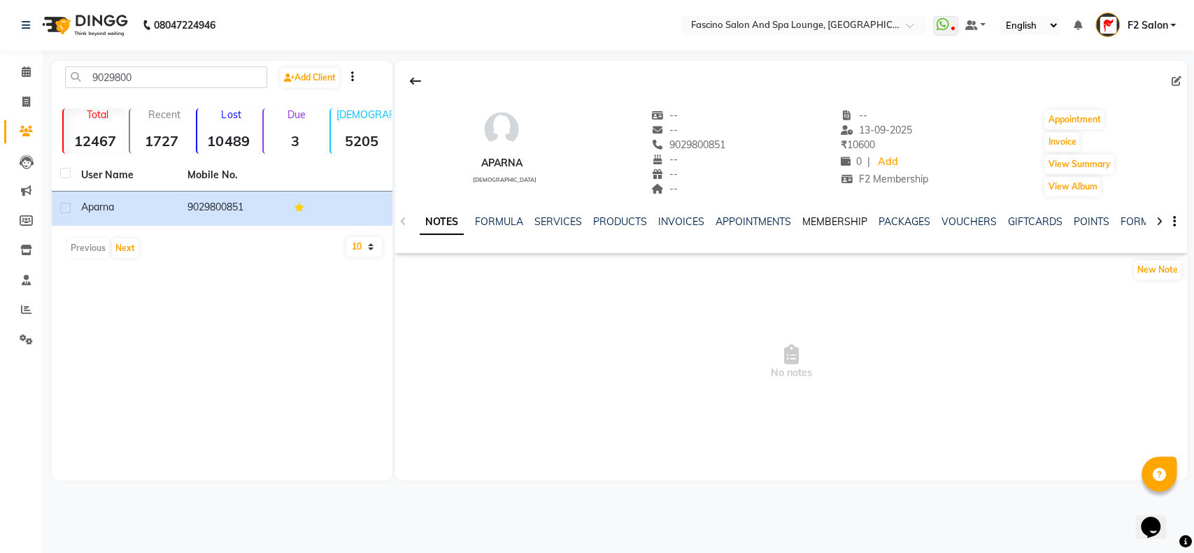
click at [829, 221] on link "MEMBERSHIP" at bounding box center [834, 221] width 65 height 13
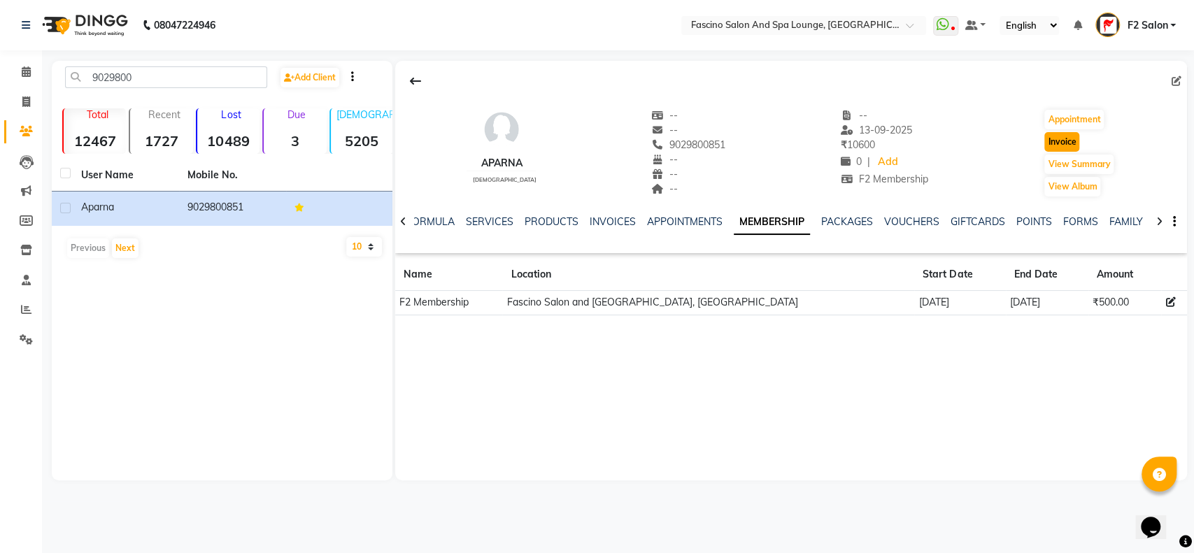
click at [1055, 138] on button "Invoice" at bounding box center [1061, 142] width 35 height 20
select select "service"
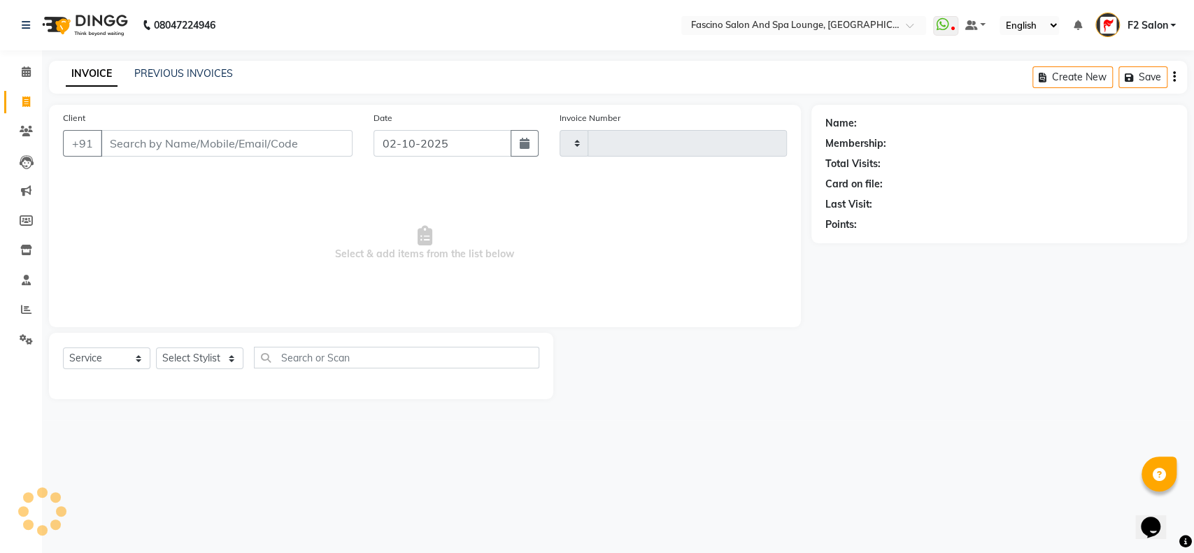
type input "7616"
select select "129"
type input "9029800851"
select select "1: Object"
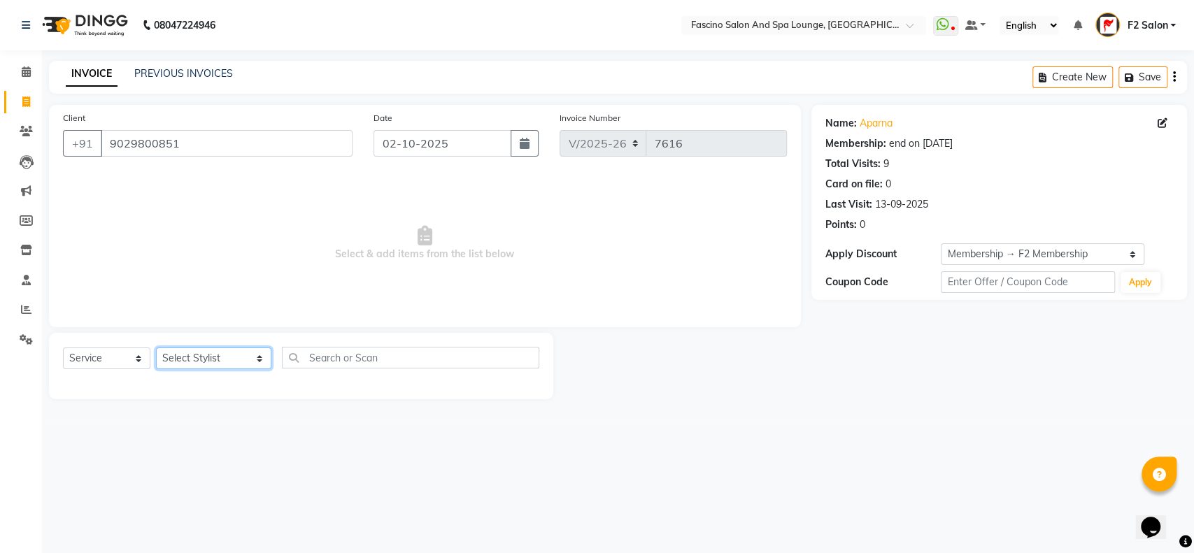
drag, startPoint x: 231, startPoint y: 357, endPoint x: 252, endPoint y: 349, distance: 22.6
click at [231, 357] on select "Select Stylist akash F3 Asma Shaikh Ayan Kureshi Bhushan Thakare Chanda Mam Dee…" at bounding box center [213, 359] width 115 height 22
select select "74326"
click at [156, 348] on select "Select Stylist akash F3 Asma Shaikh Ayan Kureshi Bhushan Thakare Chanda Mam Dee…" at bounding box center [213, 359] width 115 height 22
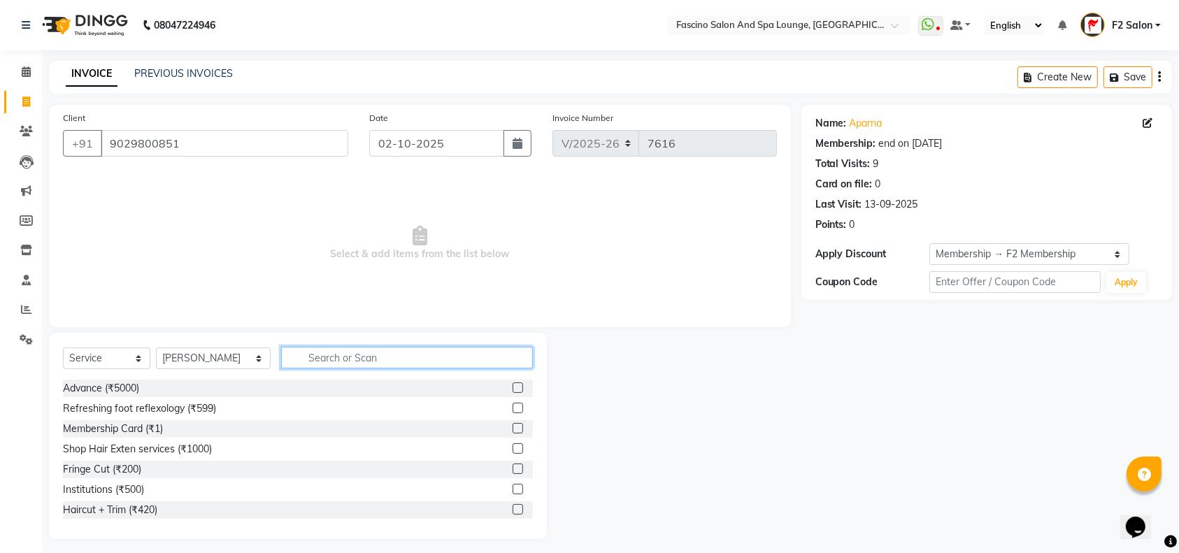
click at [295, 352] on input "text" at bounding box center [407, 358] width 252 height 22
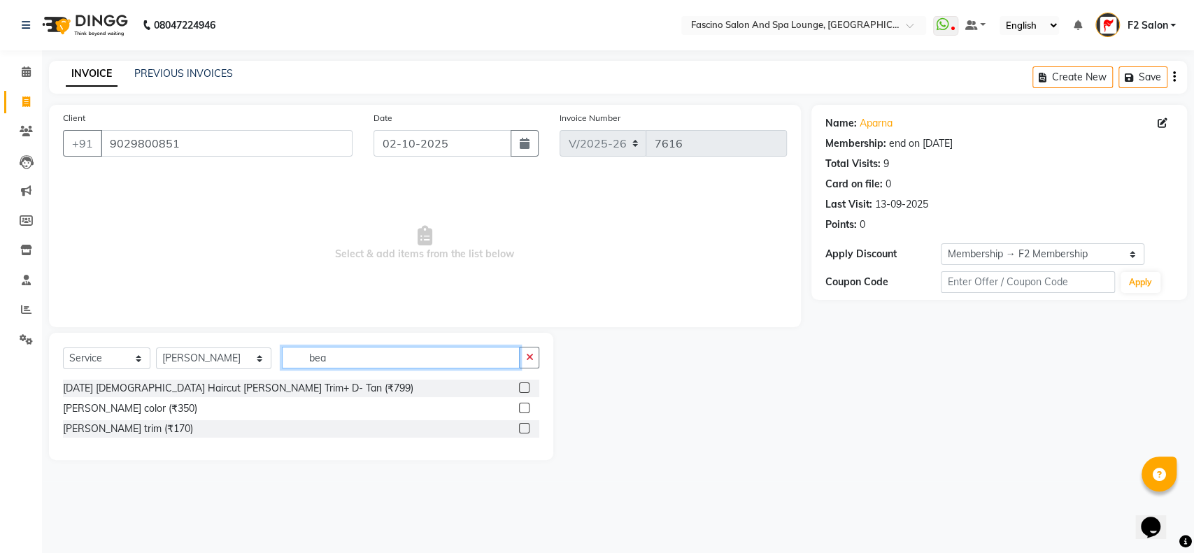
type input "bea"
click at [529, 429] on label at bounding box center [524, 428] width 10 height 10
click at [528, 429] on input "checkbox" at bounding box center [523, 428] width 9 height 9
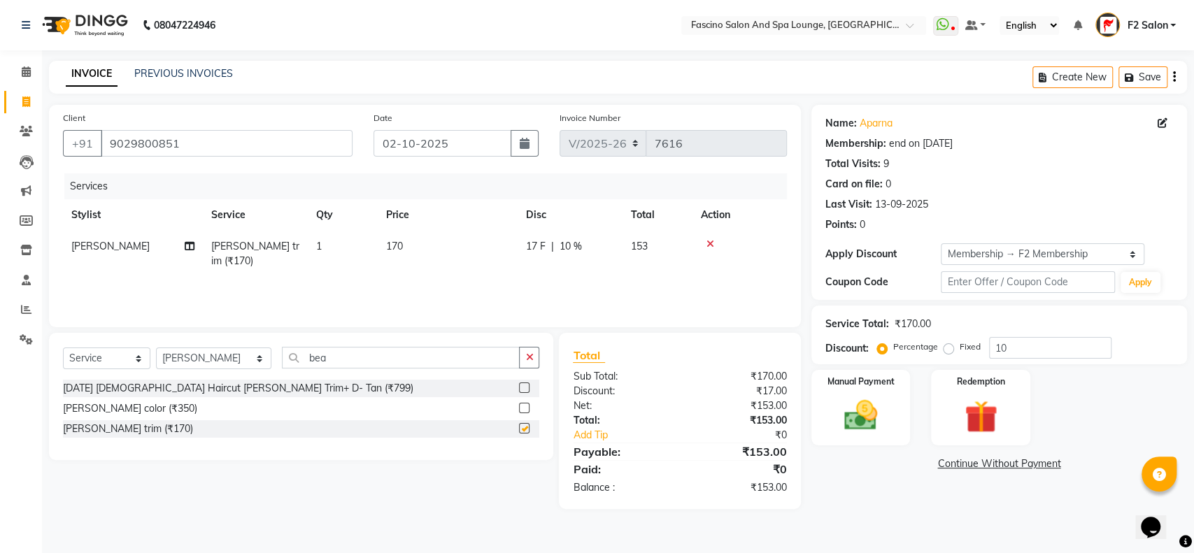
checkbox input "false"
click at [1041, 344] on input "10" at bounding box center [1050, 348] width 122 height 22
type input "1"
click at [860, 422] on img at bounding box center [860, 415] width 55 height 39
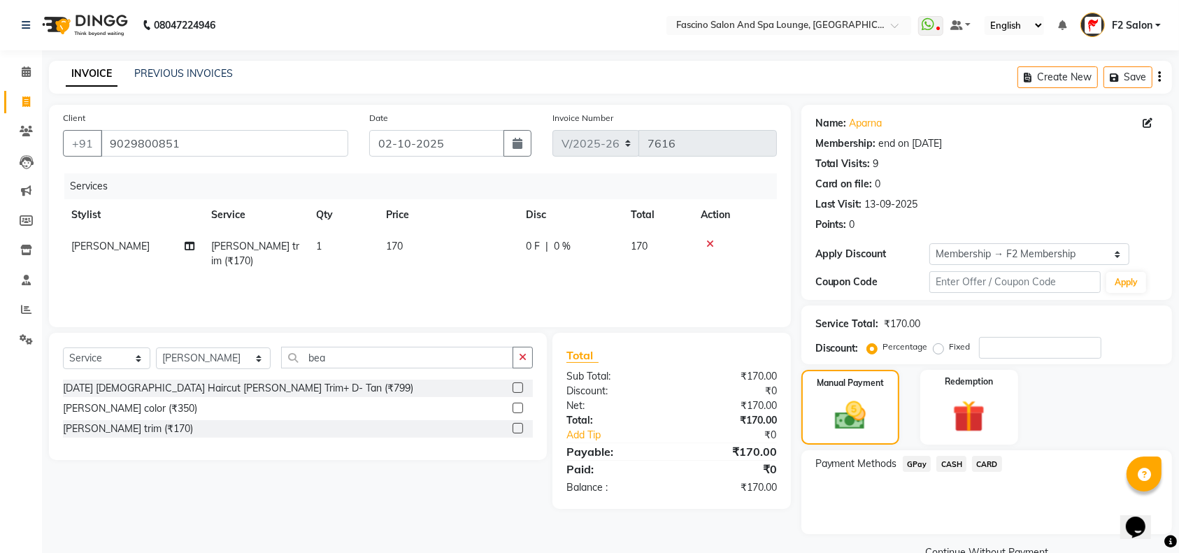
click at [911, 462] on span "GPay" at bounding box center [917, 464] width 29 height 16
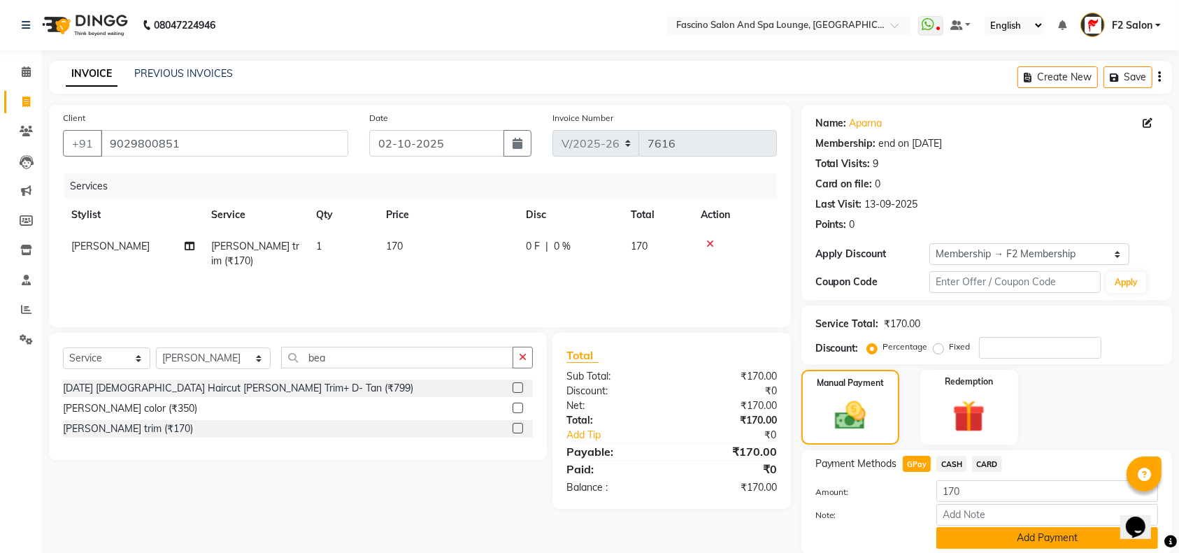
click at [973, 536] on button "Add Payment" at bounding box center [1047, 538] width 222 height 22
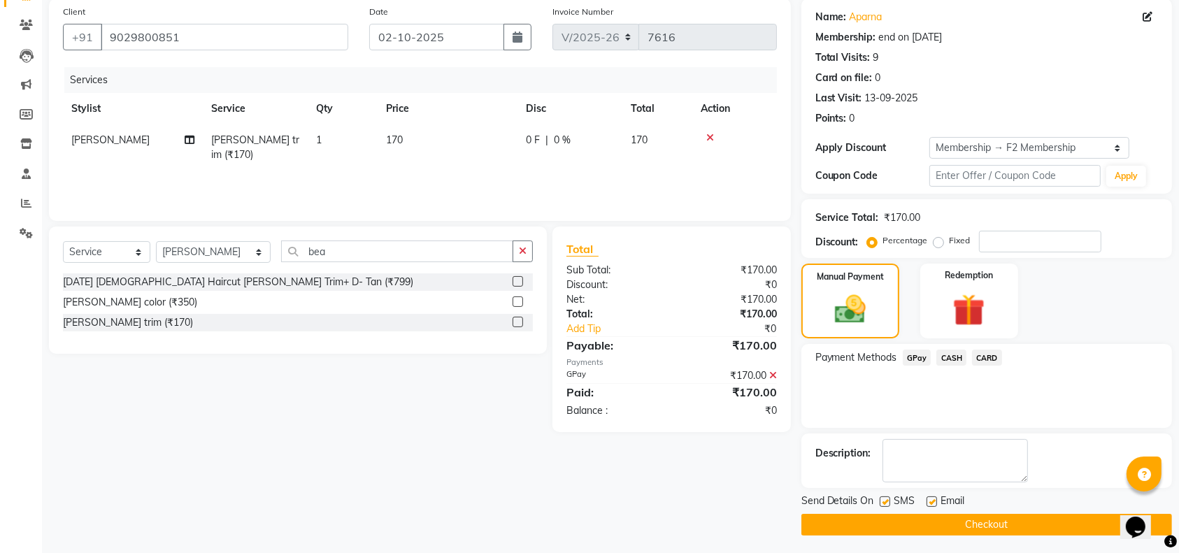
scroll to position [109, 0]
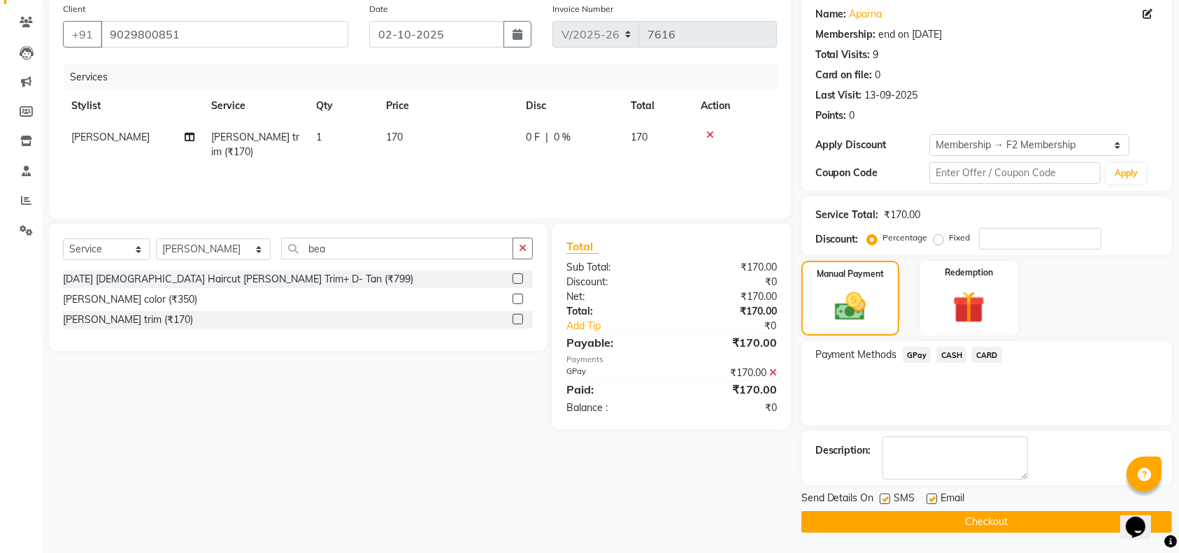
click at [951, 521] on button "Checkout" at bounding box center [986, 522] width 371 height 22
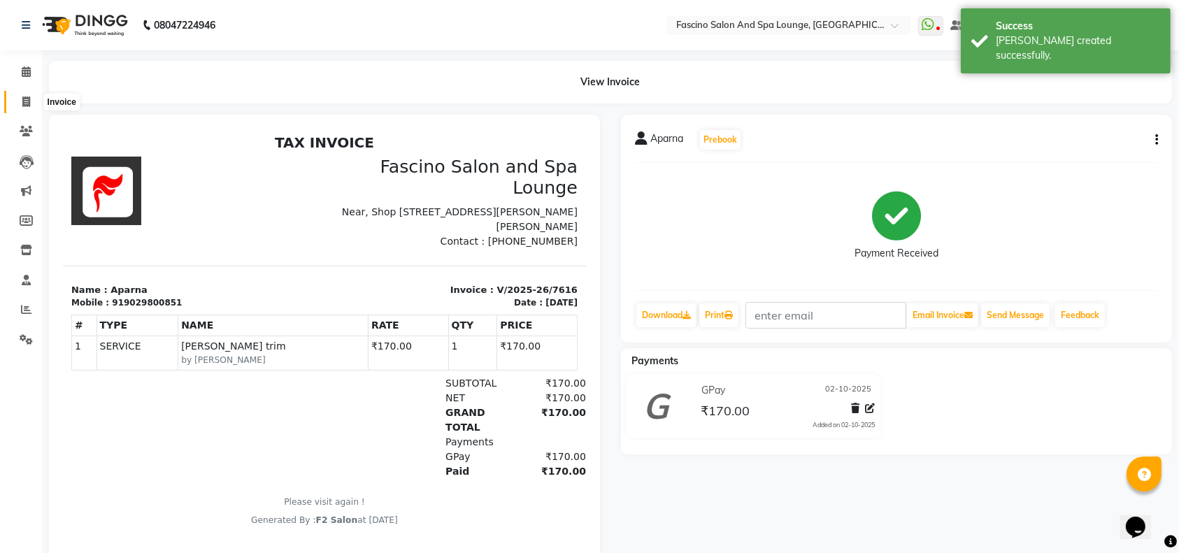
click at [29, 99] on icon at bounding box center [26, 101] width 8 height 10
select select "service"
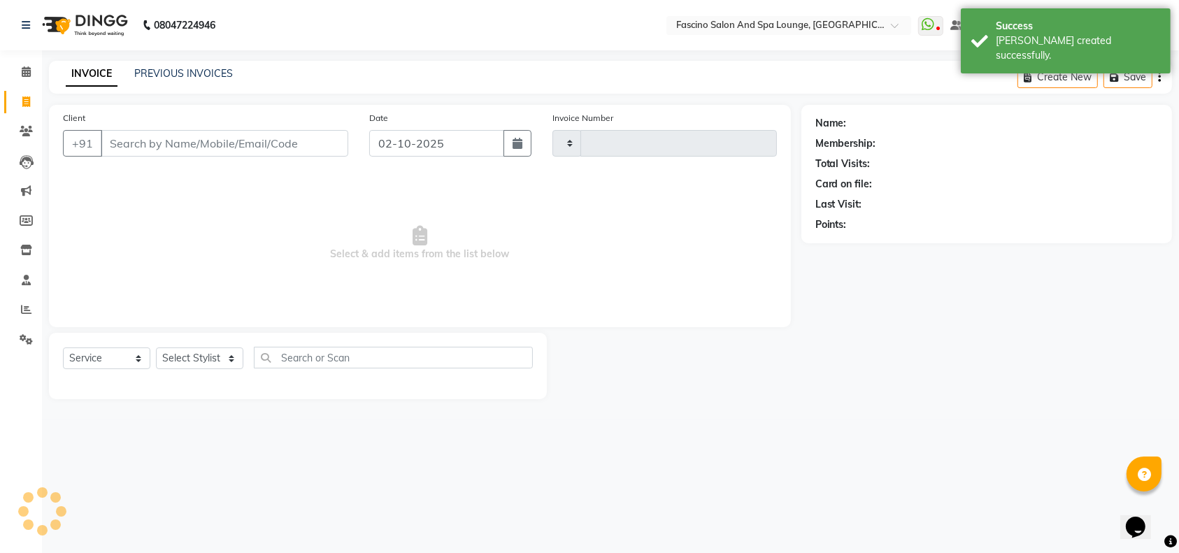
type input "7617"
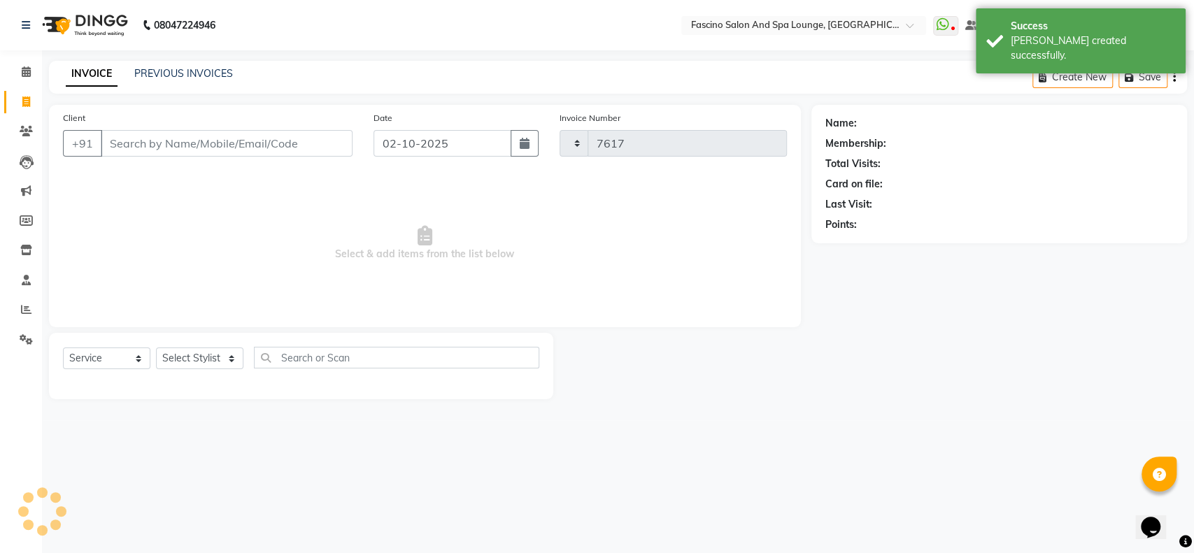
select select "129"
click at [122, 141] on input "Client" at bounding box center [227, 143] width 252 height 27
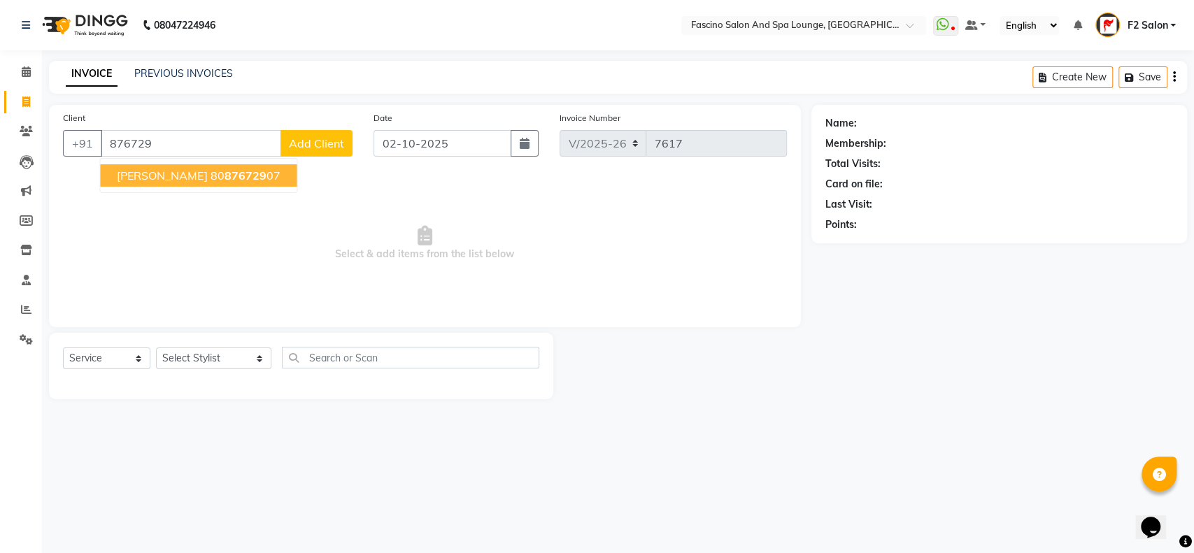
click at [161, 181] on span "Rashmi Ahire" at bounding box center [162, 176] width 90 height 14
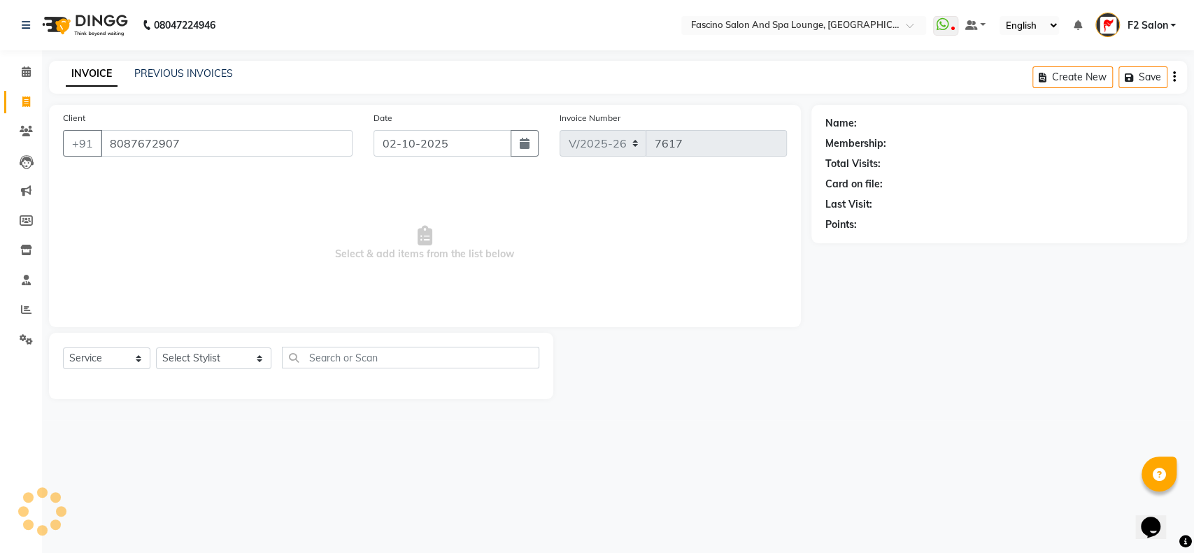
type input "8087672907"
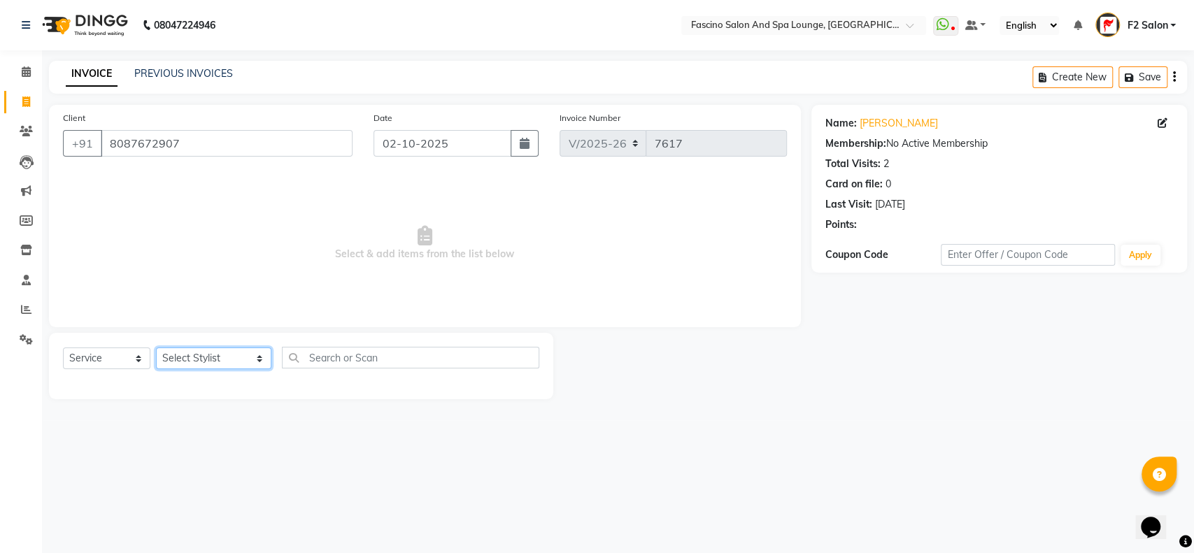
click at [230, 355] on select "Select Stylist akash F3 Asma Shaikh Ayan Kureshi Bhushan Thakare Chanda Mam Dee…" at bounding box center [213, 359] width 115 height 22
select select "76334"
click at [156, 348] on select "Select Stylist akash F3 Asma Shaikh Ayan Kureshi Bhushan Thakare Chanda Mam Dee…" at bounding box center [213, 359] width 115 height 22
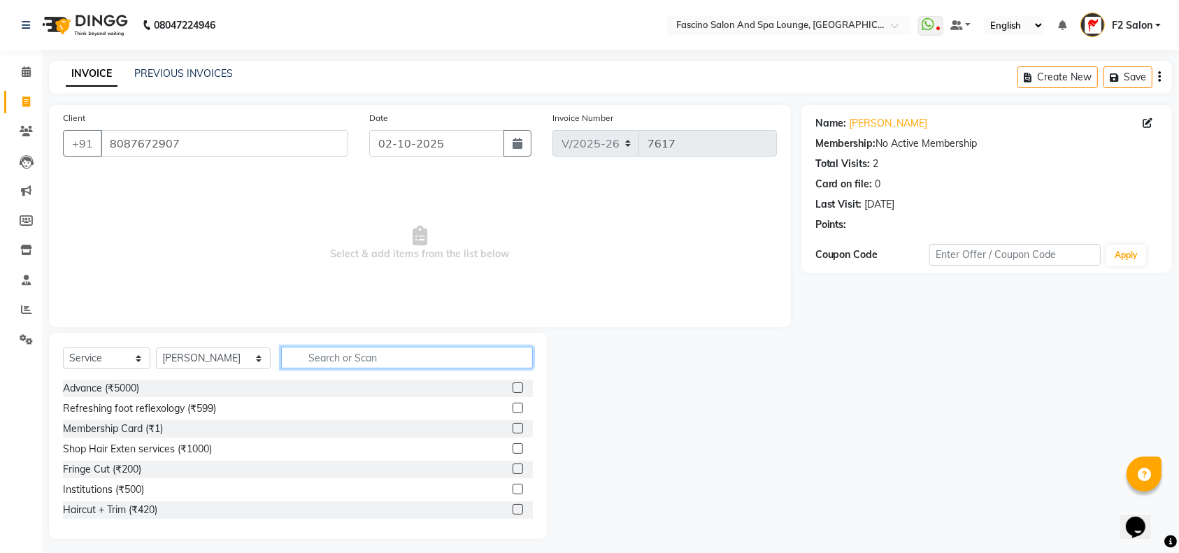
click at [287, 350] on input "text" at bounding box center [407, 358] width 252 height 22
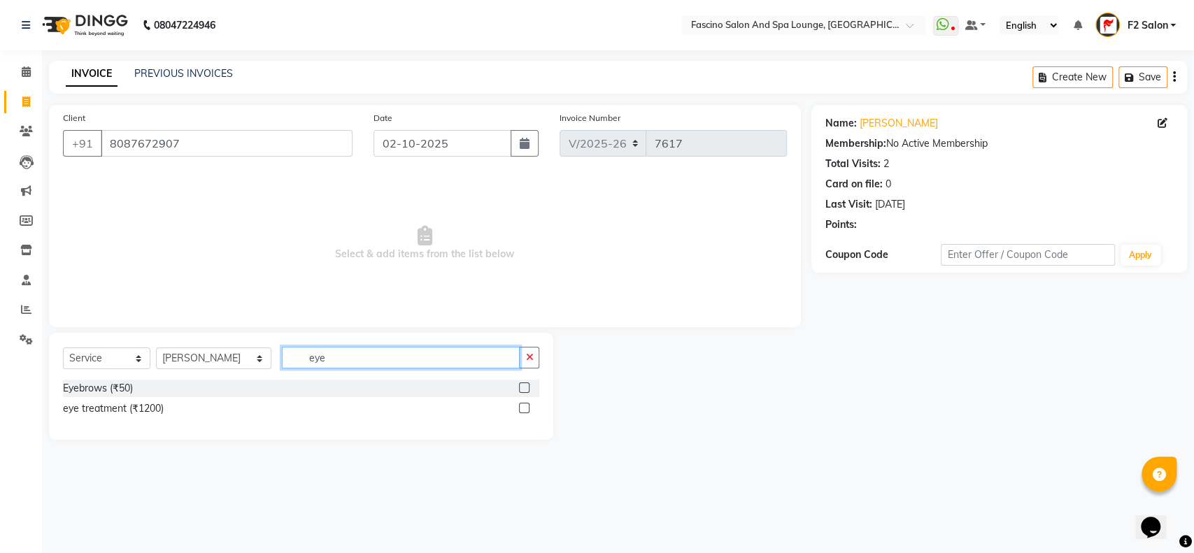
type input "eye"
click at [527, 387] on label at bounding box center [524, 387] width 10 height 10
click at [527, 387] on input "checkbox" at bounding box center [523, 388] width 9 height 9
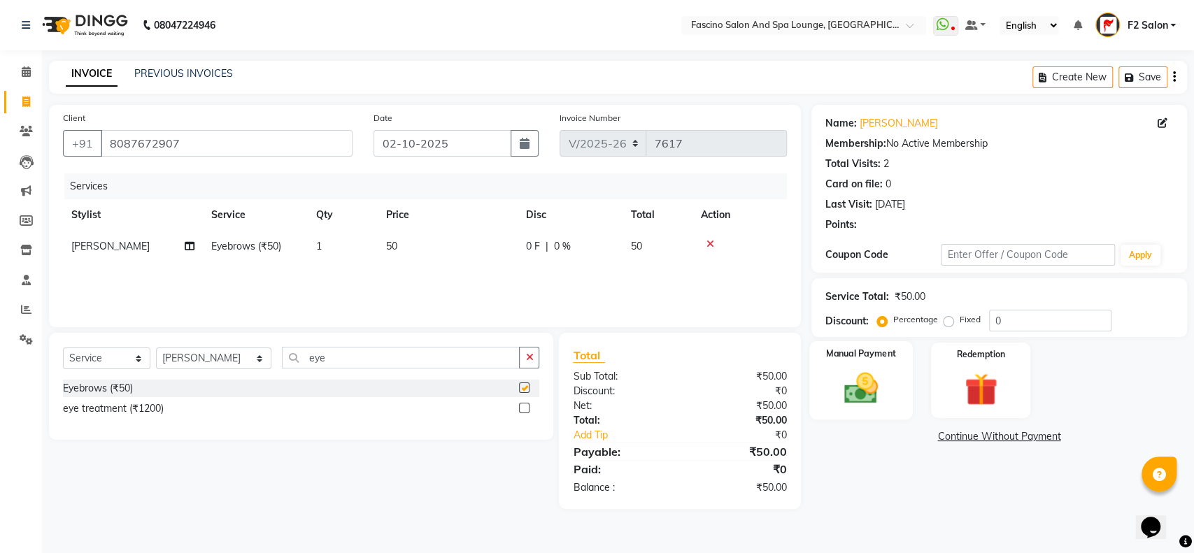
checkbox input "false"
click at [892, 378] on div "Manual Payment" at bounding box center [860, 380] width 103 height 79
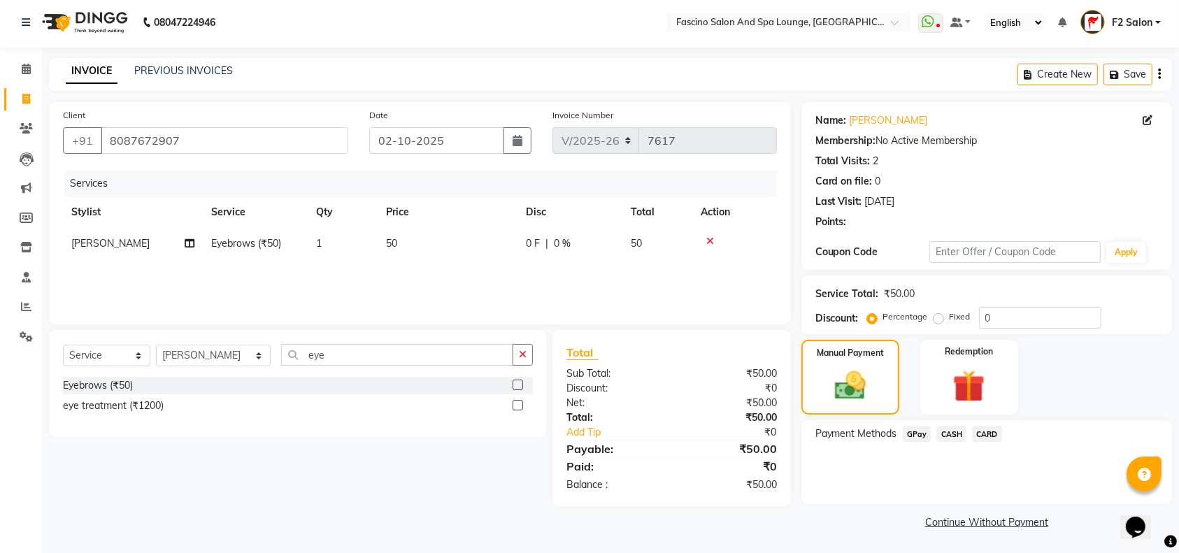
scroll to position [3, 0]
click at [912, 434] on span "GPay" at bounding box center [917, 433] width 29 height 16
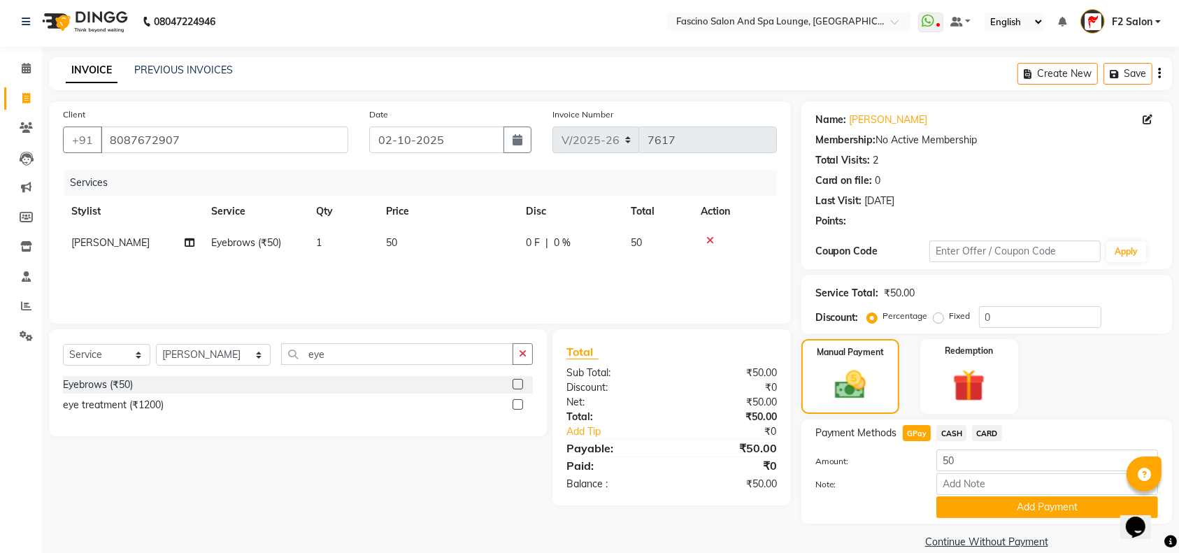
click at [973, 501] on button "Add Payment" at bounding box center [1047, 507] width 222 height 22
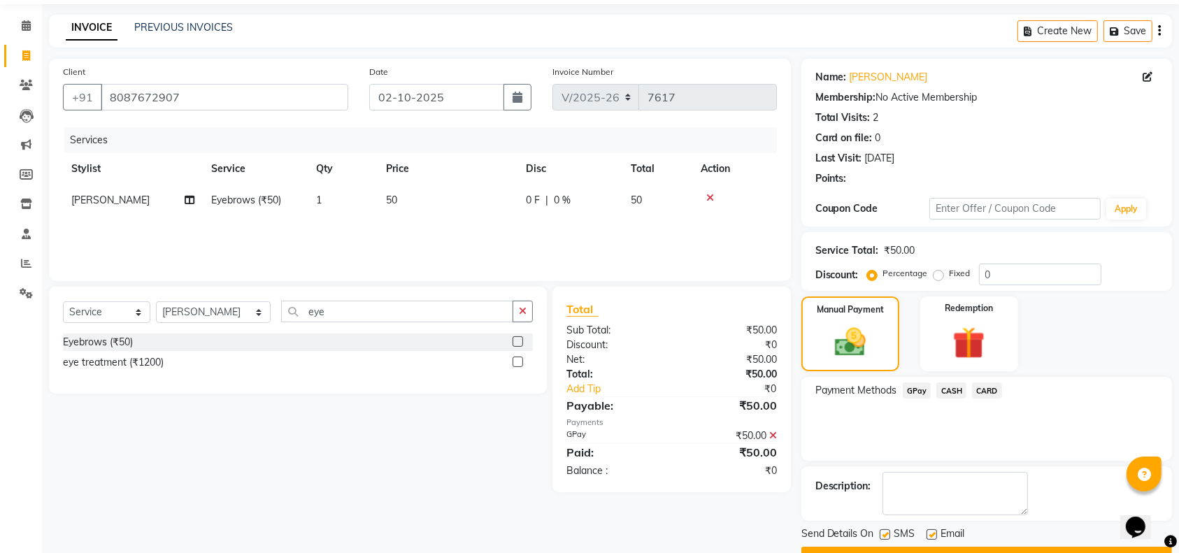
scroll to position [82, 0]
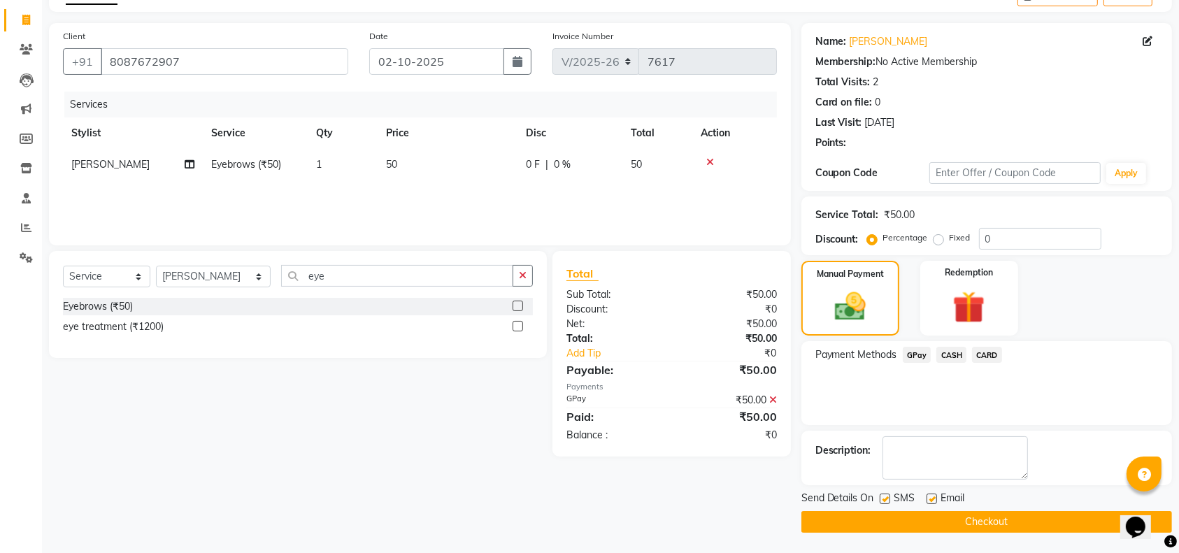
click at [947, 517] on button "Checkout" at bounding box center [986, 522] width 371 height 22
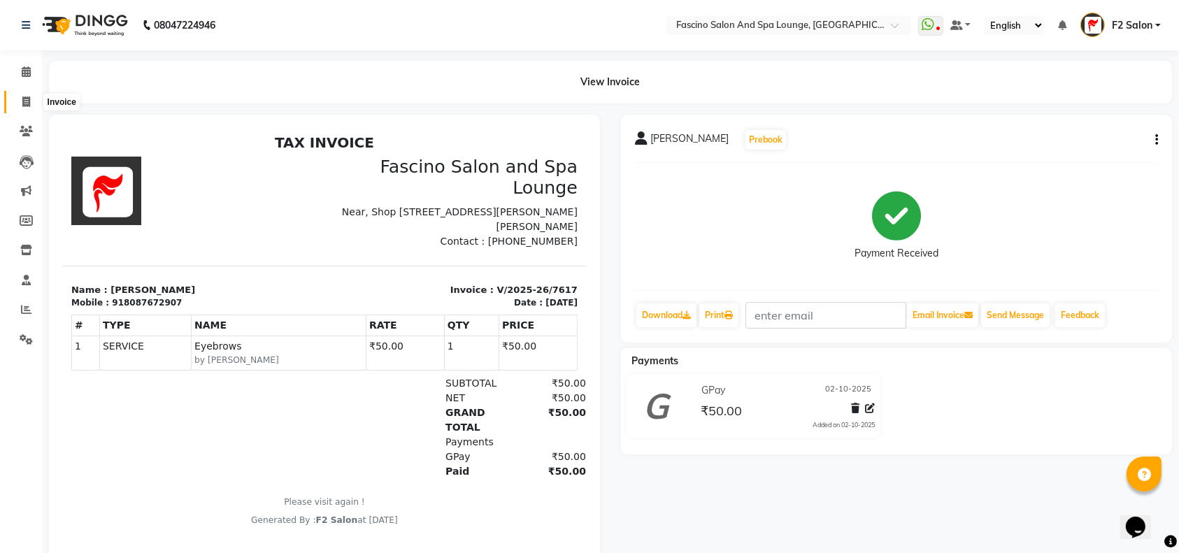
click at [26, 106] on icon at bounding box center [26, 101] width 8 height 10
select select "129"
select select "service"
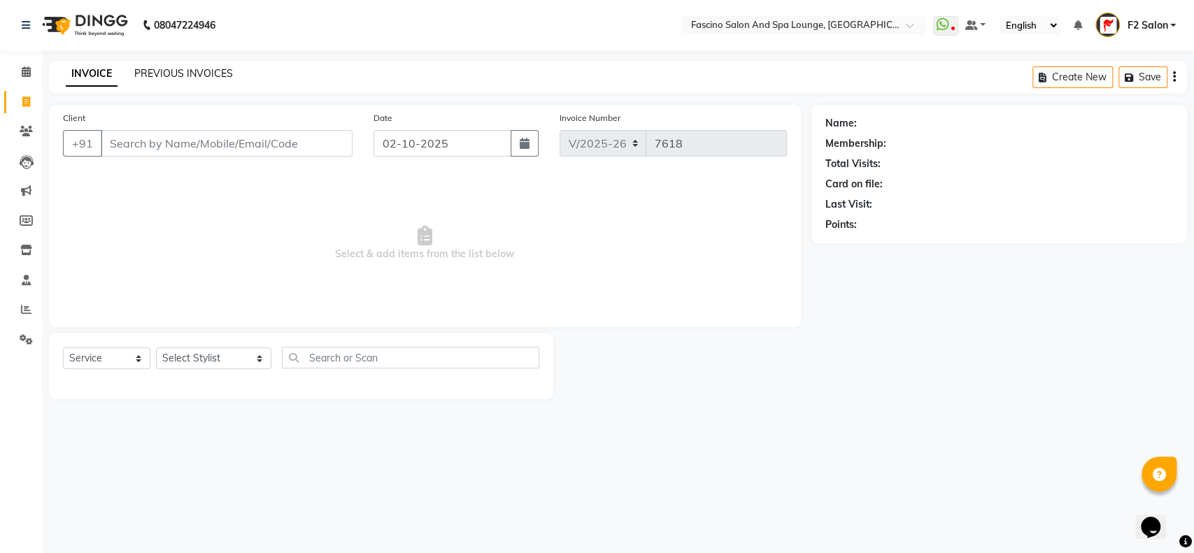
click at [142, 73] on link "PREVIOUS INVOICES" at bounding box center [183, 73] width 99 height 13
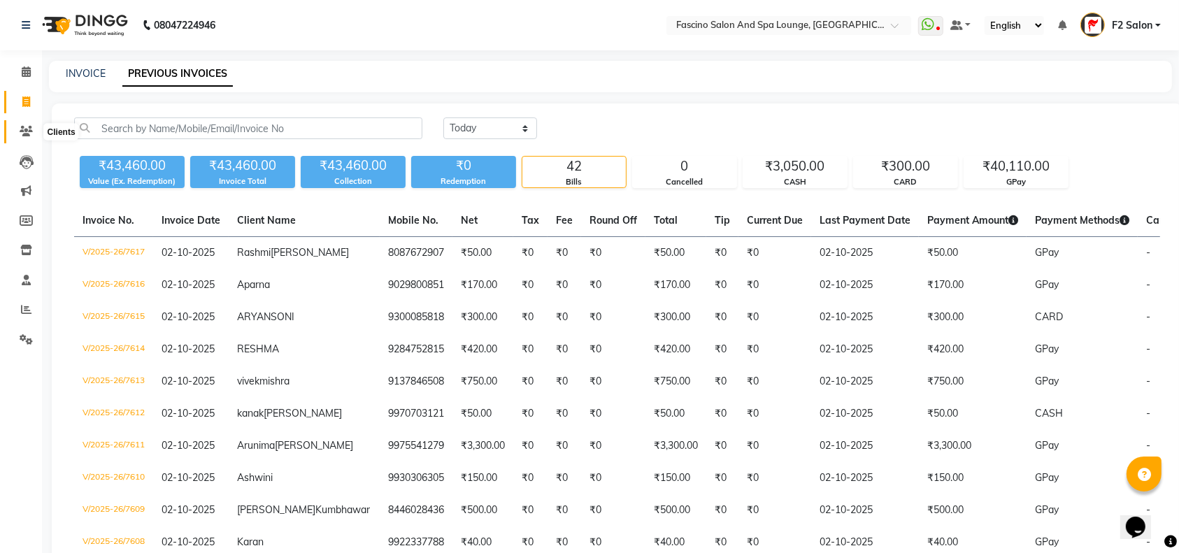
click at [29, 129] on icon at bounding box center [26, 131] width 13 height 10
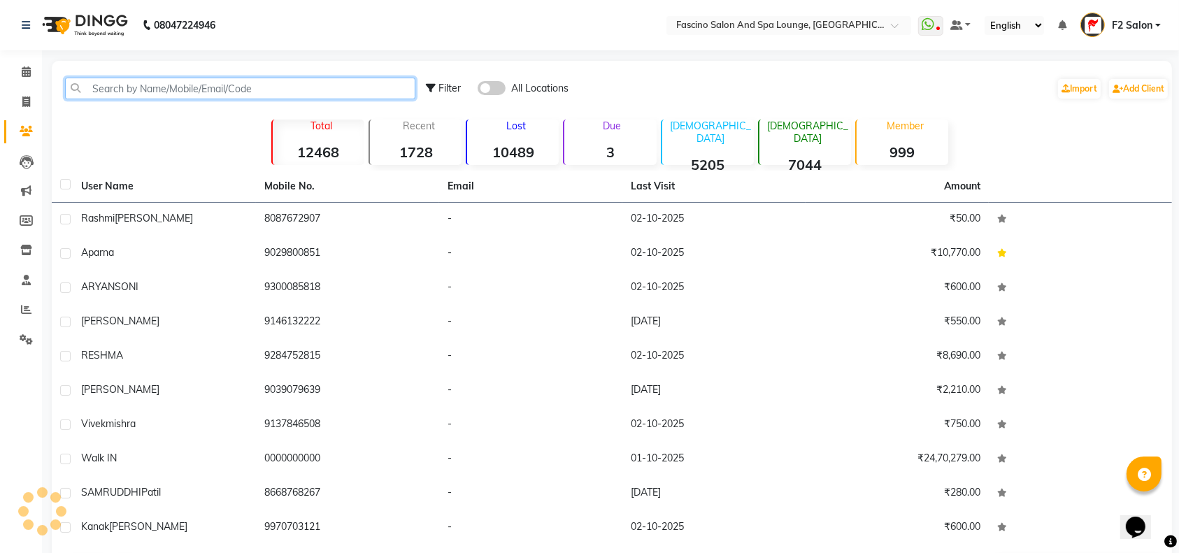
click at [108, 85] on input "text" at bounding box center [240, 89] width 350 height 22
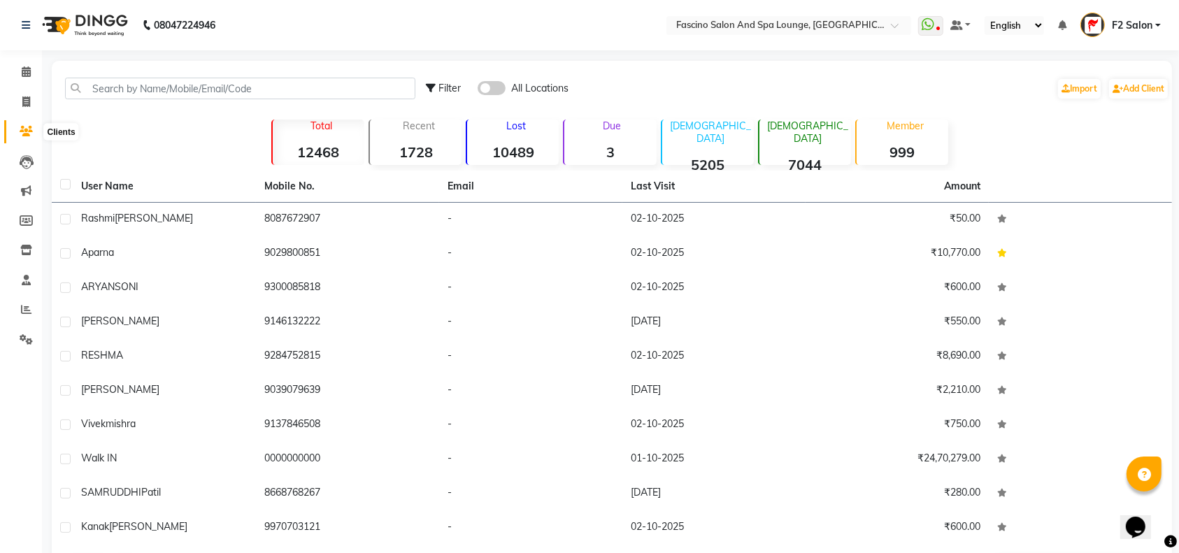
click at [28, 127] on icon at bounding box center [26, 131] width 13 height 10
drag, startPoint x: 24, startPoint y: 99, endPoint x: 68, endPoint y: 98, distance: 44.1
click at [24, 101] on icon at bounding box center [26, 101] width 8 height 10
select select "service"
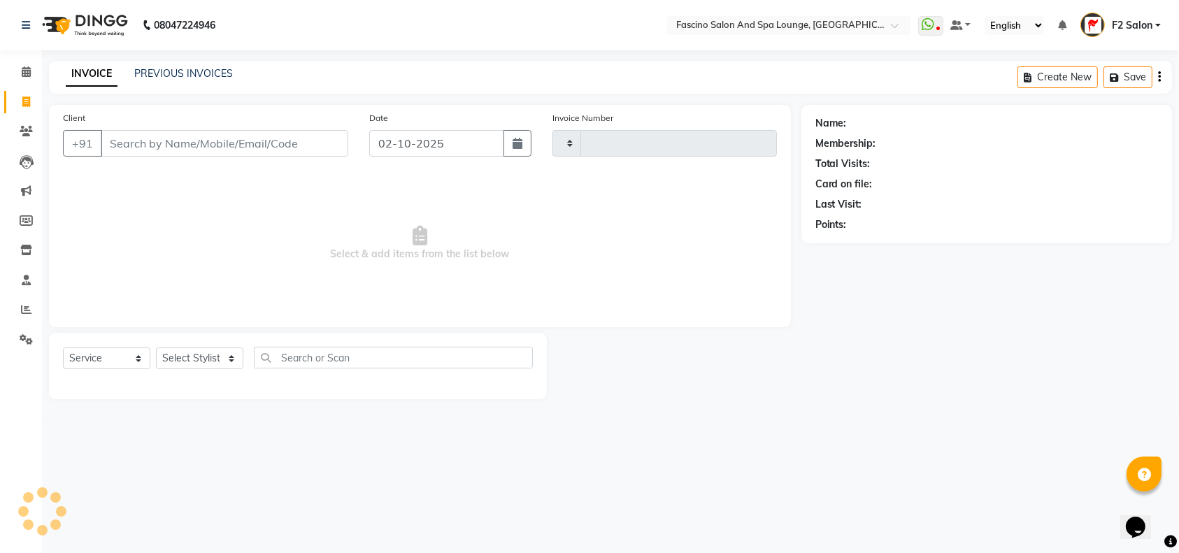
type input "7618"
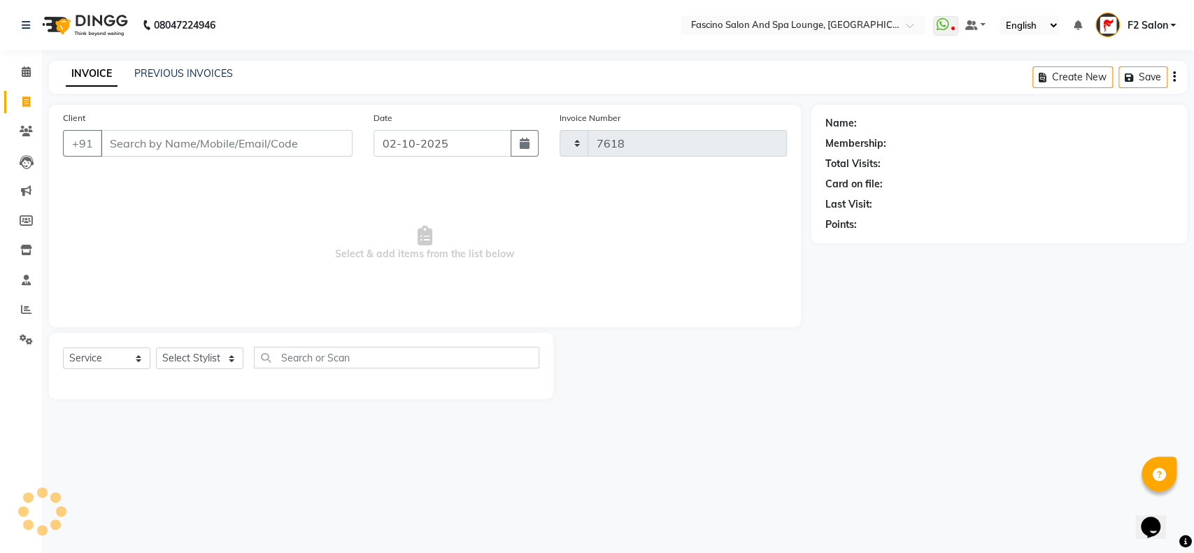
select select "129"
click at [124, 143] on input "Client" at bounding box center [227, 143] width 252 height 27
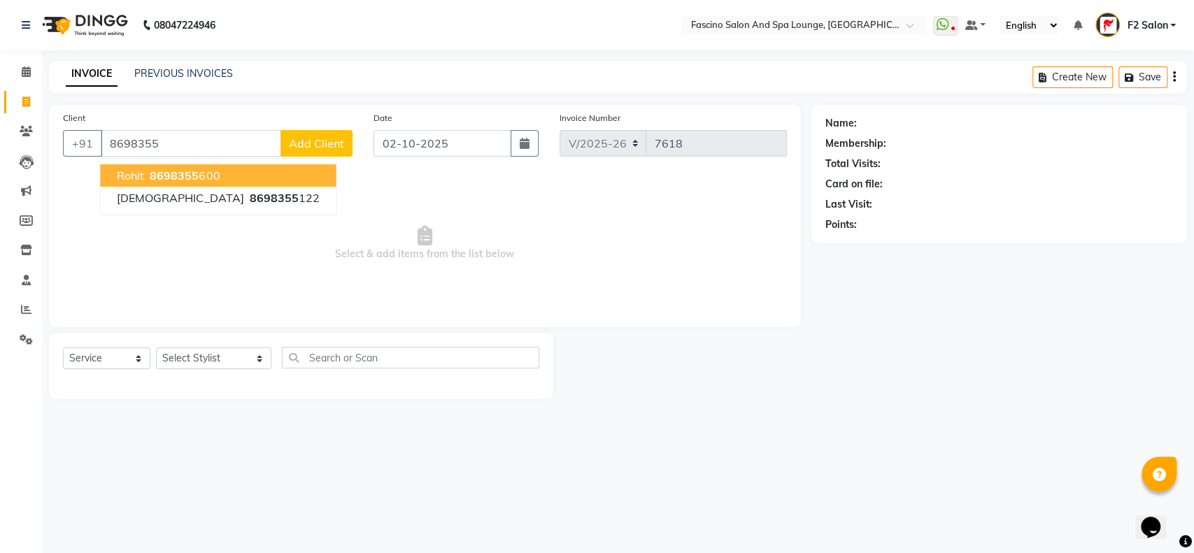
click at [169, 175] on span "8698355" at bounding box center [174, 176] width 49 height 14
type input "8698355600"
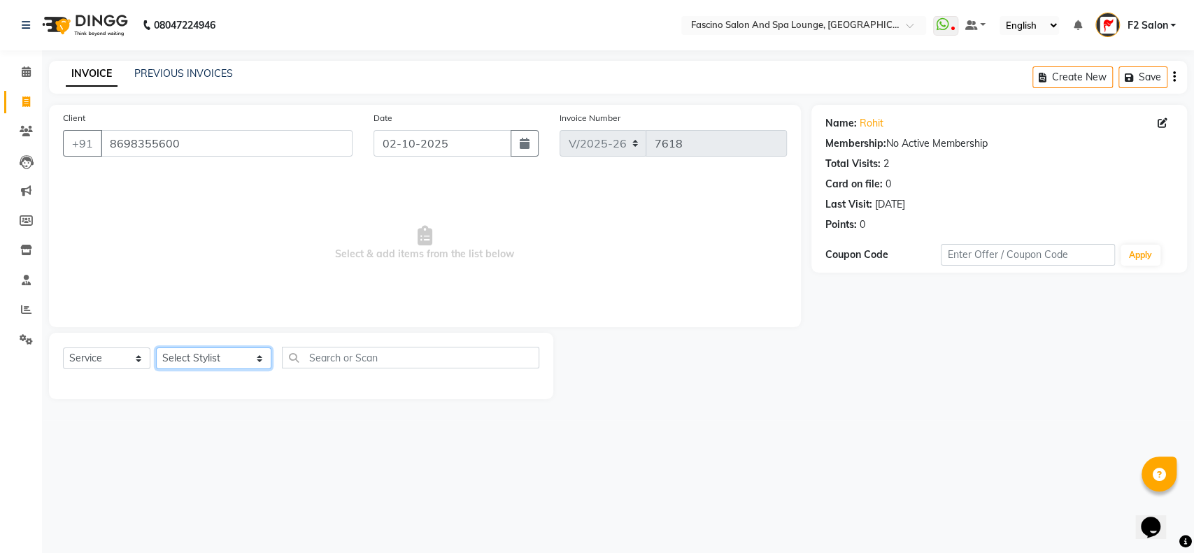
click at [230, 355] on select "Select Stylist akash F3 Asma Shaikh Ayan Kureshi Bhushan Thakare Chanda Mam Dee…" at bounding box center [213, 359] width 115 height 22
select select "23065"
click at [156, 348] on select "Select Stylist akash F3 Asma Shaikh Ayan Kureshi Bhushan Thakare Chanda Mam Dee…" at bounding box center [213, 359] width 115 height 22
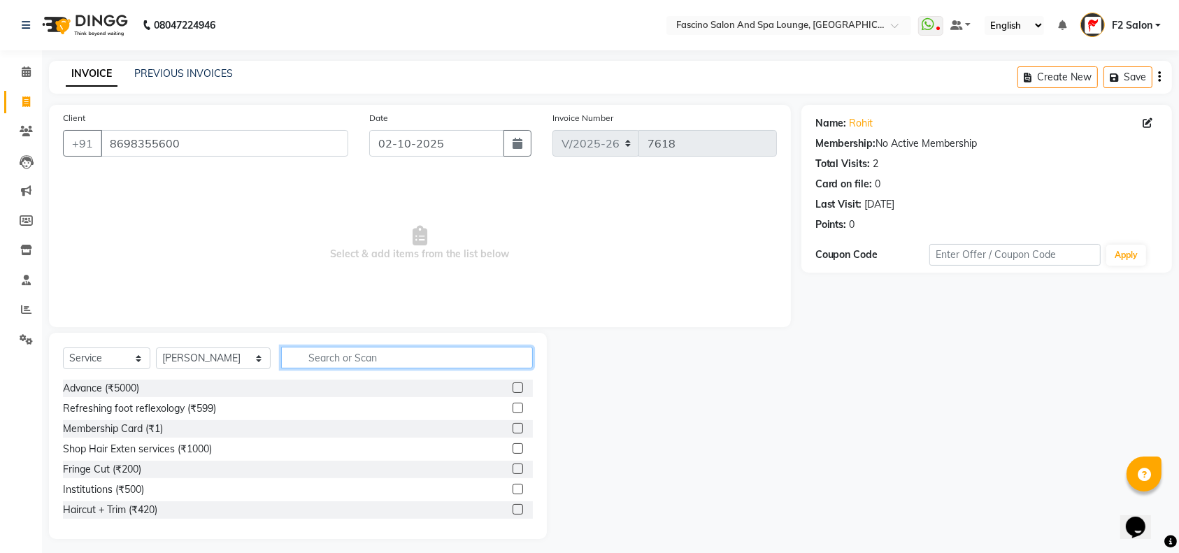
click at [283, 355] on input "text" at bounding box center [407, 358] width 252 height 22
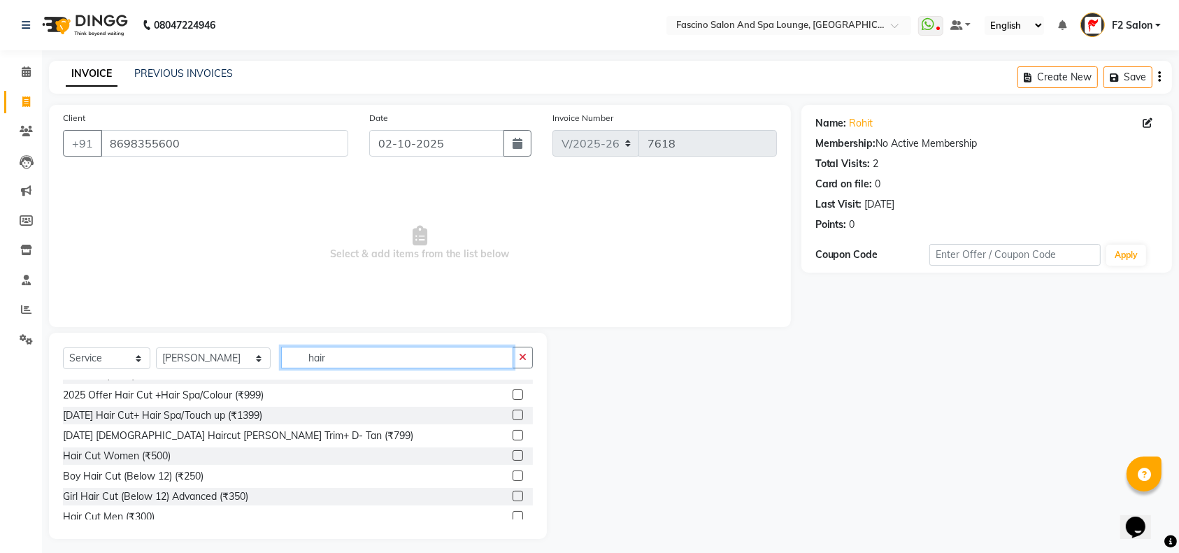
scroll to position [93, 0]
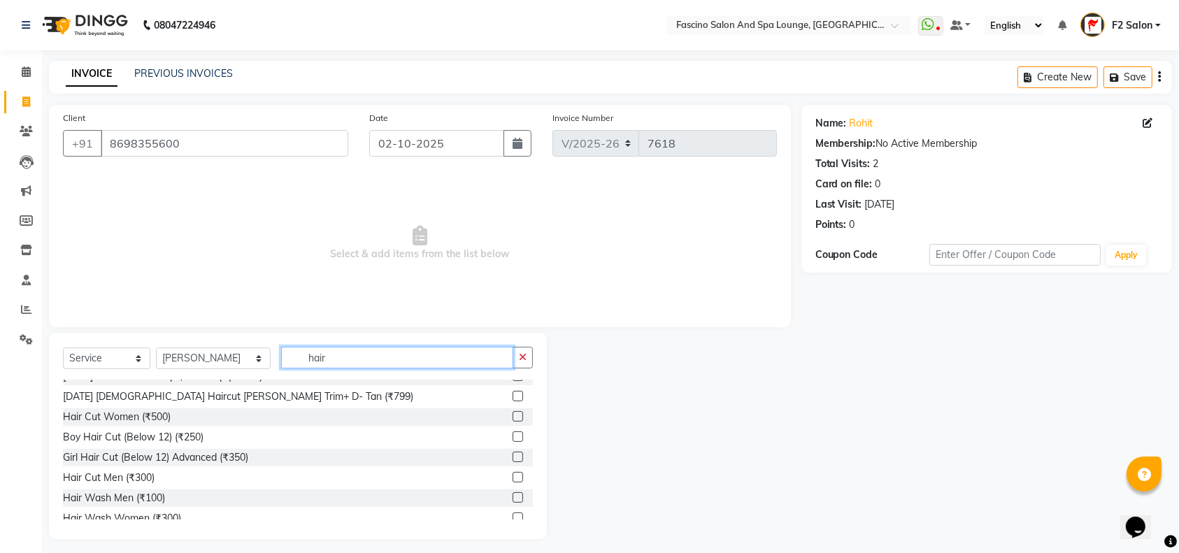
type input "hair"
click at [513, 477] on label at bounding box center [518, 477] width 10 height 10
click at [513, 477] on input "checkbox" at bounding box center [517, 477] width 9 height 9
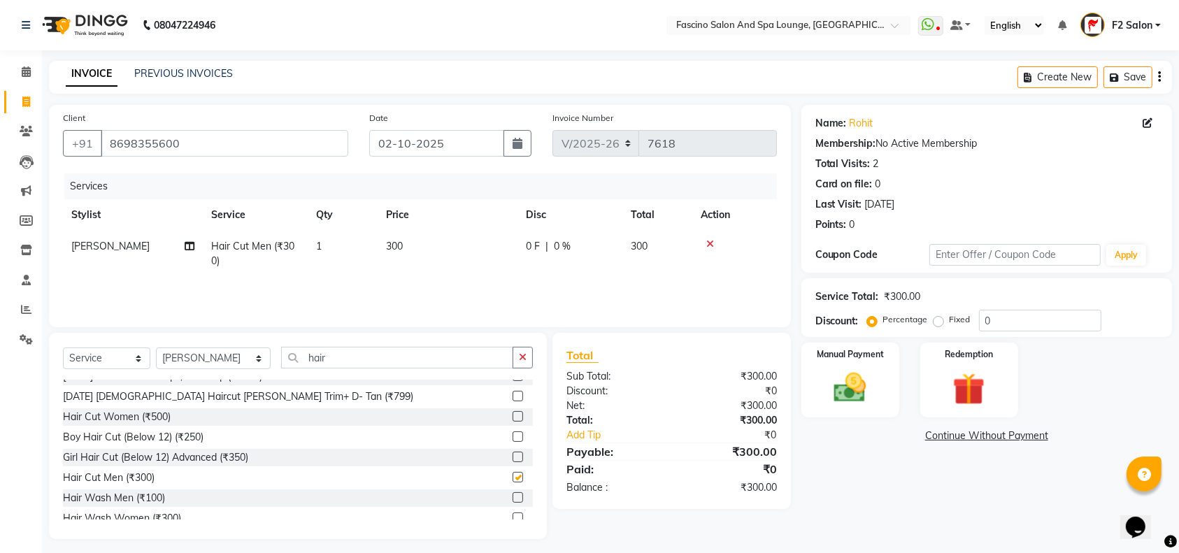
checkbox input "false"
click at [876, 377] on img at bounding box center [850, 388] width 55 height 38
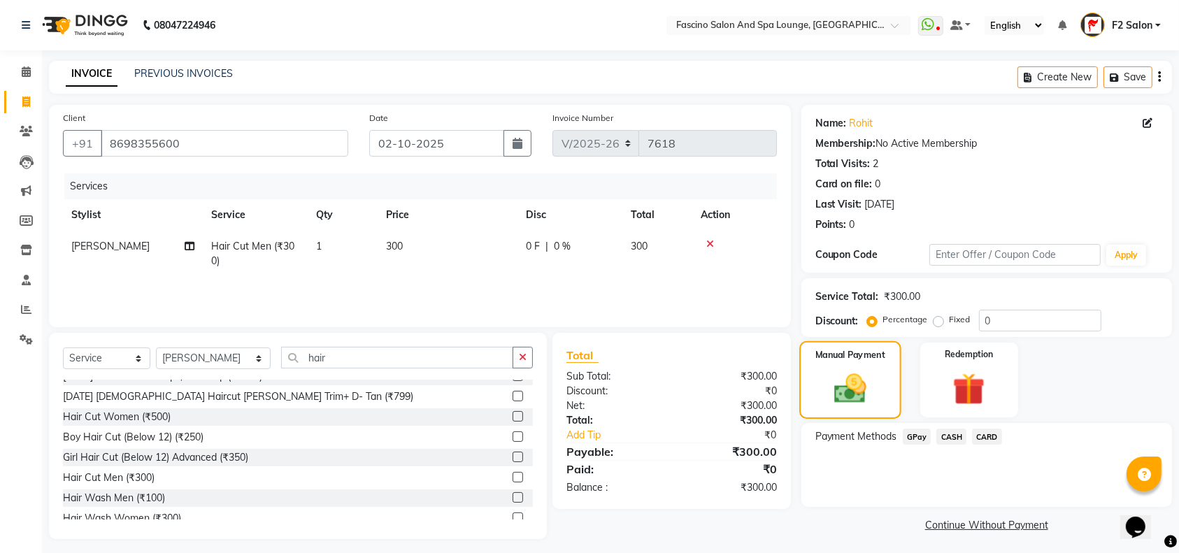
scroll to position [6, 0]
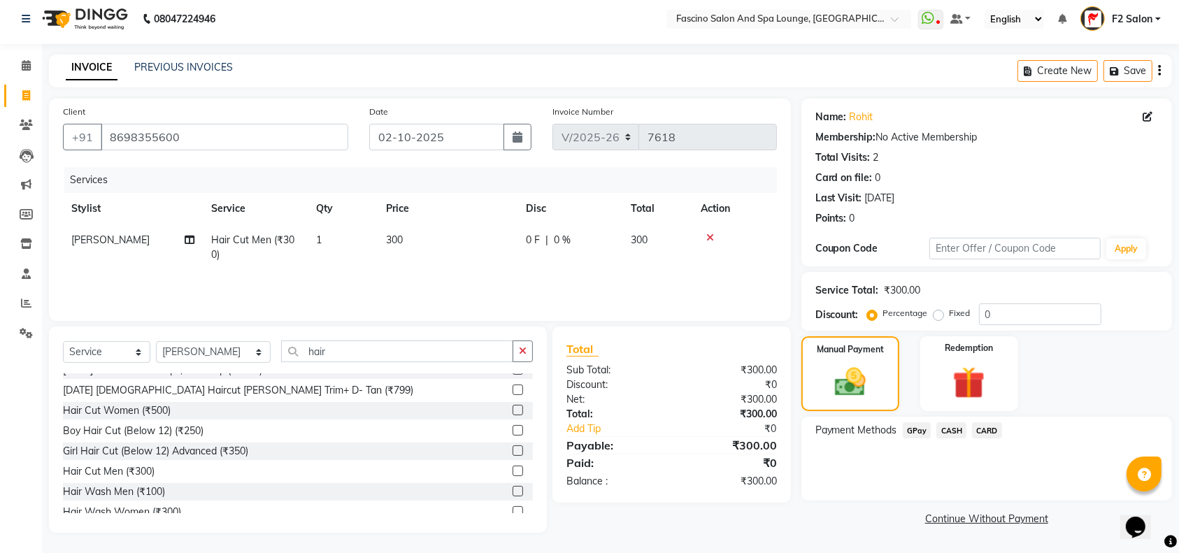
click at [917, 429] on span "GPay" at bounding box center [917, 430] width 29 height 16
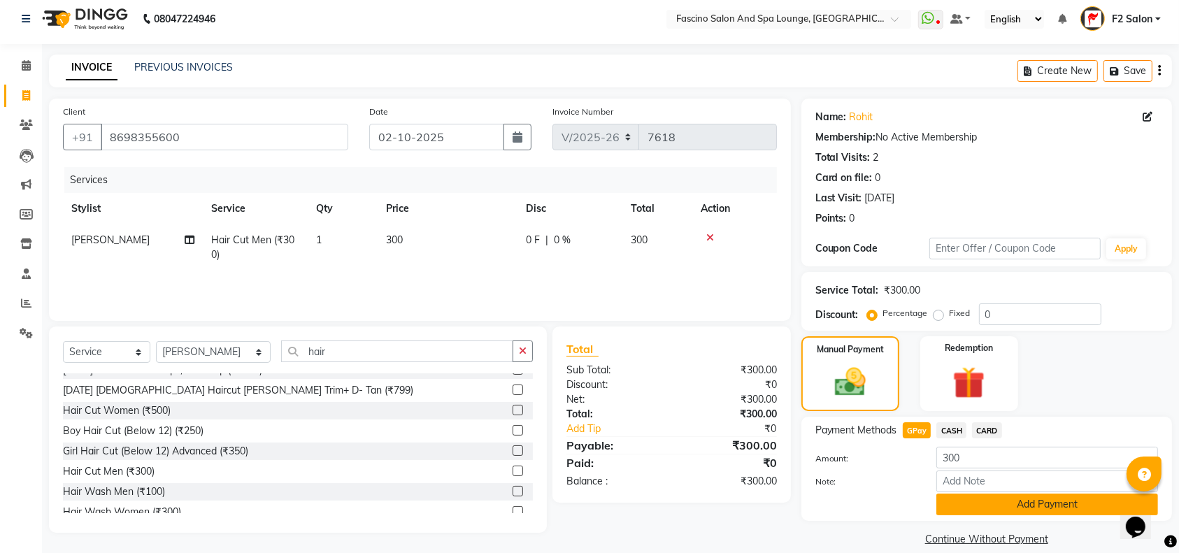
click at [989, 502] on button "Add Payment" at bounding box center [1047, 505] width 222 height 22
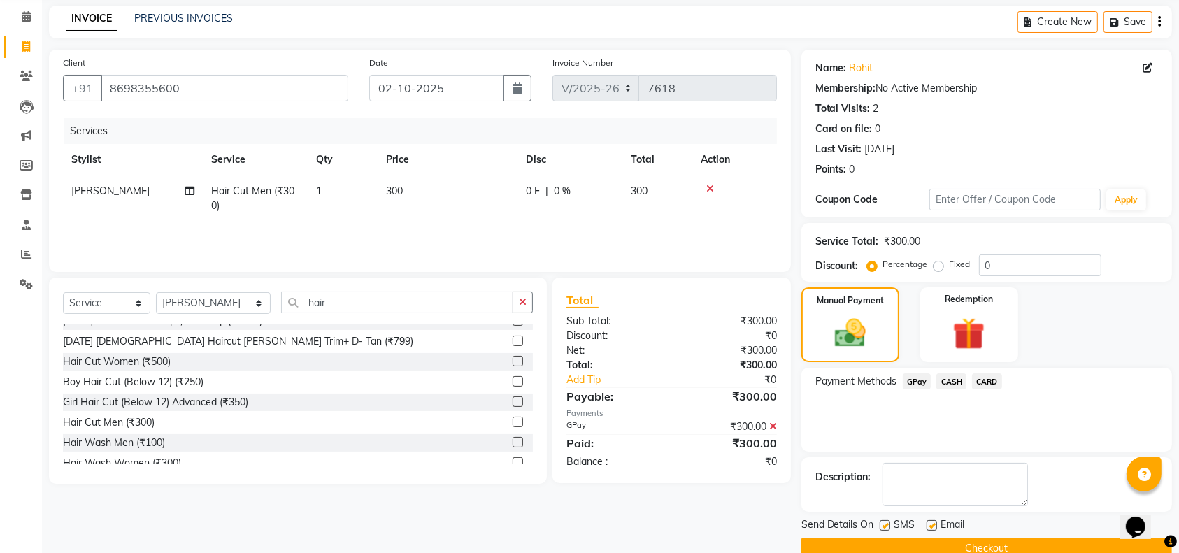
scroll to position [82, 0]
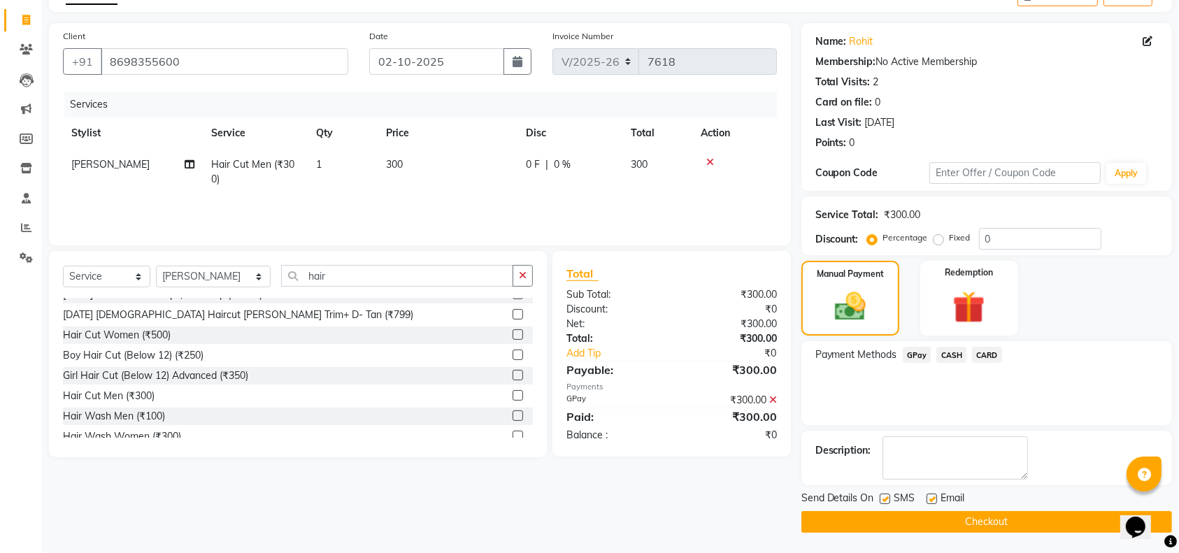
click at [980, 517] on button "Checkout" at bounding box center [986, 522] width 371 height 22
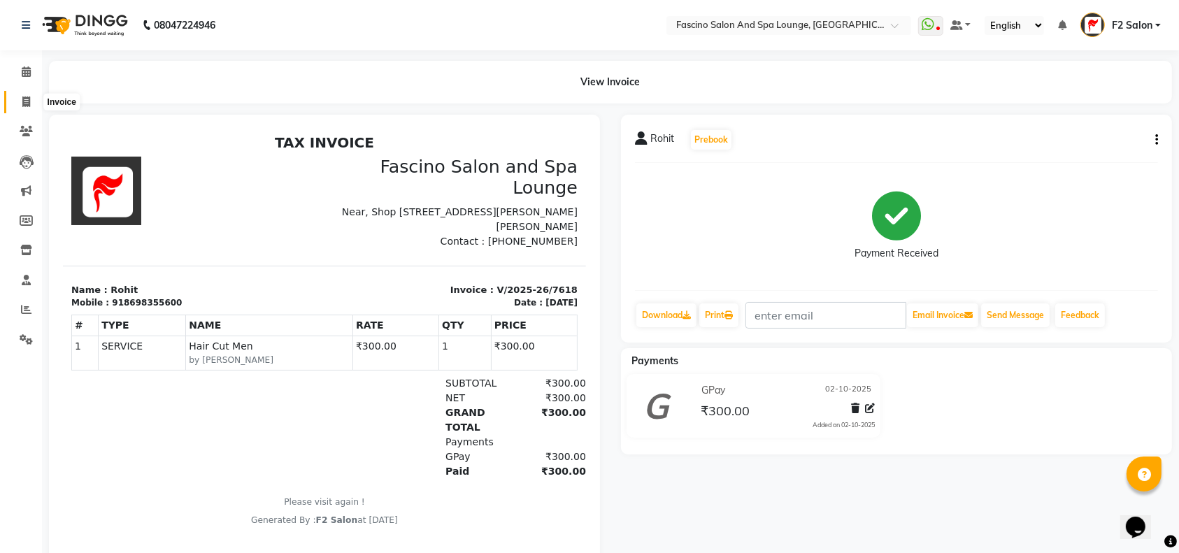
click at [27, 102] on icon at bounding box center [26, 101] width 8 height 10
select select "service"
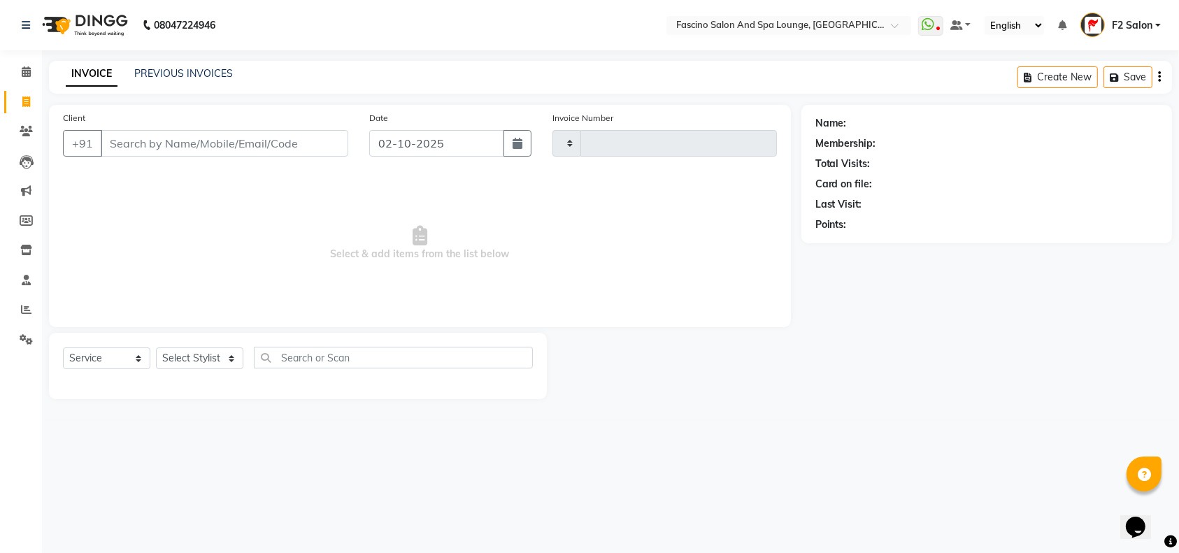
type input "7619"
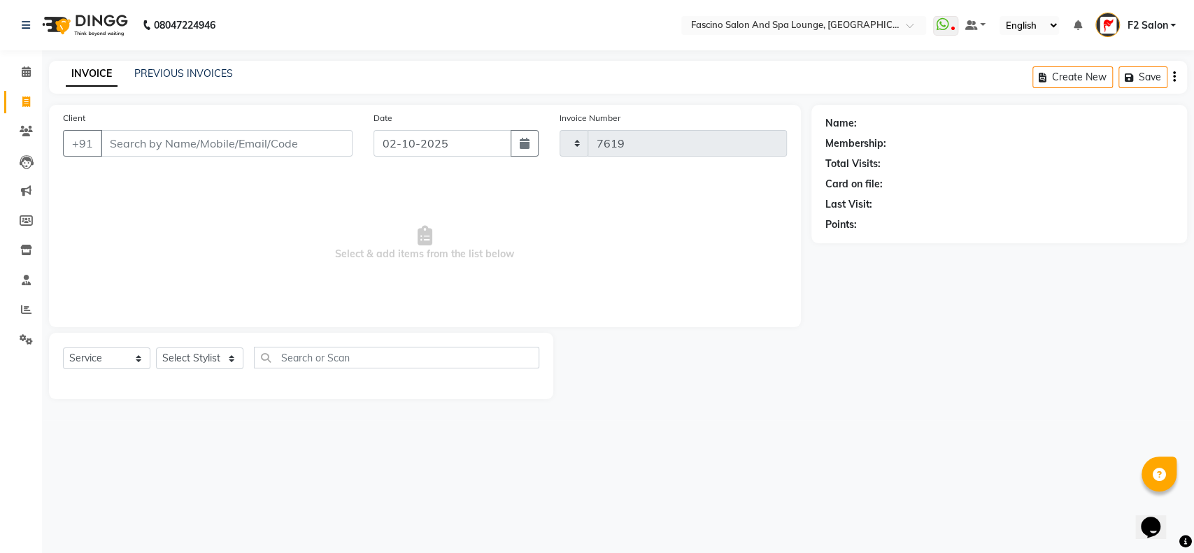
select select "129"
click at [285, 141] on input "Client" at bounding box center [227, 143] width 252 height 27
click at [206, 72] on link "PREVIOUS INVOICES" at bounding box center [183, 73] width 99 height 13
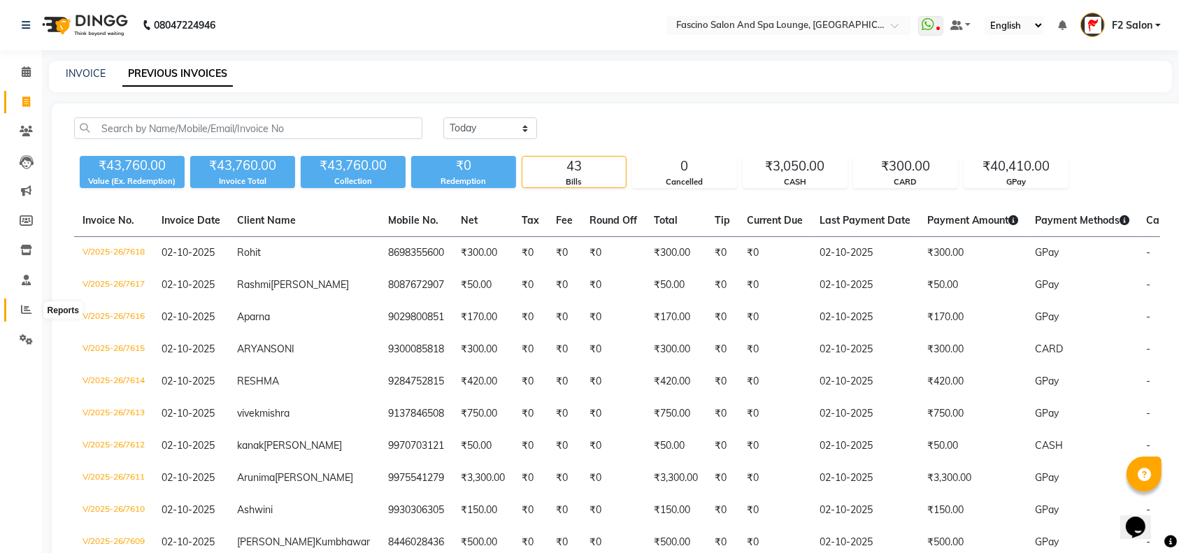
click at [25, 310] on icon at bounding box center [26, 309] width 10 height 10
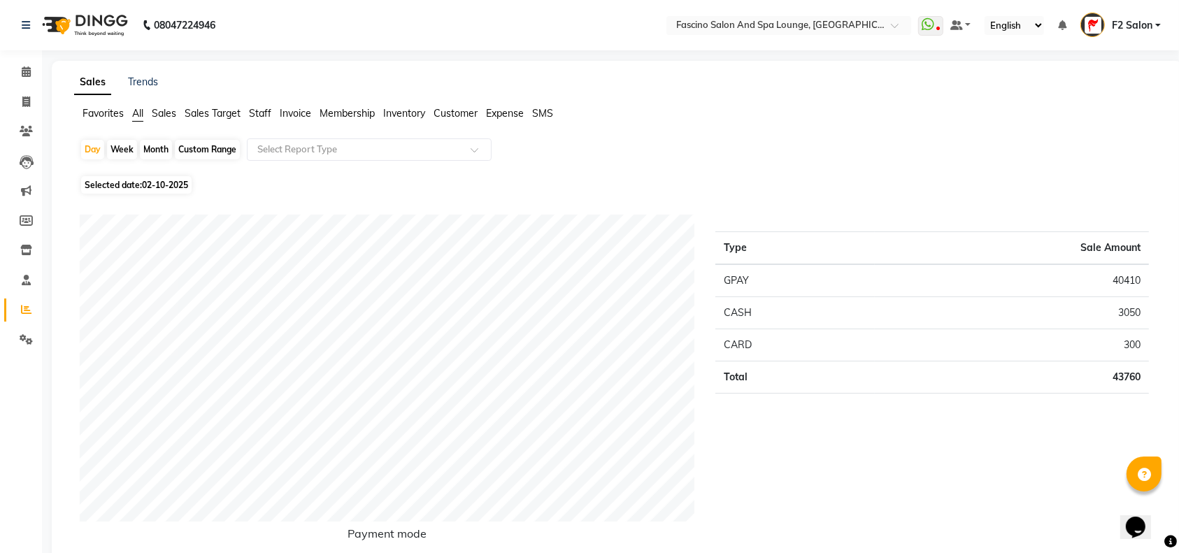
click at [259, 109] on span "Staff" at bounding box center [260, 113] width 22 height 13
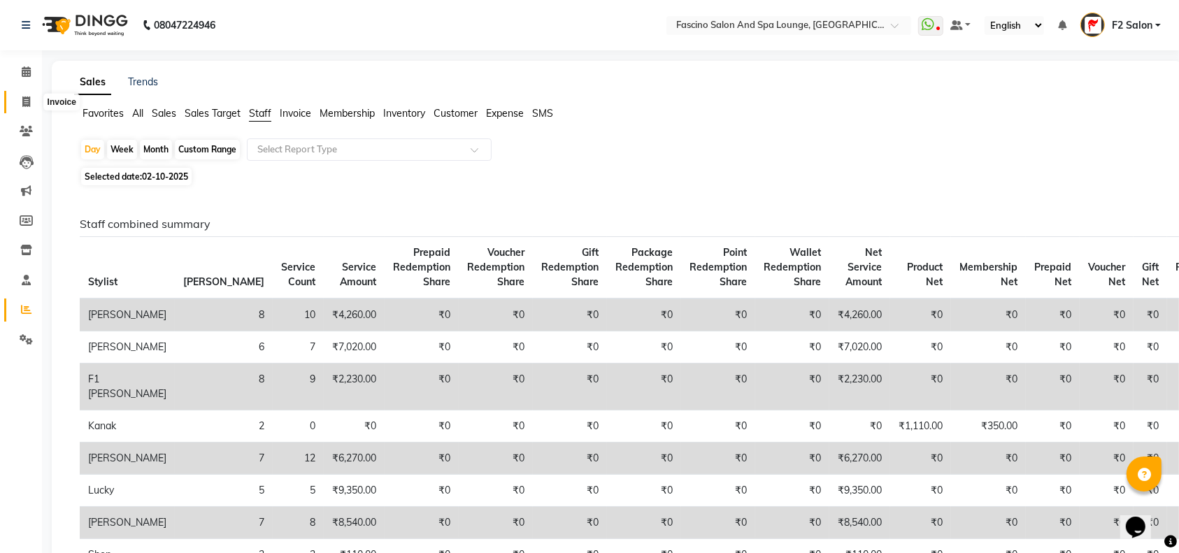
click at [23, 103] on icon at bounding box center [26, 101] width 8 height 10
select select "129"
select select "service"
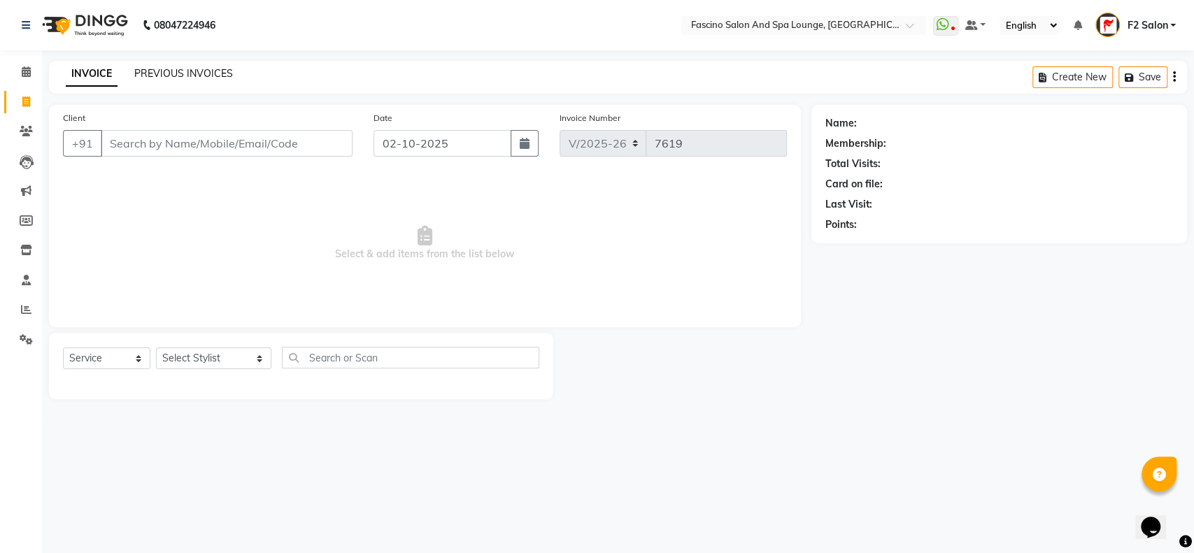
click at [170, 69] on link "PREVIOUS INVOICES" at bounding box center [183, 73] width 99 height 13
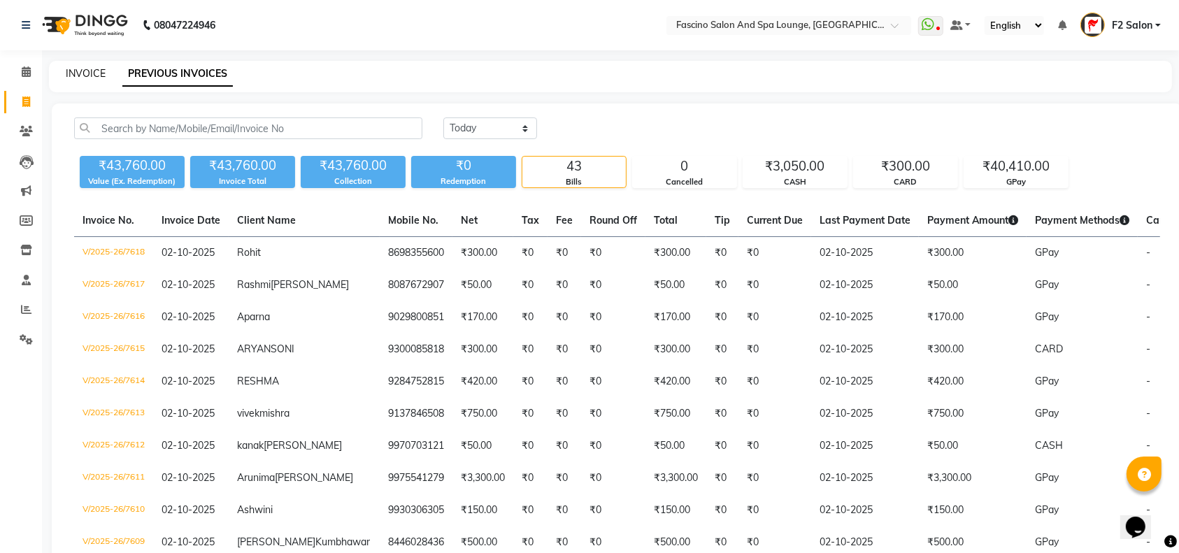
click at [80, 74] on link "INVOICE" at bounding box center [86, 73] width 40 height 13
select select "service"
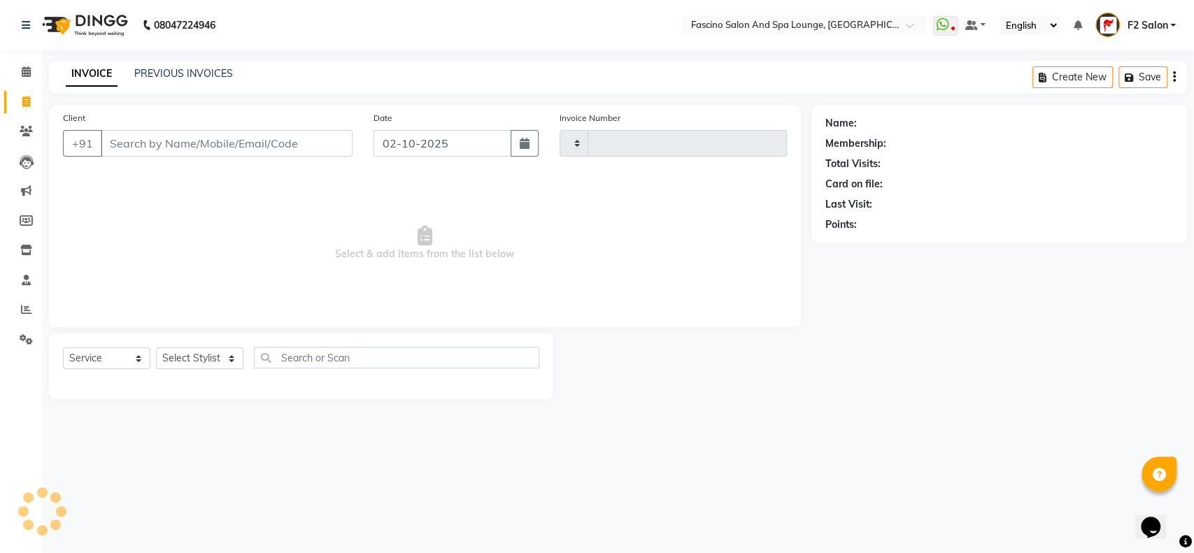
type input "7619"
select select "129"
click at [217, 73] on link "PREVIOUS INVOICES" at bounding box center [183, 73] width 99 height 13
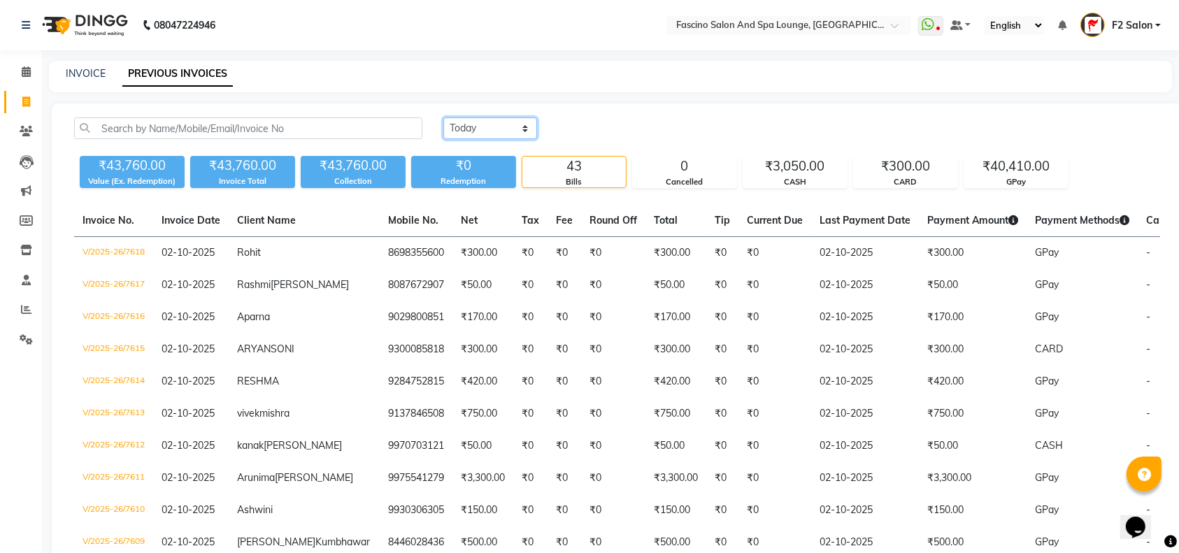
click at [515, 123] on select "Today Yesterday Custom Range" at bounding box center [490, 128] width 94 height 22
select select "yesterday"
click at [443, 117] on select "Today Yesterday Custom Range" at bounding box center [490, 128] width 94 height 22
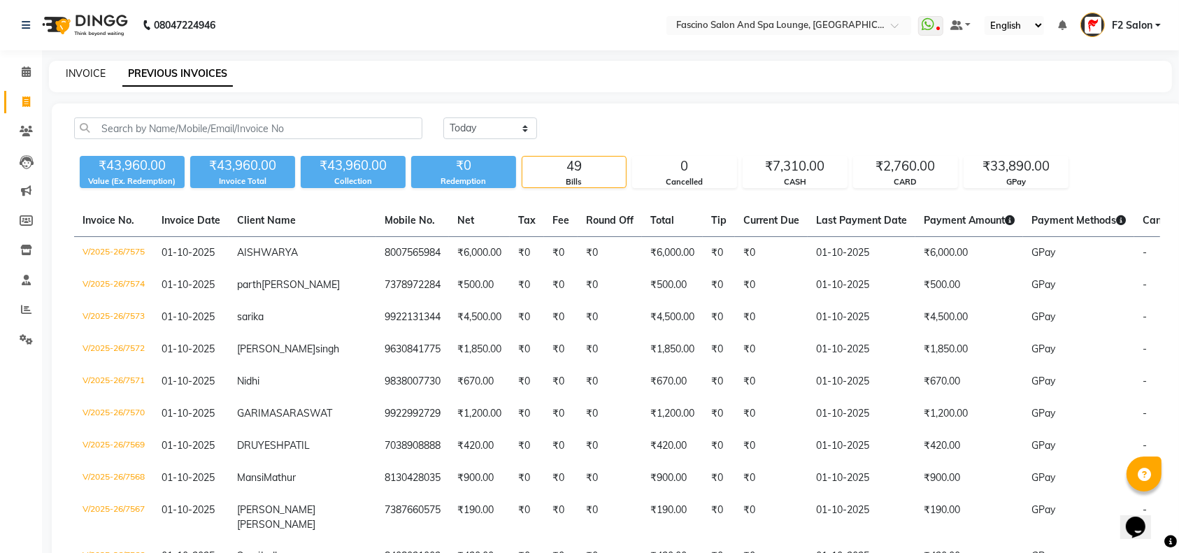
click at [85, 74] on link "INVOICE" at bounding box center [86, 73] width 40 height 13
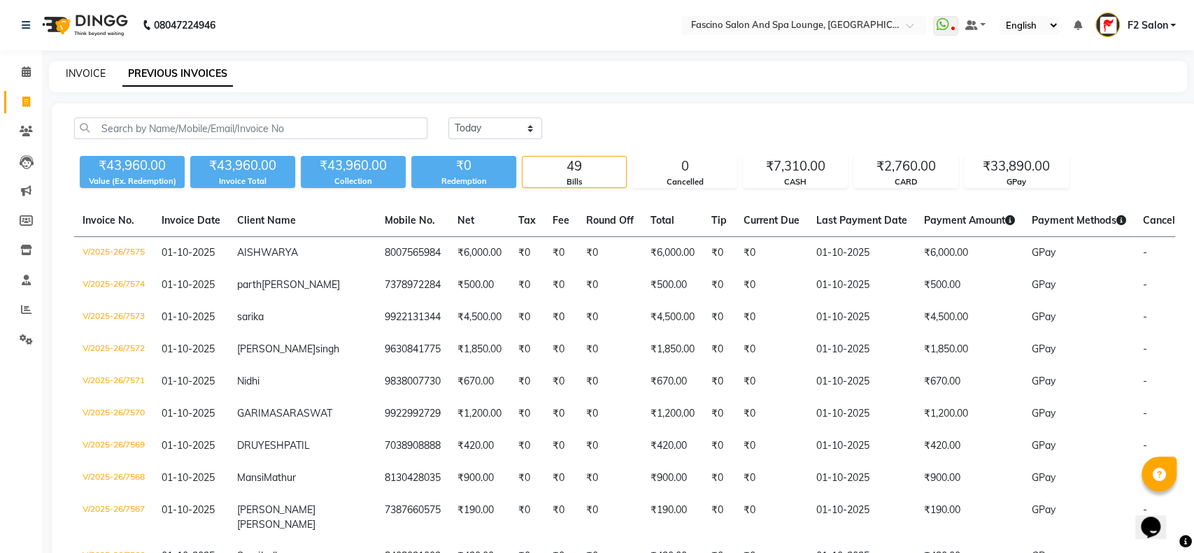
select select "service"
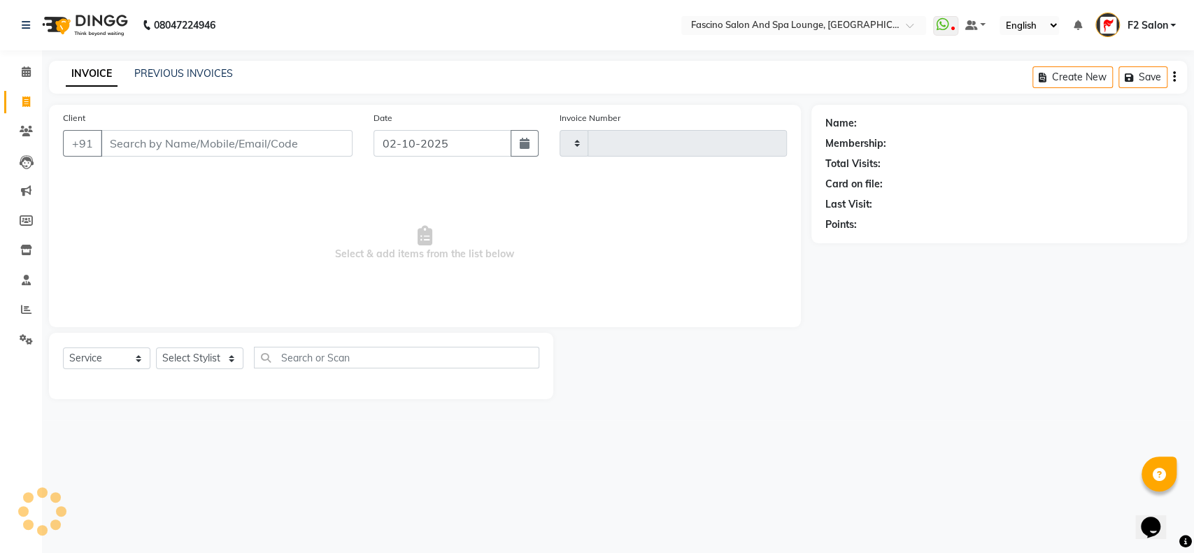
type input "7619"
select select "129"
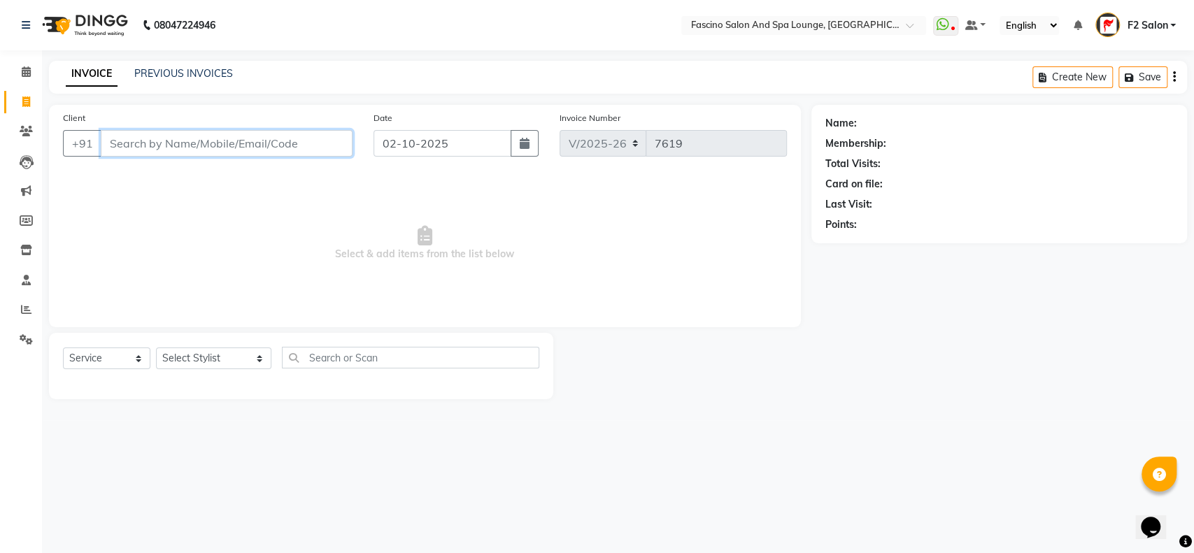
click at [232, 148] on input "Client" at bounding box center [227, 143] width 252 height 27
click at [141, 143] on input "8446812875" at bounding box center [191, 143] width 180 height 27
type input "8446912875"
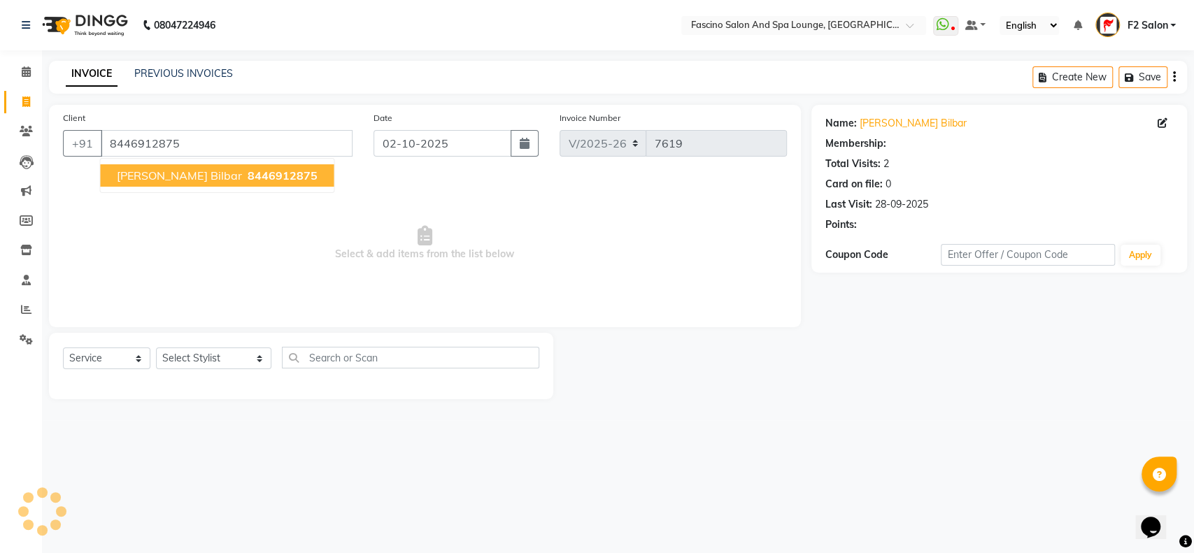
select select "1: Object"
click at [143, 169] on span "rushabh bilbar" at bounding box center [179, 176] width 124 height 14
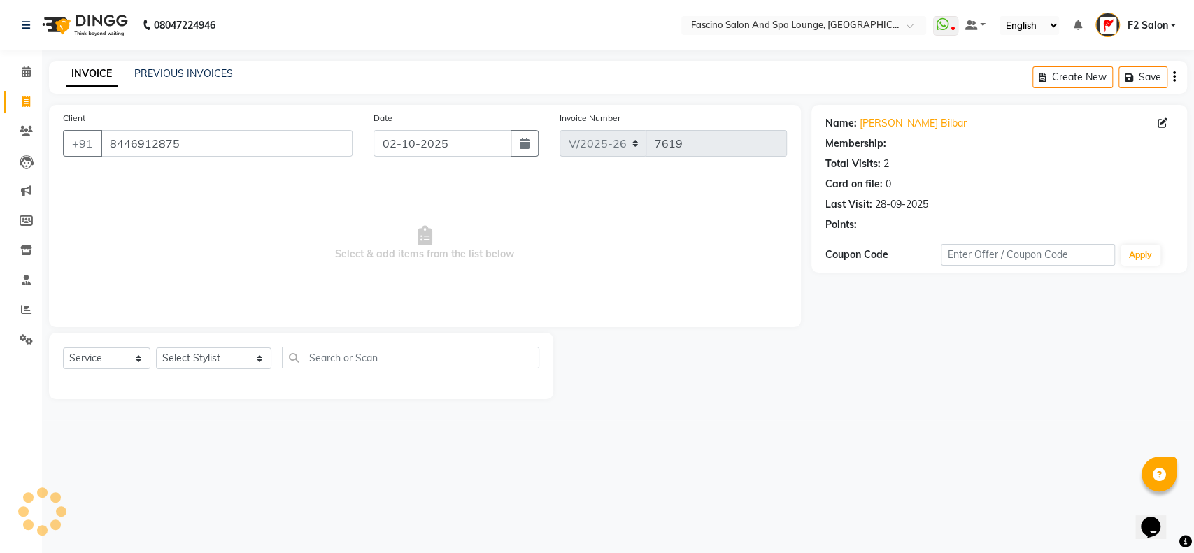
select select "1: Object"
drag, startPoint x: 161, startPoint y: 255, endPoint x: 116, endPoint y: 263, distance: 45.5
click at [162, 255] on span "Select & add items from the list below" at bounding box center [425, 243] width 724 height 140
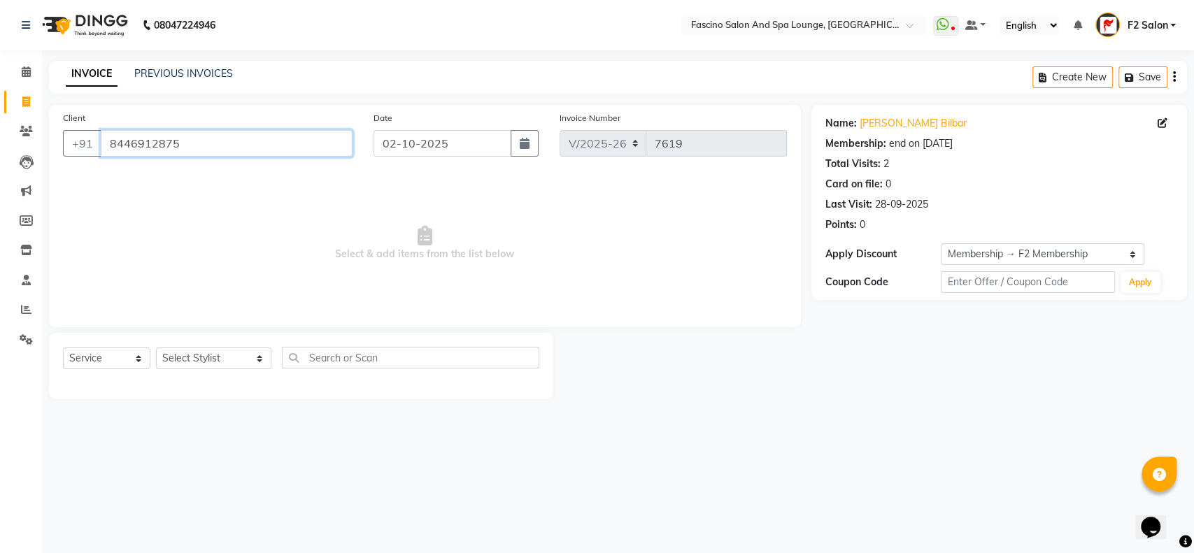
click at [184, 145] on input "8446912875" at bounding box center [227, 143] width 252 height 27
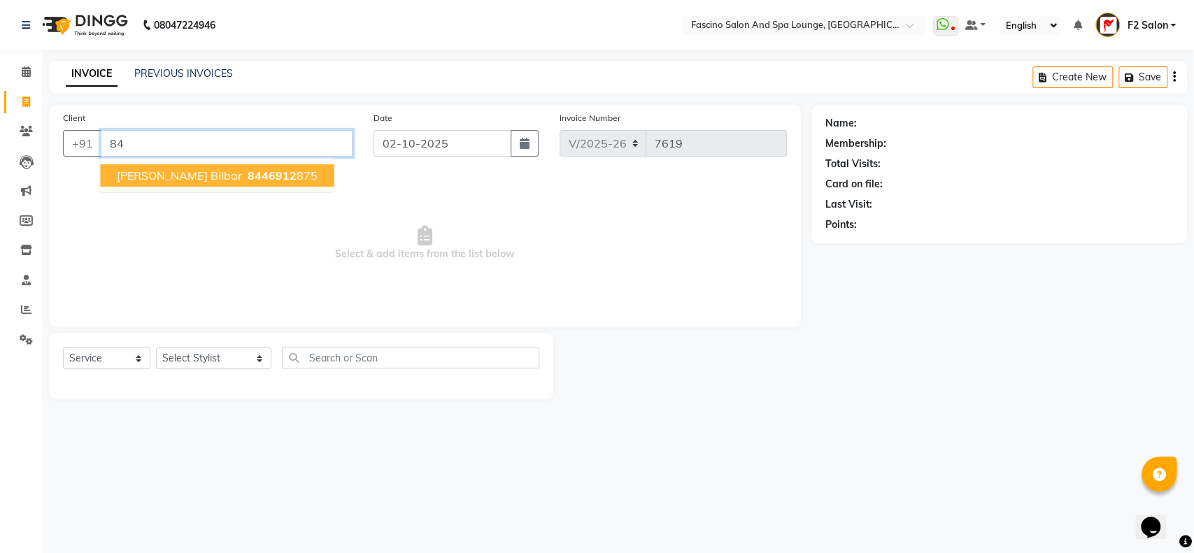
type input "8"
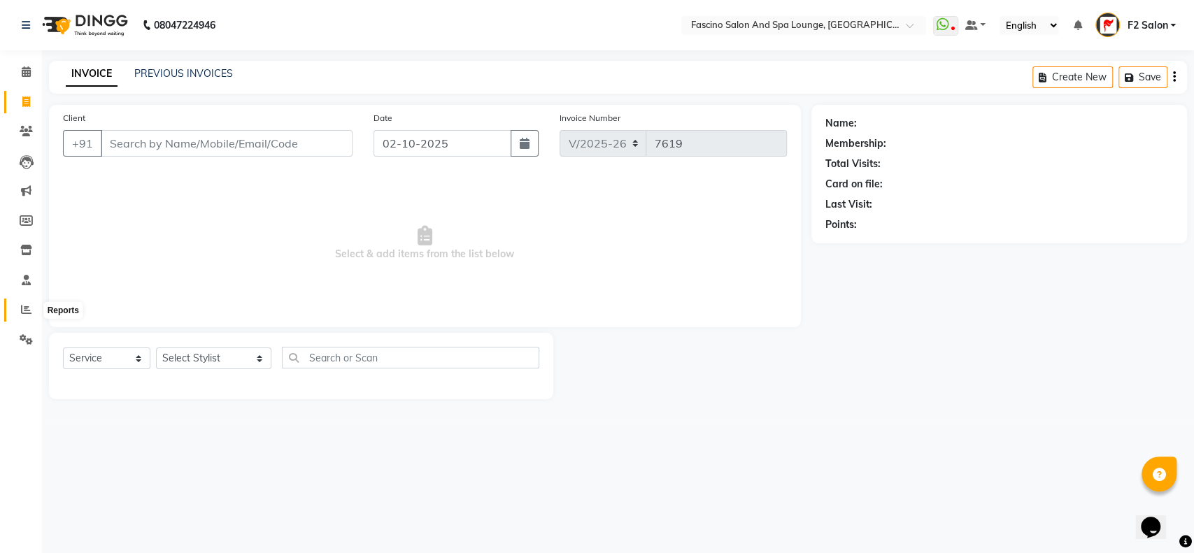
click at [22, 306] on icon at bounding box center [26, 309] width 10 height 10
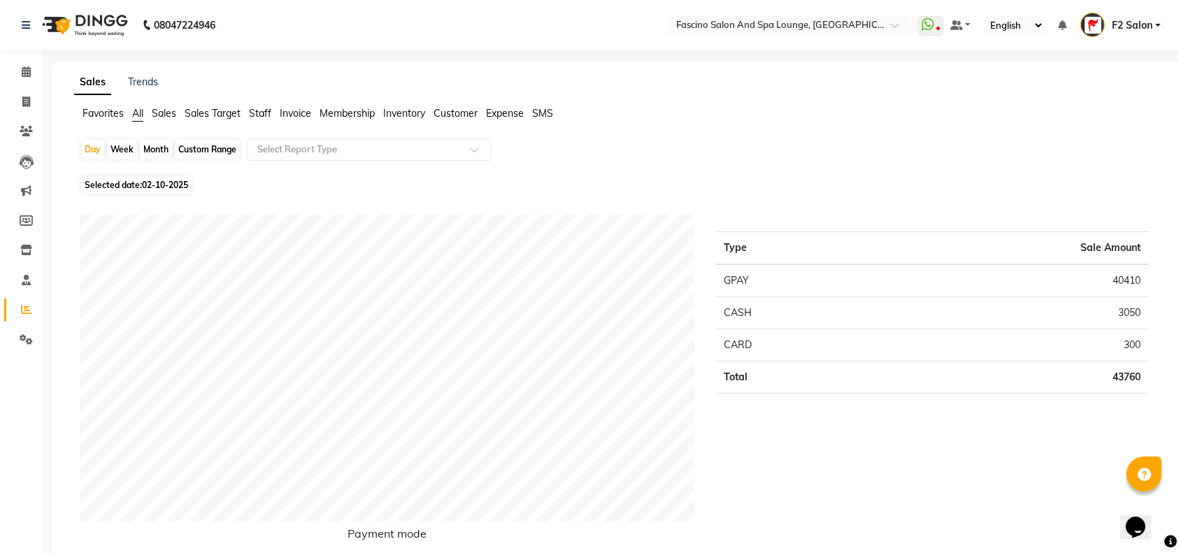
click at [258, 107] on span "Staff" at bounding box center [260, 113] width 22 height 13
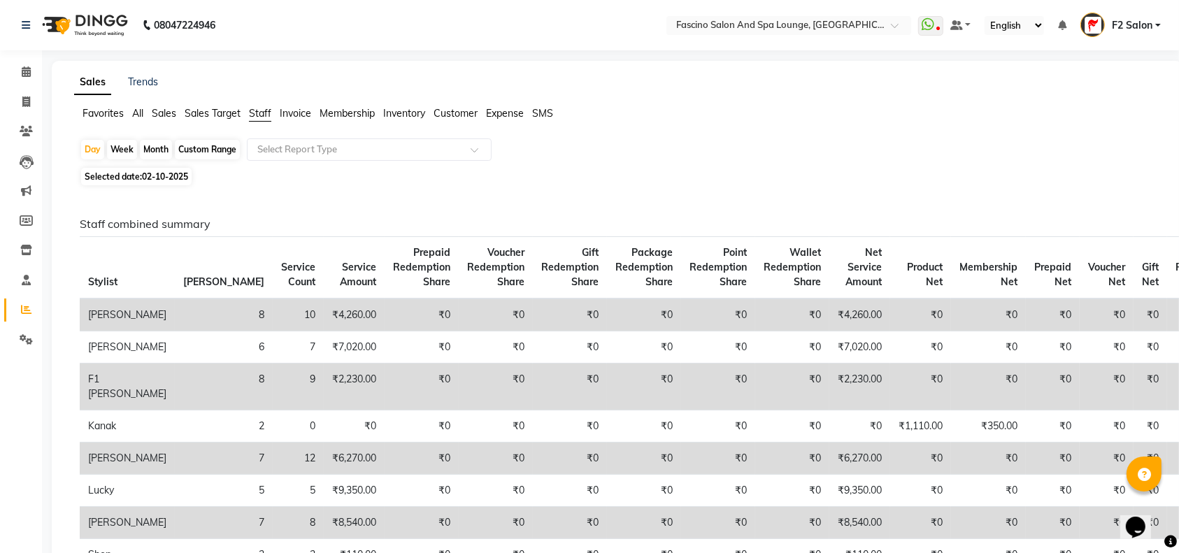
click at [156, 143] on div "Month" at bounding box center [156, 150] width 32 height 20
select select "10"
select select "2025"
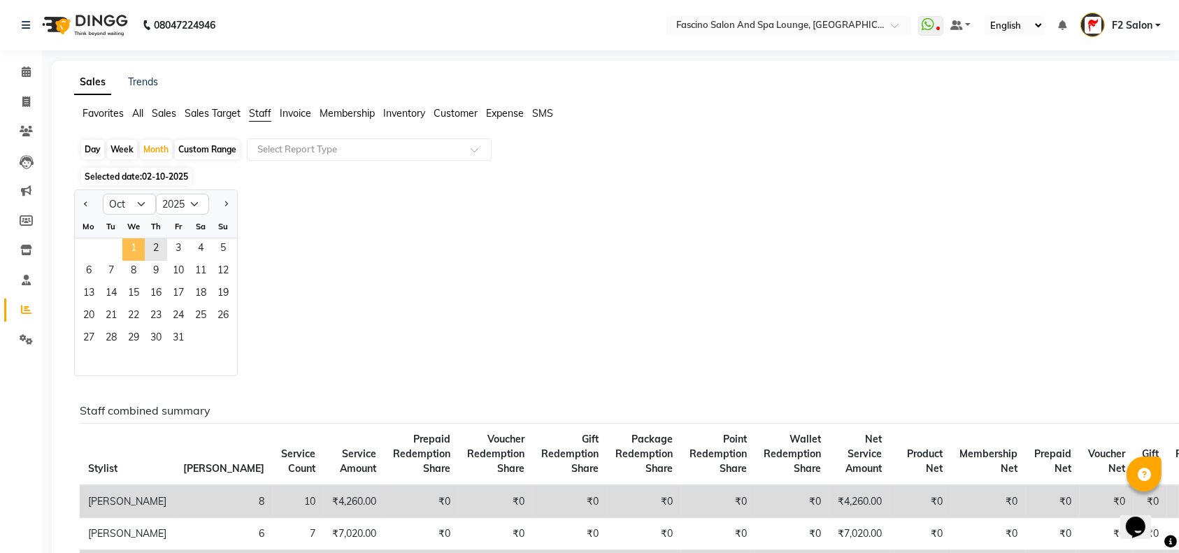
click at [129, 245] on span "1" at bounding box center [133, 249] width 22 height 22
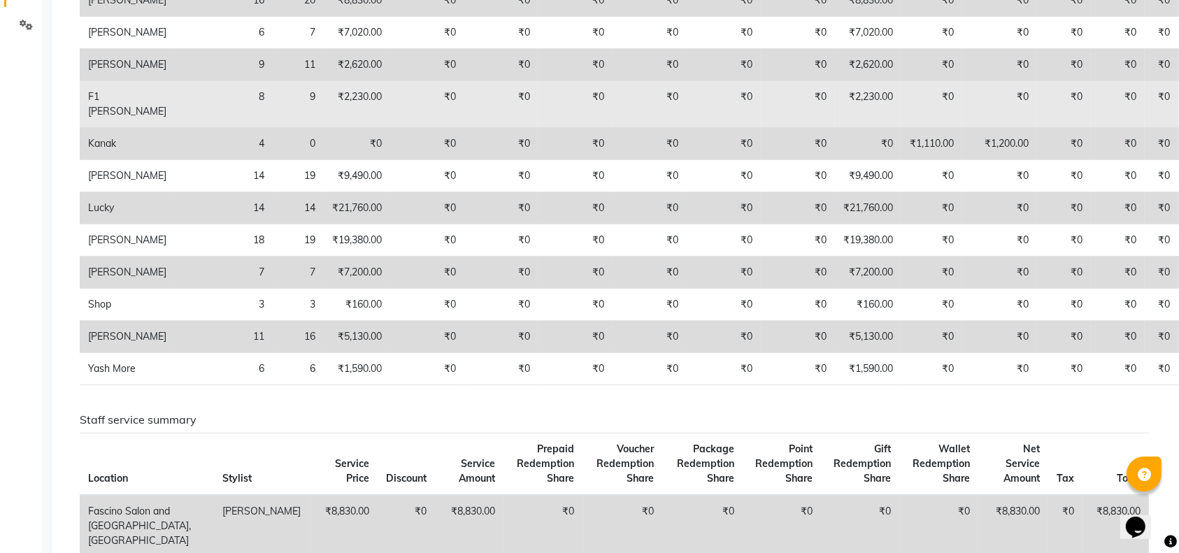
scroll to position [317, 0]
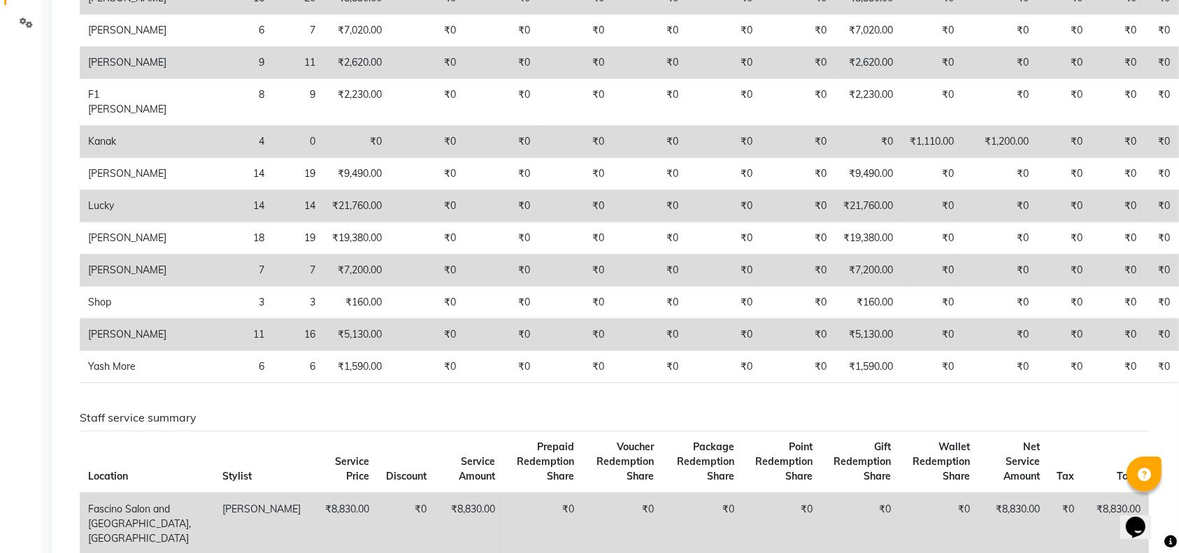
select select "service"
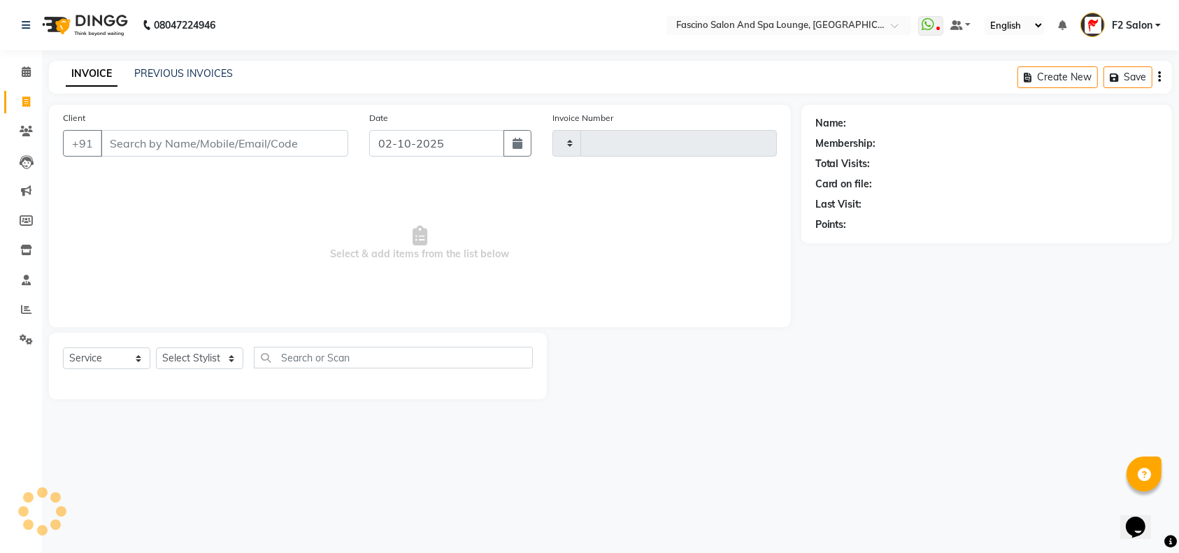
type input "7619"
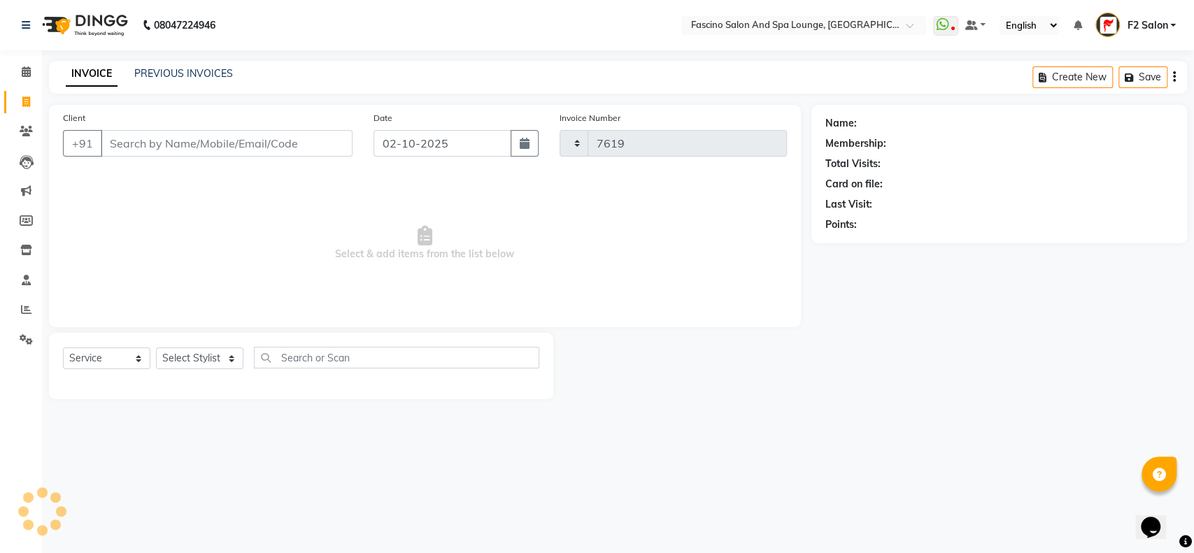
select select "129"
click at [23, 305] on icon at bounding box center [26, 309] width 10 height 10
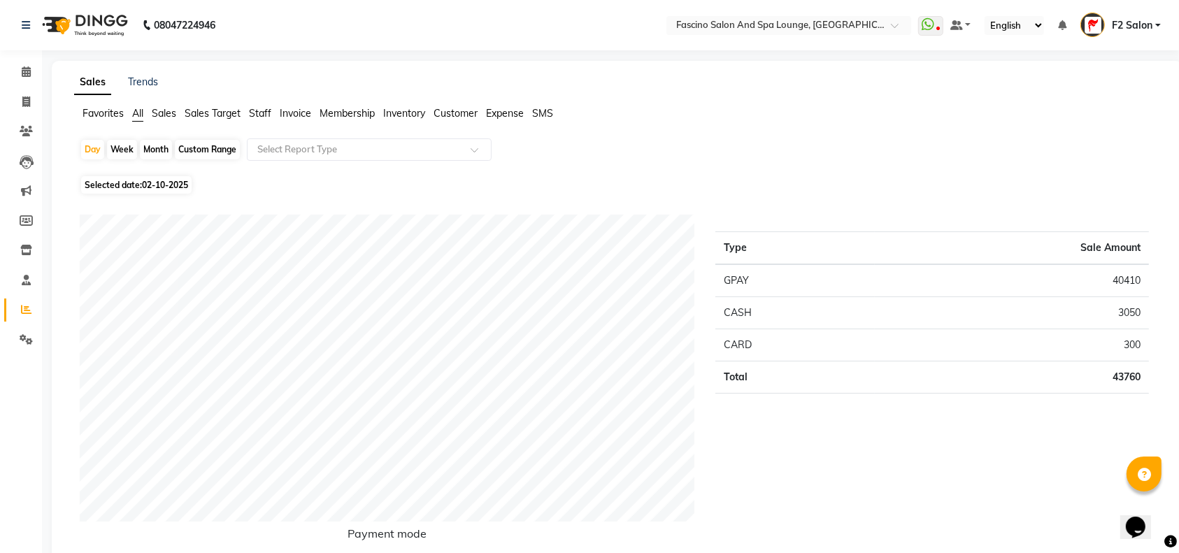
click at [260, 107] on span "Staff" at bounding box center [260, 113] width 22 height 13
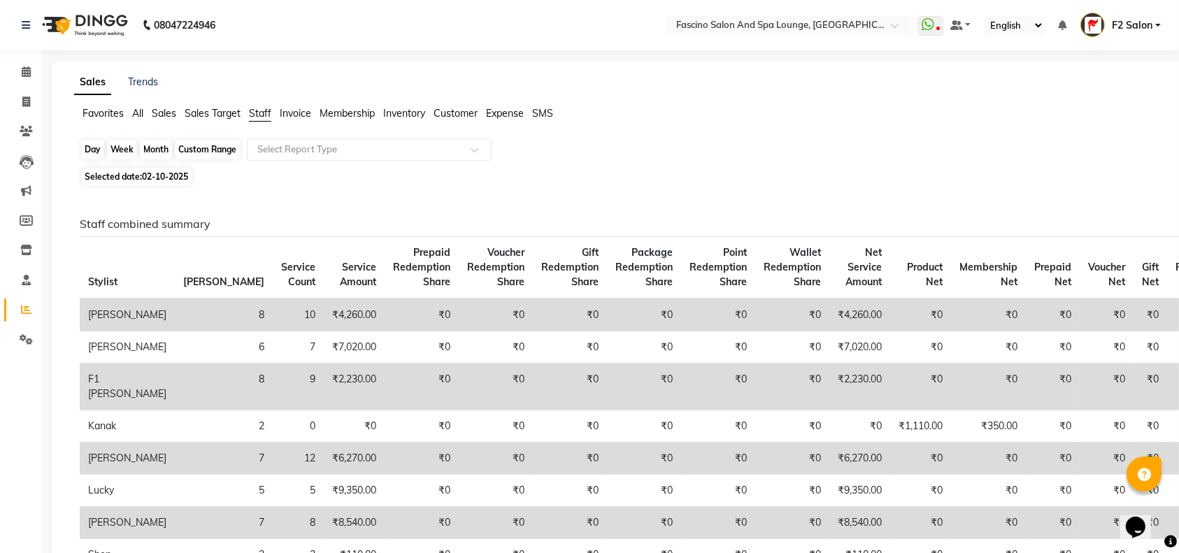
click at [90, 143] on div "Day" at bounding box center [92, 150] width 23 height 20
select select "10"
select select "2025"
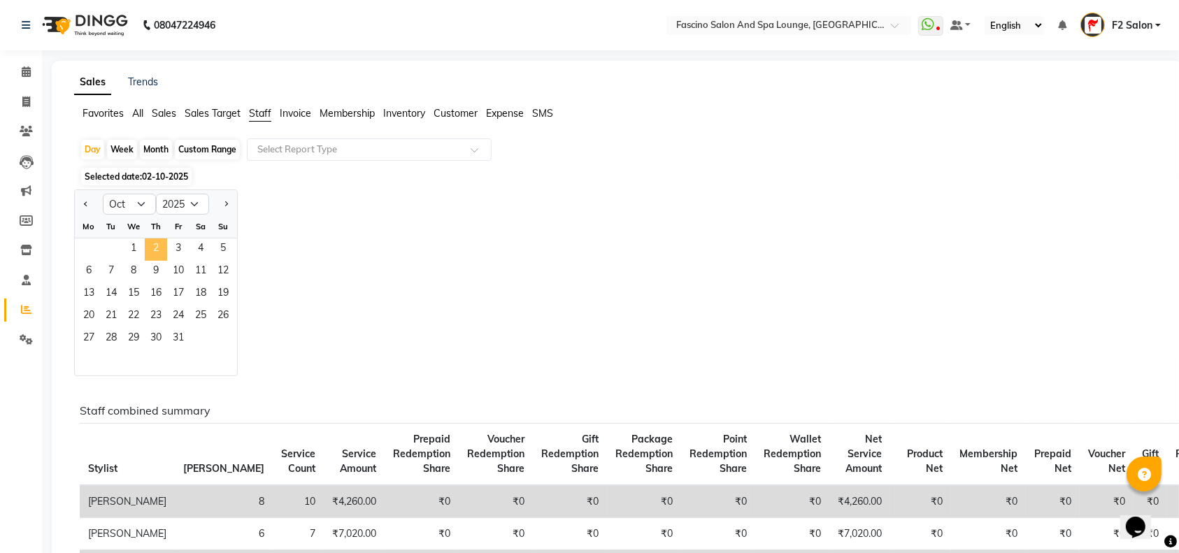
click at [153, 240] on span "2" at bounding box center [156, 249] width 22 height 22
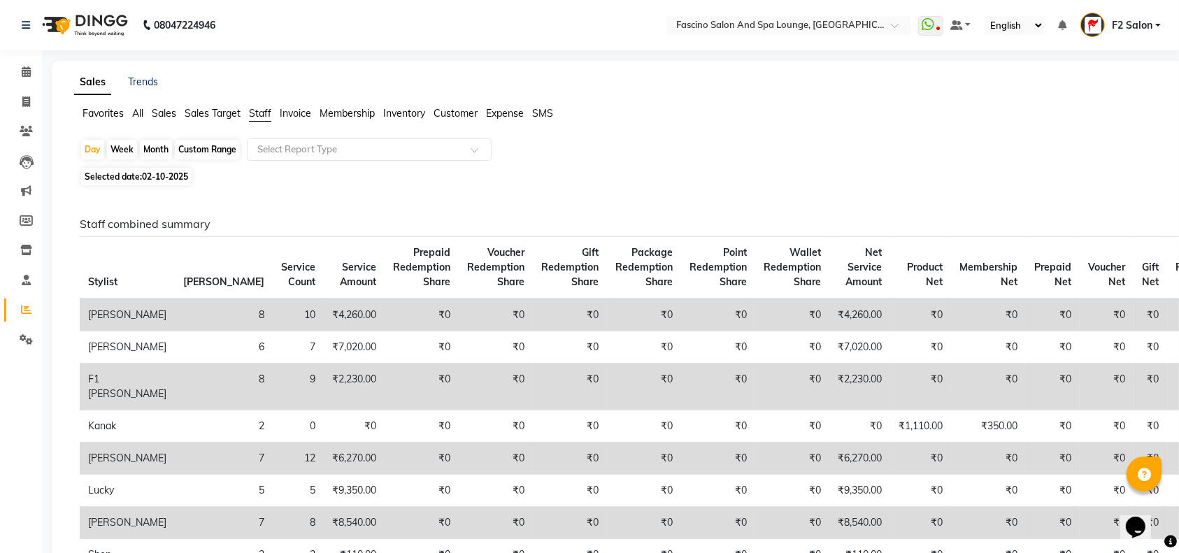
click at [324, 313] on td "₹4,260.00" at bounding box center [354, 315] width 61 height 33
click at [324, 317] on td "₹4,260.00" at bounding box center [354, 315] width 61 height 33
click at [94, 150] on div "Day" at bounding box center [92, 150] width 23 height 20
select select "10"
select select "2025"
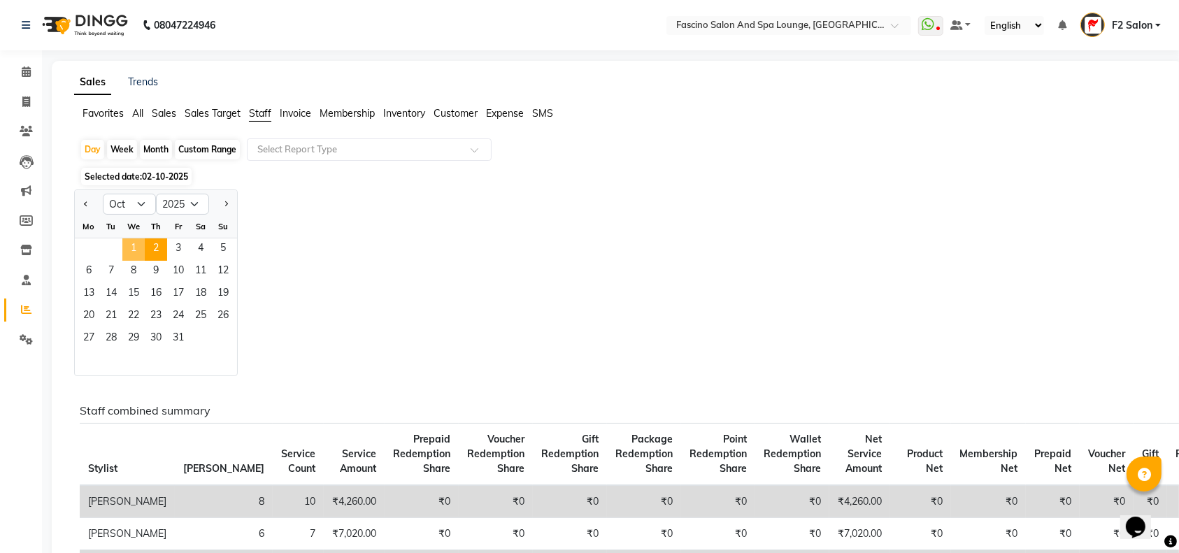
click at [134, 248] on span "1" at bounding box center [133, 249] width 22 height 22
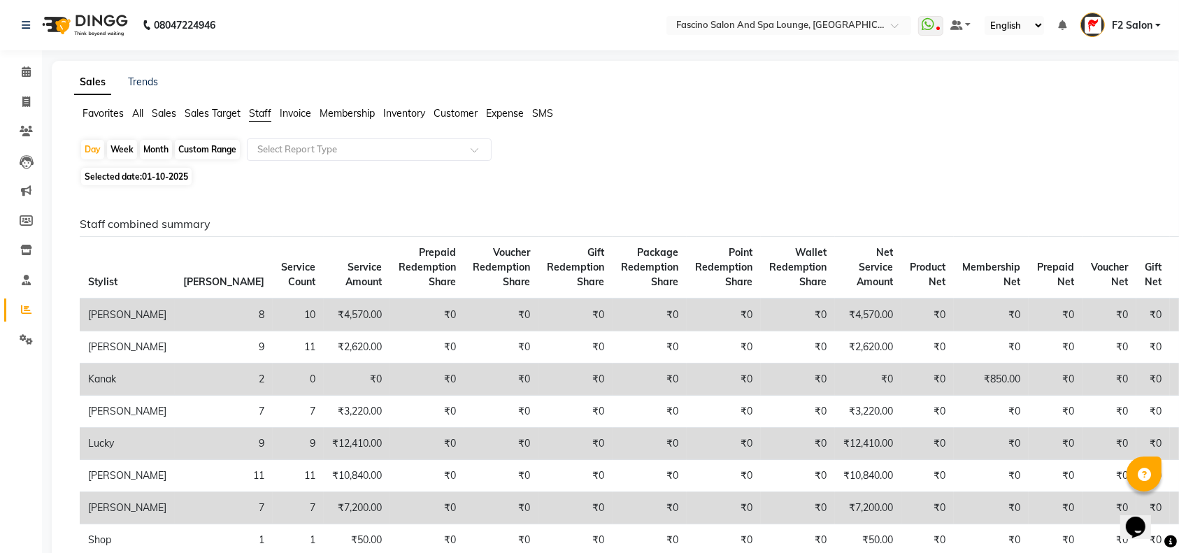
click at [156, 141] on div "Month" at bounding box center [156, 150] width 32 height 20
select select "10"
select select "2025"
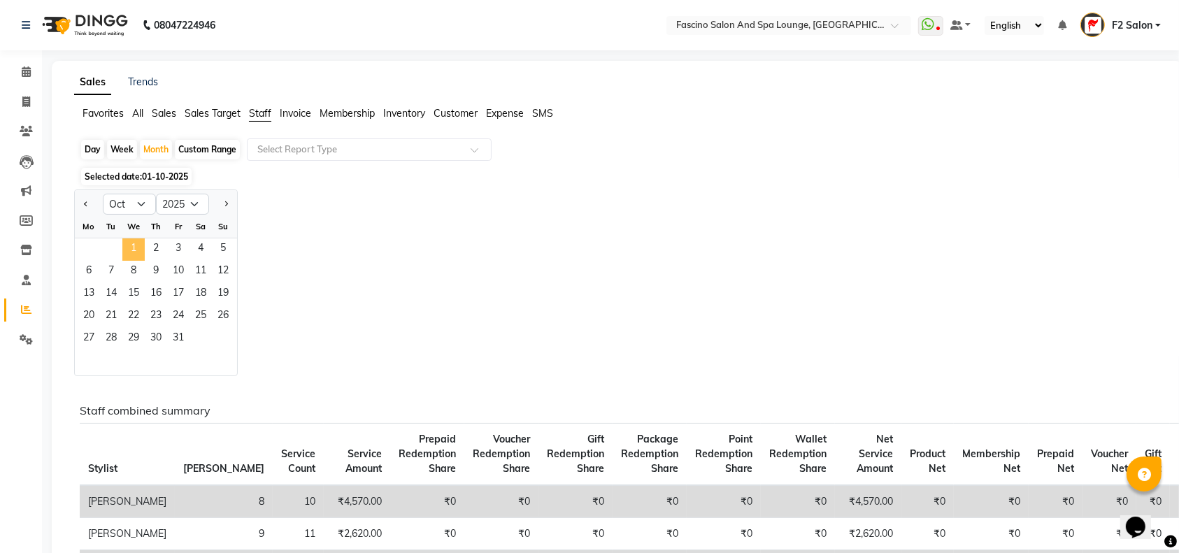
click at [134, 246] on span "1" at bounding box center [133, 249] width 22 height 22
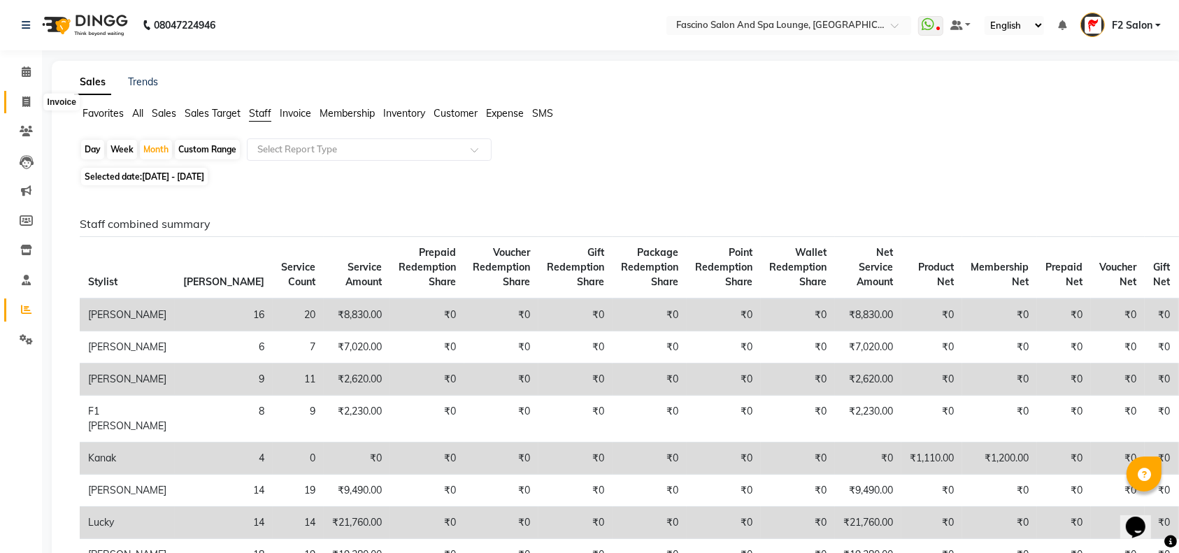
click at [23, 94] on span at bounding box center [26, 102] width 24 height 16
select select "service"
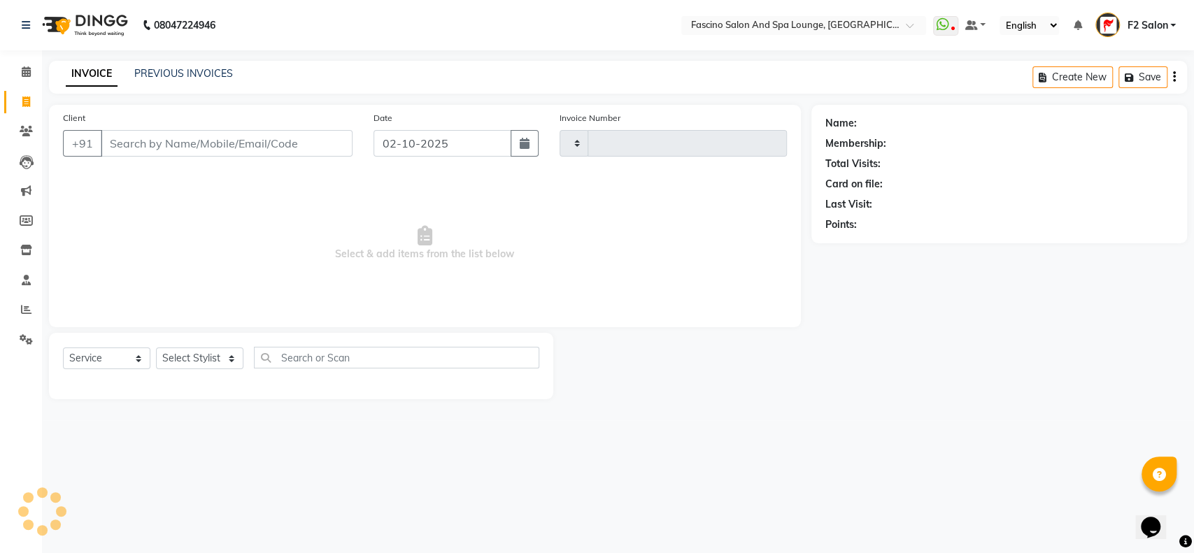
type input "7619"
select select "129"
click at [196, 148] on input "Client" at bounding box center [227, 143] width 252 height 27
select select "129"
select select "service"
